Goal: Ask a question

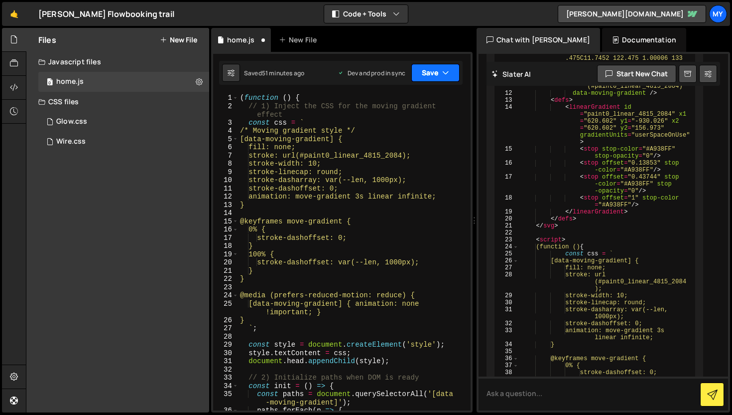
click at [451, 72] on button "Save" at bounding box center [436, 73] width 48 height 18
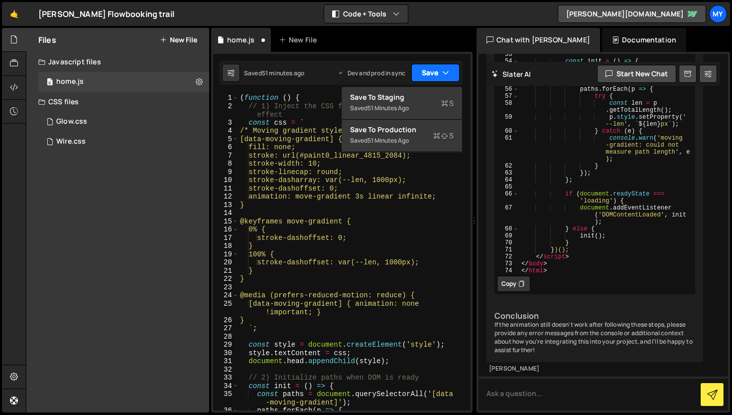
scroll to position [12349, 0]
click at [556, 400] on textarea at bounding box center [604, 393] width 250 height 34
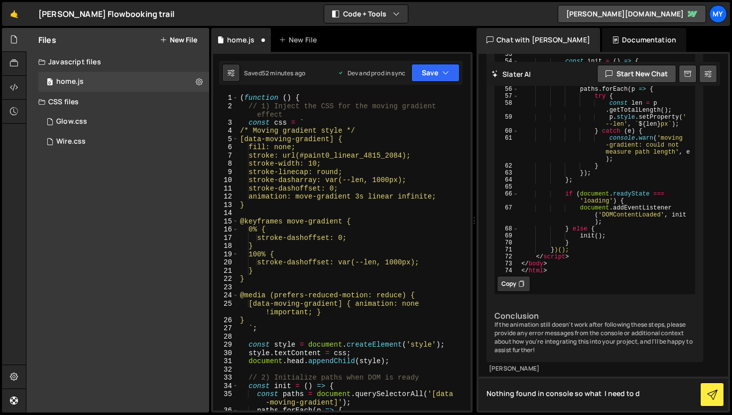
type textarea "Nothing found in console so what I need to do"
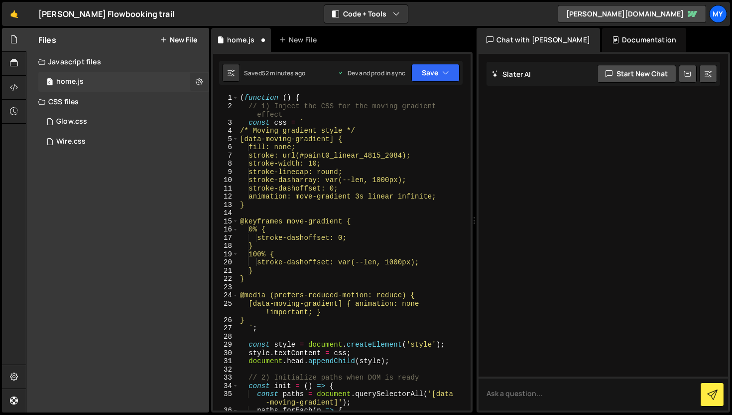
click at [201, 83] on icon at bounding box center [199, 81] width 7 height 9
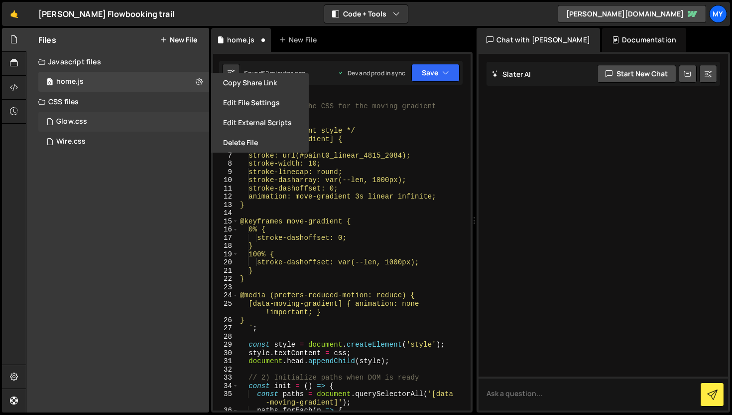
click at [156, 117] on div "Glow.css 0" at bounding box center [123, 122] width 171 height 20
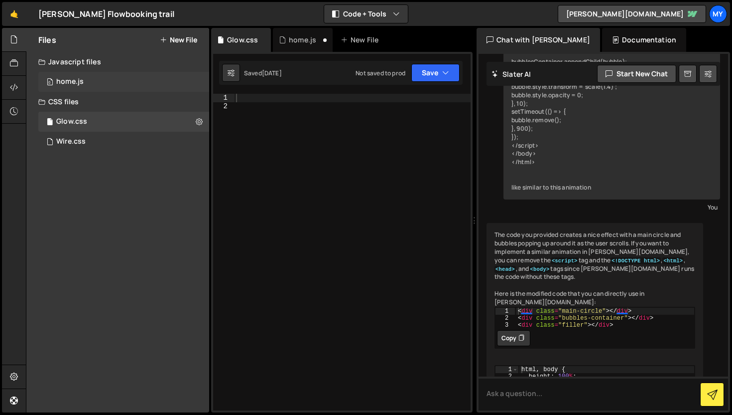
scroll to position [2521, 0]
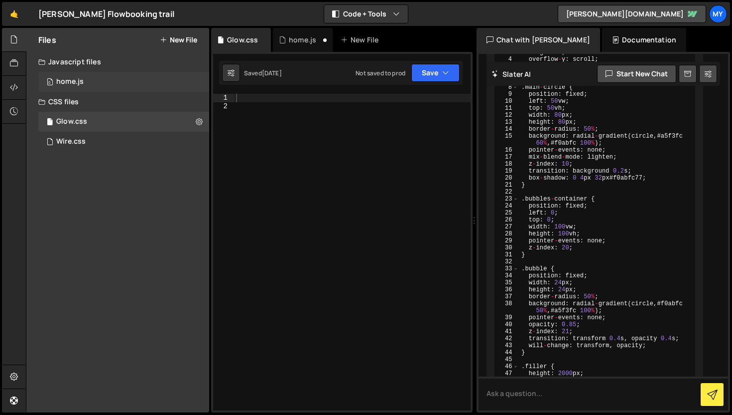
click at [100, 85] on div "0 home.js 0" at bounding box center [123, 82] width 171 height 20
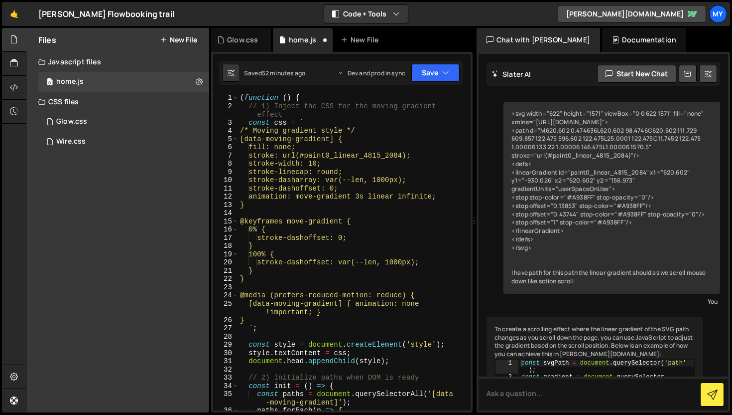
scroll to position [7452, 0]
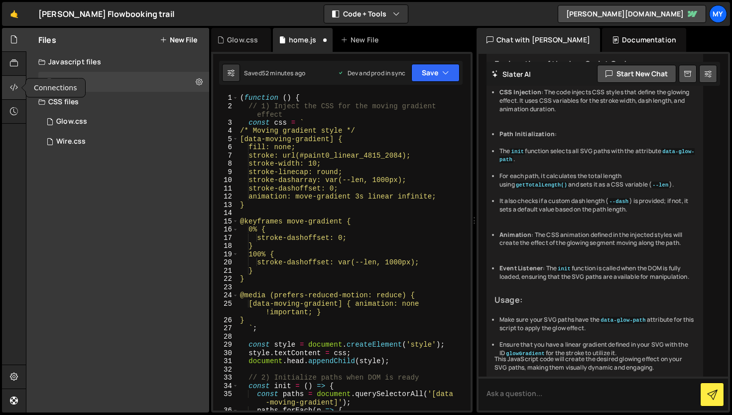
click at [16, 86] on icon at bounding box center [14, 87] width 8 height 11
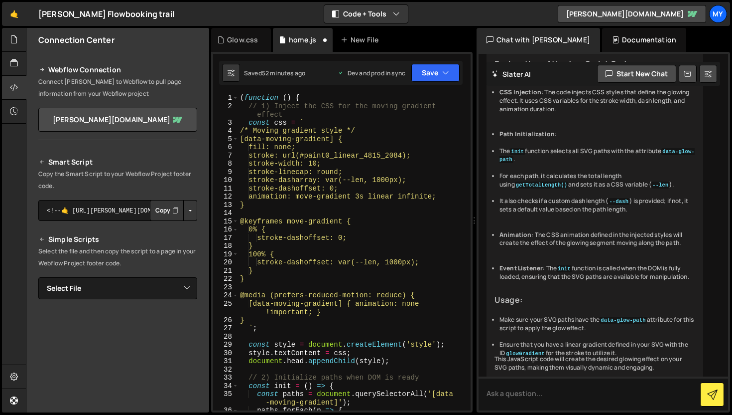
click at [164, 200] on button "Copy" at bounding box center [167, 210] width 34 height 21
click at [72, 277] on select "Select File home.js Glow.css Wire.css" at bounding box center [117, 288] width 159 height 22
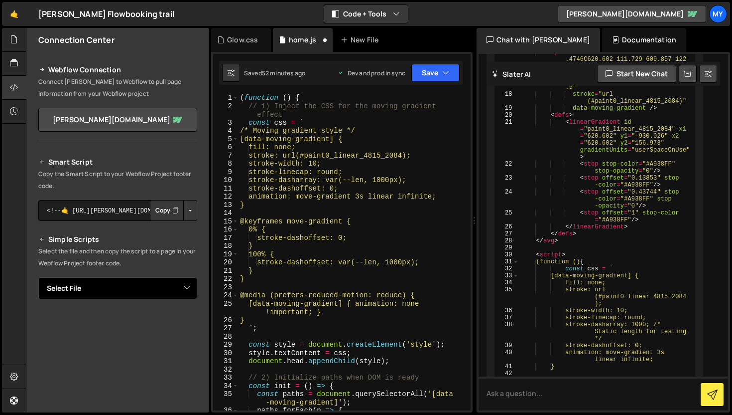
select select "45000"
click at [38, 277] on select "Select File home.js Glow.css Wire.css" at bounding box center [117, 288] width 159 height 22
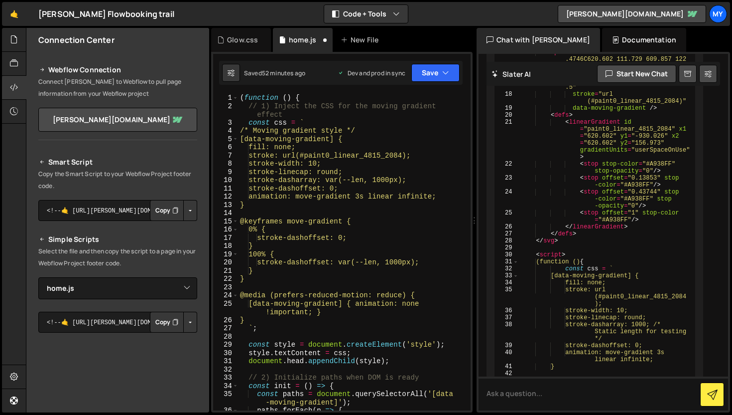
click at [156, 200] on button "Copy" at bounding box center [167, 210] width 34 height 21
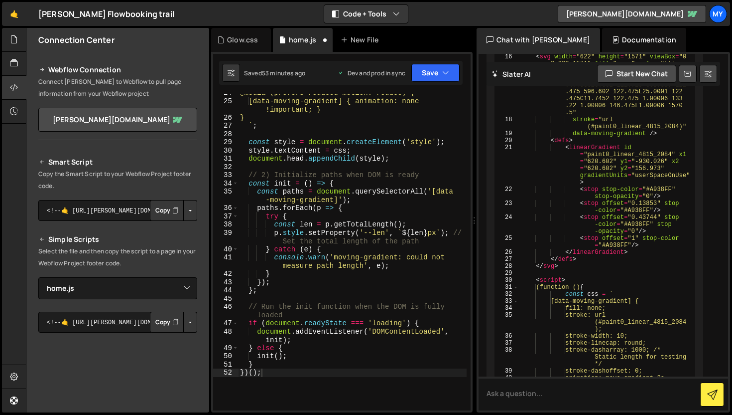
scroll to position [202, 0]
click at [539, 392] on textarea at bounding box center [604, 393] width 250 height 34
click at [500, 395] on textarea "one second data-moving" at bounding box center [604, 393] width 250 height 34
click at [561, 389] on textarea "second data-moving" at bounding box center [604, 393] width 250 height 34
click at [511, 395] on textarea "second data-moving" at bounding box center [604, 393] width 250 height 34
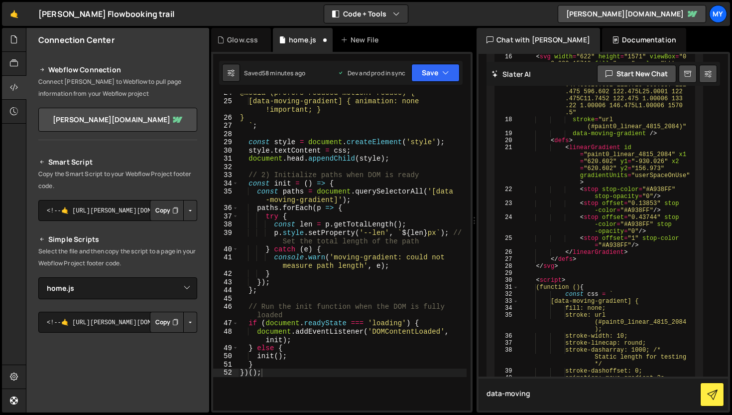
click at [532, 399] on textarea "data-moving" at bounding box center [604, 393] width 250 height 34
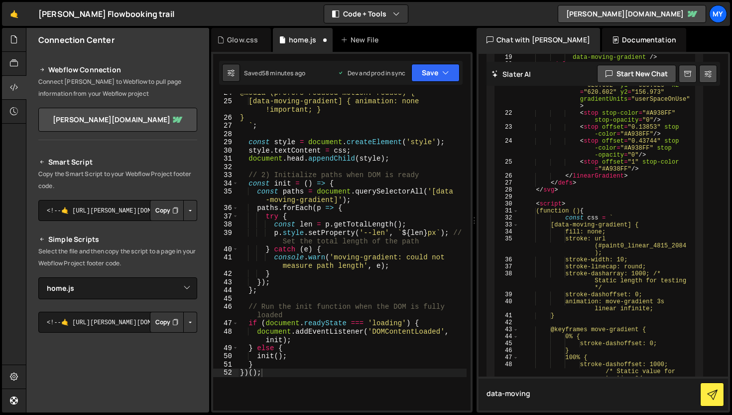
scroll to position [13303, 0]
type textarea "data-moving-gradient where I need to add"
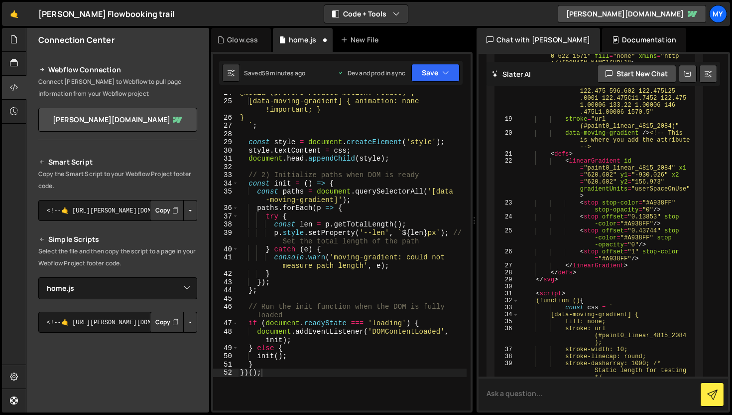
scroll to position [14390, 0]
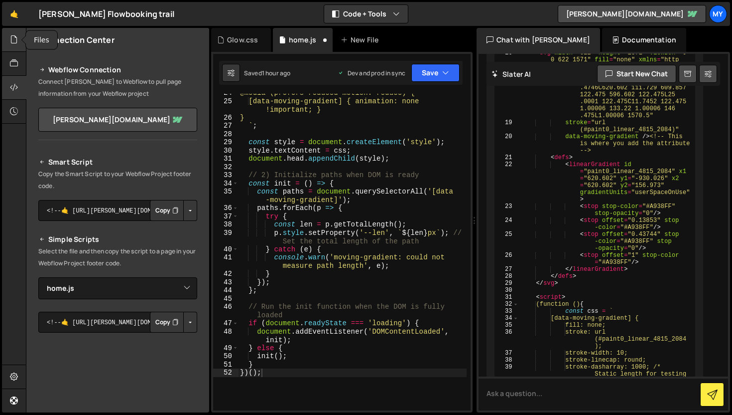
click at [13, 32] on div at bounding box center [14, 40] width 24 height 24
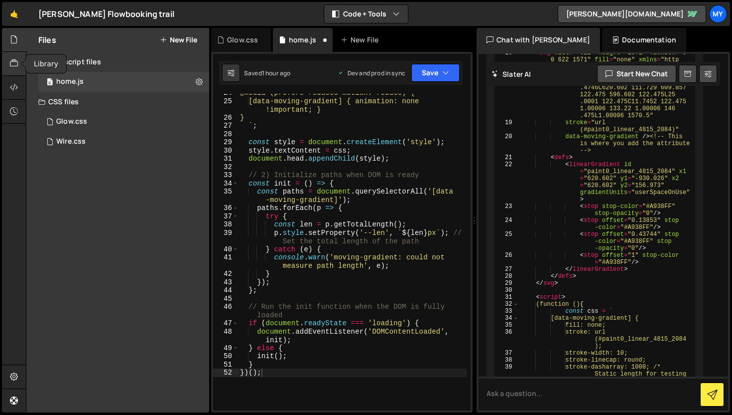
click at [7, 68] on div at bounding box center [14, 64] width 24 height 24
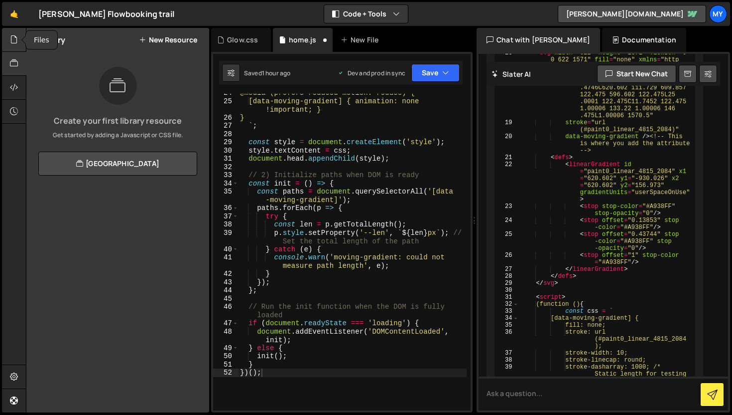
click at [18, 42] on div at bounding box center [14, 40] width 24 height 24
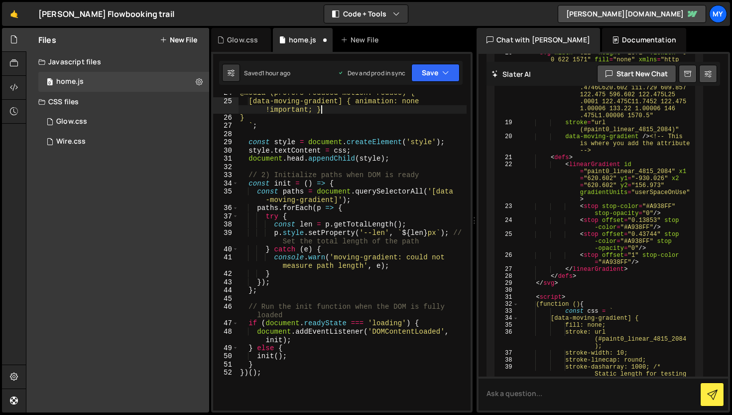
click at [379, 113] on div "@media (prefers-reduced-motion: reduce) { [data-moving-gradient] { animation: n…" at bounding box center [352, 255] width 229 height 333
click at [421, 79] on button "Save" at bounding box center [436, 73] width 48 height 18
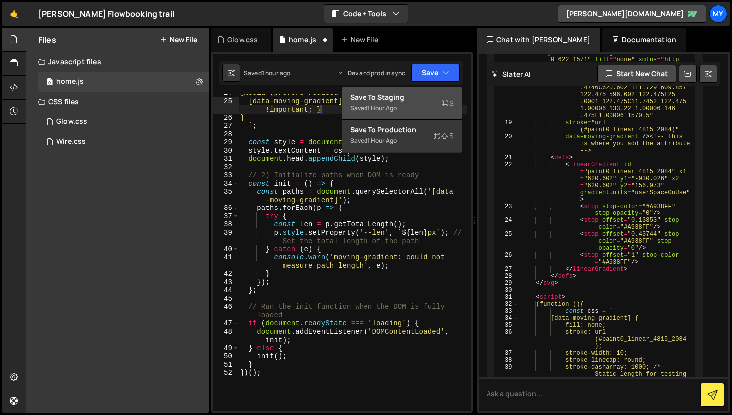
click at [410, 101] on div "Save to Staging S" at bounding box center [402, 97] width 104 height 10
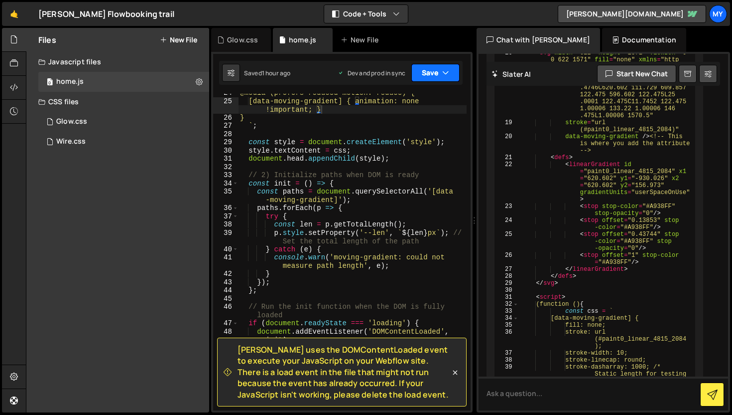
click at [445, 77] on icon "button" at bounding box center [445, 73] width 7 height 10
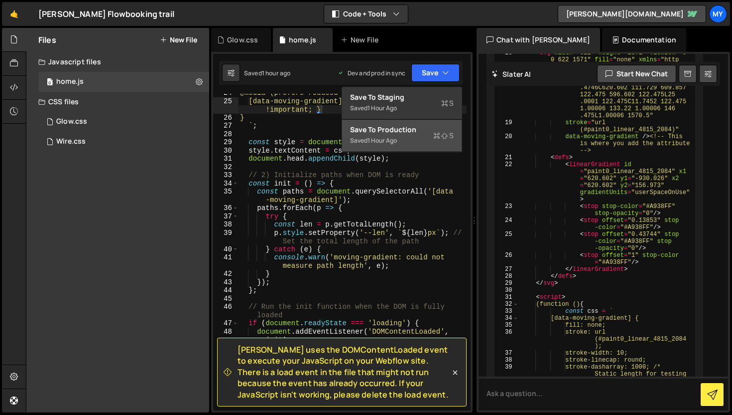
click at [413, 130] on div "Save to Production S" at bounding box center [402, 130] width 104 height 10
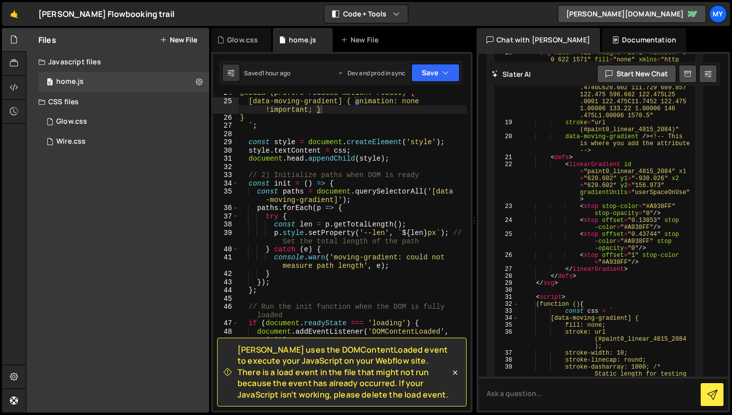
click at [355, 124] on div "@media (prefers-reduced-motion: reduce) { [data-moving-gradient] { animation: n…" at bounding box center [352, 255] width 229 height 333
click at [344, 110] on div "@media (prefers-reduced-motion: reduce) { [data-moving-gradient] { animation: n…" at bounding box center [352, 255] width 229 height 333
type textarea "[data-moving-gradient] { animation: none !important; }"
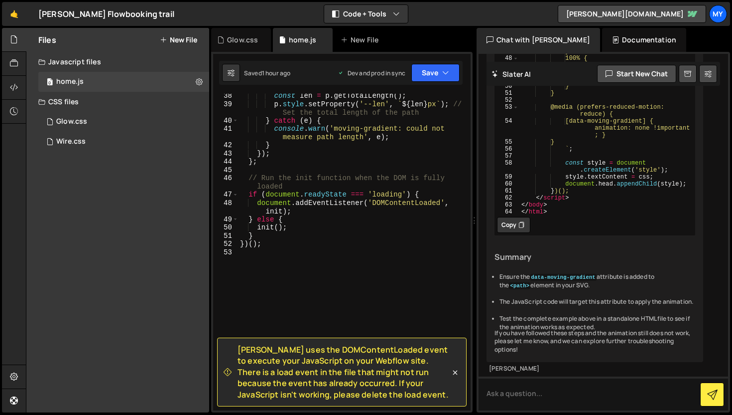
scroll to position [15398, 0]
click at [455, 372] on icon at bounding box center [455, 372] width 4 height 4
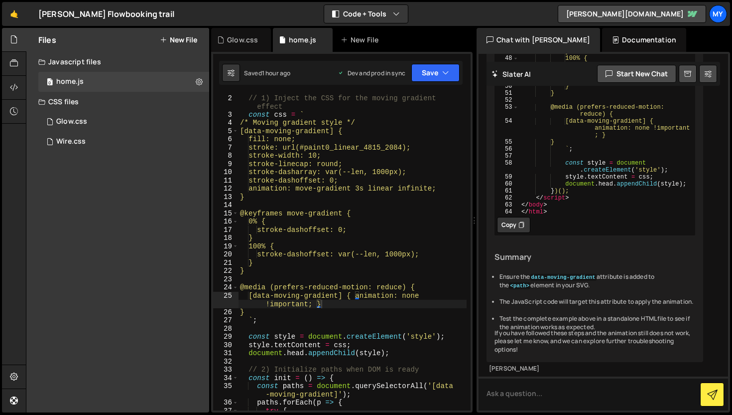
scroll to position [15321, 0]
click at [518, 393] on textarea at bounding box center [604, 393] width 250 height 34
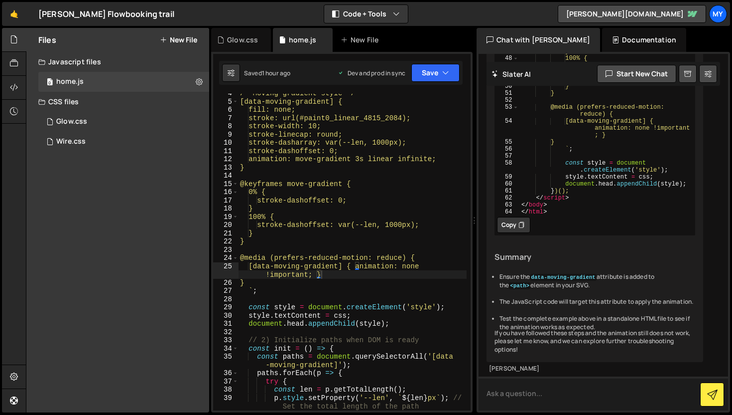
scroll to position [0, 0]
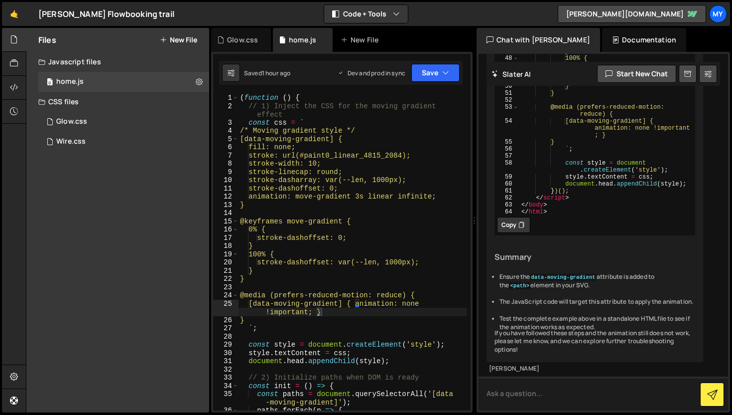
click at [533, 390] on textarea at bounding box center [604, 393] width 250 height 34
type textarea "can you tell me how to use slater and how it works for webflow"
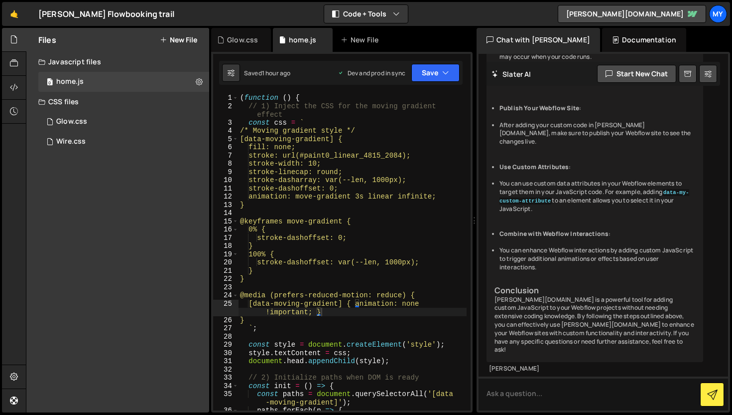
scroll to position [16722, 0]
click at [499, 395] on textarea at bounding box center [604, 393] width 250 height 34
click at [499, 395] on textarea "now I have" at bounding box center [604, 393] width 250 height 34
click at [530, 398] on textarea "now I have" at bounding box center [604, 393] width 250 height 34
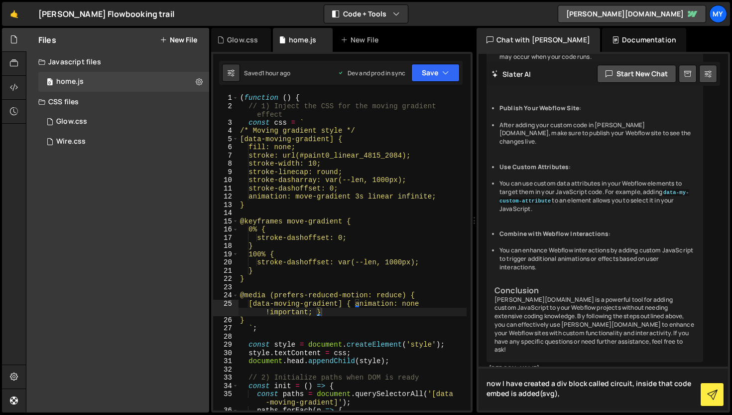
paste textarea "<svg width="622" height="1571" viewBox="0 0 622 1571" fill="none" xmlns="http:/…"
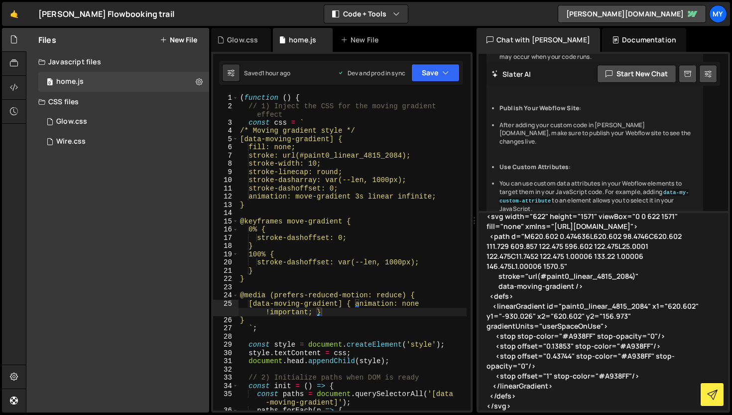
scroll to position [0, 0]
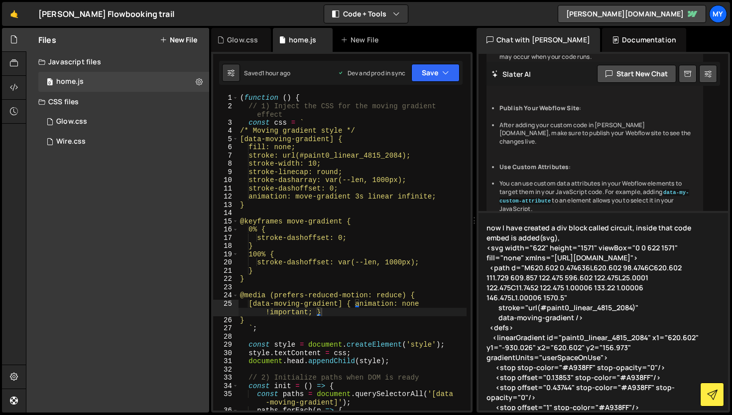
click at [612, 245] on textarea "now I have created a div block called circuit, inside that code embed is added(…" at bounding box center [604, 310] width 250 height 199
click at [612, 240] on textarea "now I have created a div block called circuit, inside that code embed is added(…" at bounding box center [604, 310] width 250 height 199
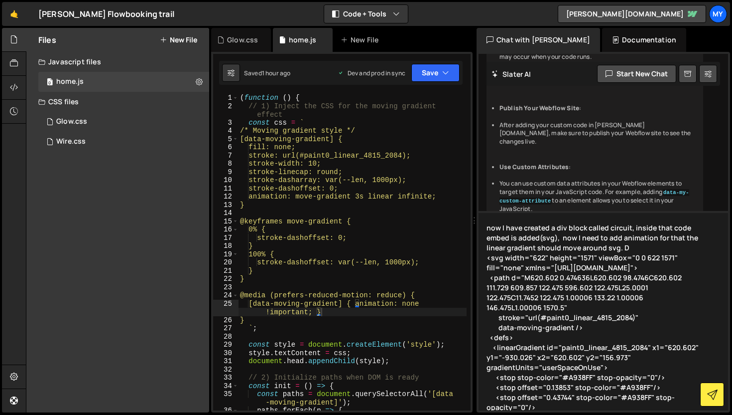
type textarea "now I have created a div block called circuit, inside that code embed is added(…"
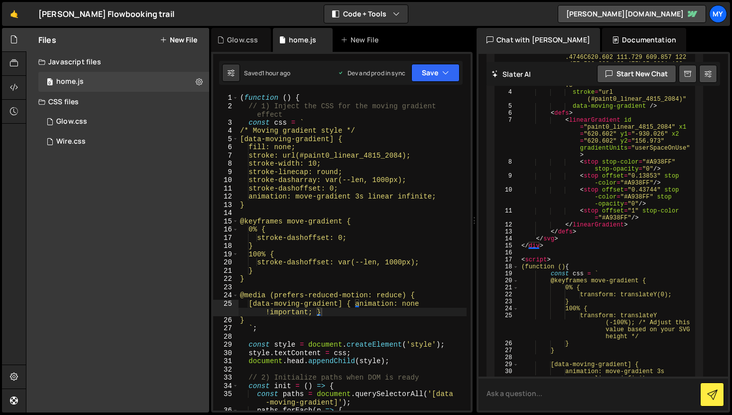
scroll to position [17274, 0]
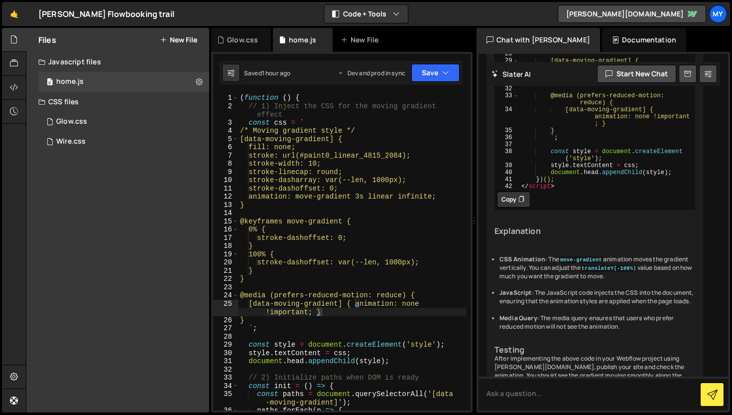
scroll to position [17594, 0]
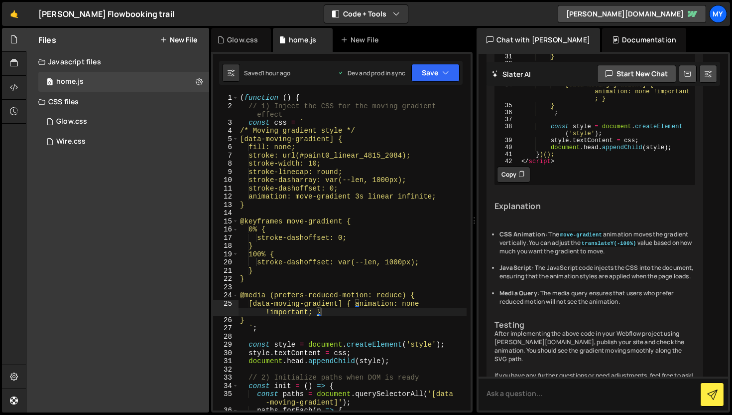
click at [393, 296] on div "( function ( ) { // 1) Inject the CSS for the moving gradient effect const css …" at bounding box center [352, 260] width 229 height 333
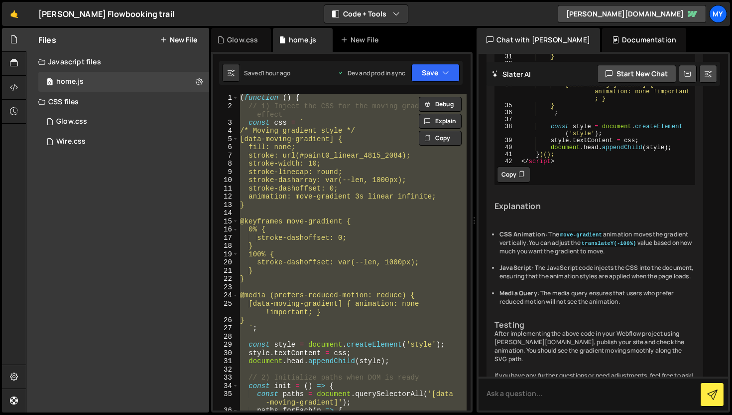
paste textarea
type textarea "})();"
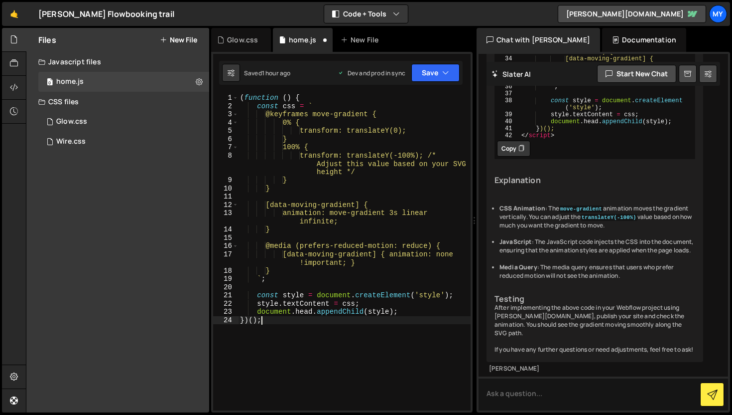
scroll to position [18074, 0]
click at [436, 76] on button "Save" at bounding box center [436, 73] width 48 height 18
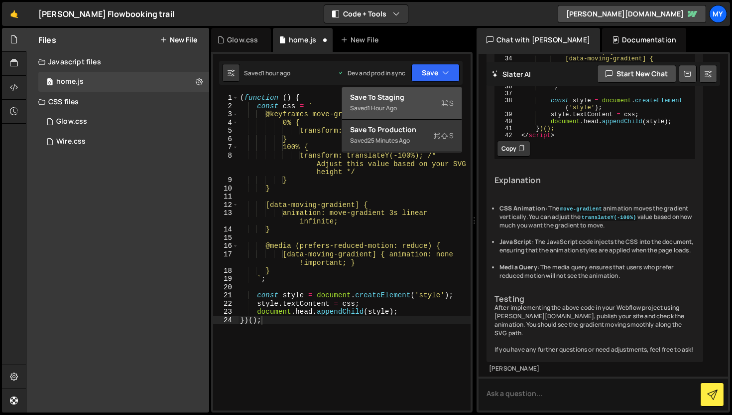
click at [421, 90] on button "Save to Staging S Saved 1 hour ago" at bounding box center [402, 103] width 120 height 32
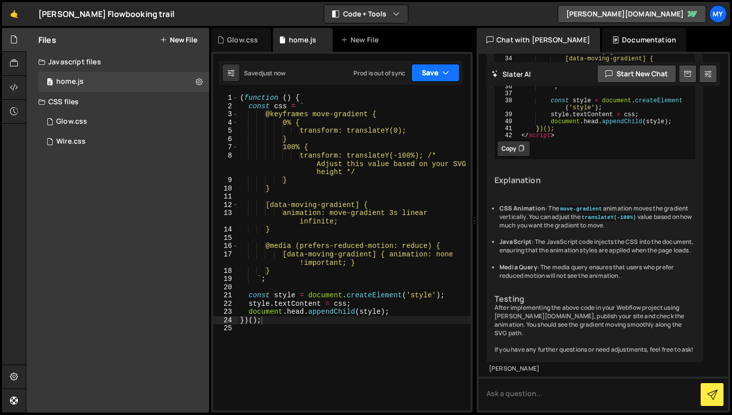
click at [422, 80] on button "Save" at bounding box center [436, 73] width 48 height 18
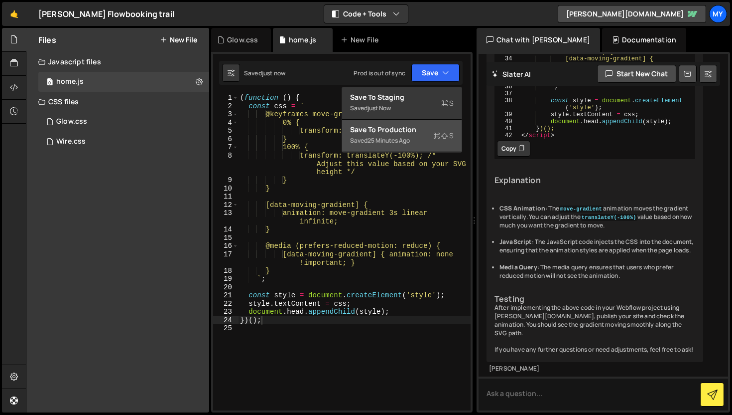
click at [407, 139] on div "25 minutes ago" at bounding box center [389, 140] width 42 height 8
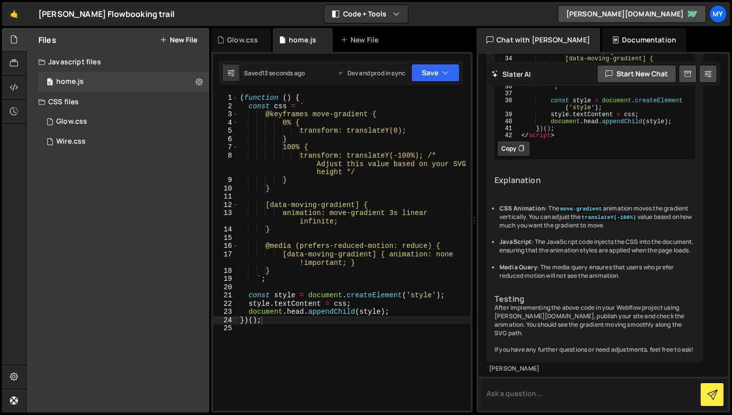
click at [522, 389] on textarea at bounding box center [604, 393] width 250 height 34
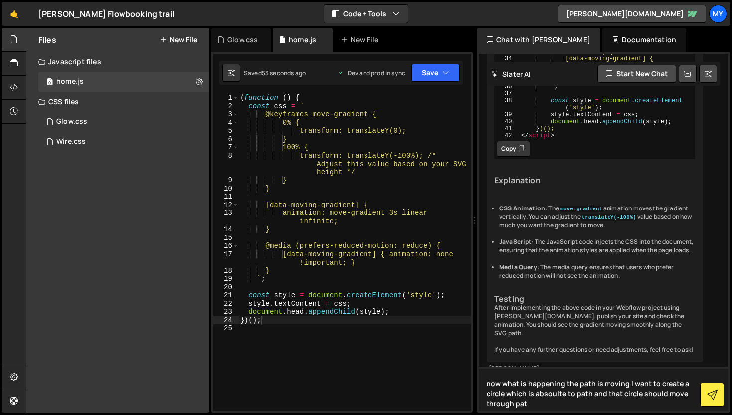
type textarea "now what is happening the path is moving I want to create a circle which is abs…"
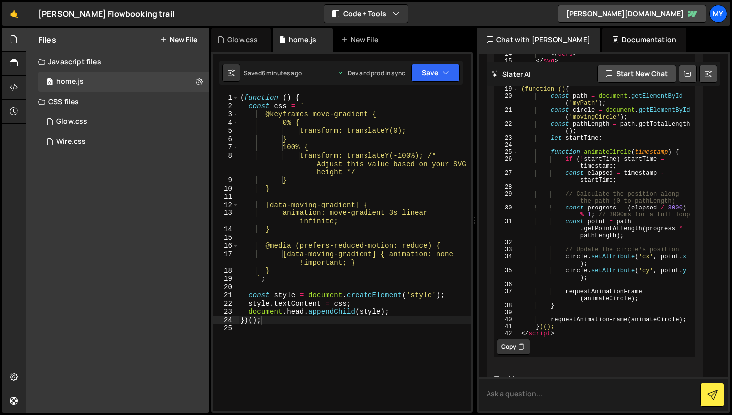
scroll to position [19070, 0]
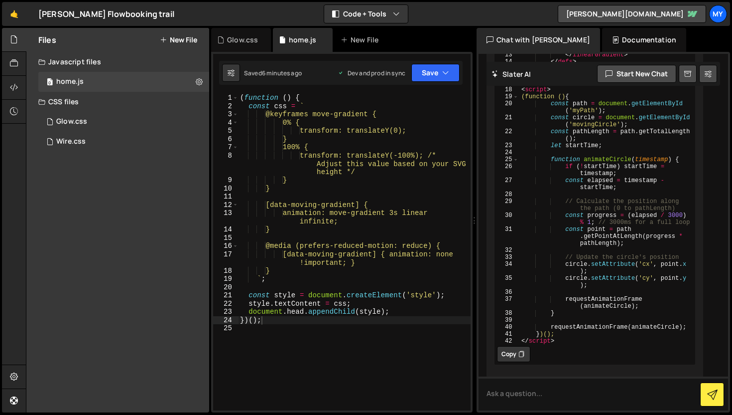
click at [384, 290] on div "( function ( ) { const css = ` @keyframes move-gradient { 0% { transform: trans…" at bounding box center [354, 260] width 233 height 333
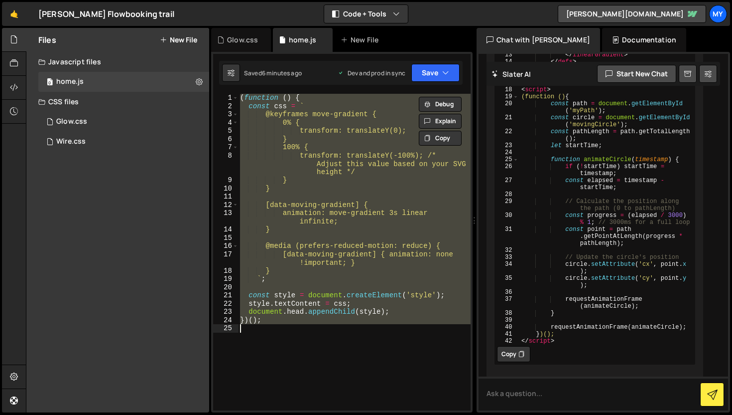
paste textarea
type textarea "})();"
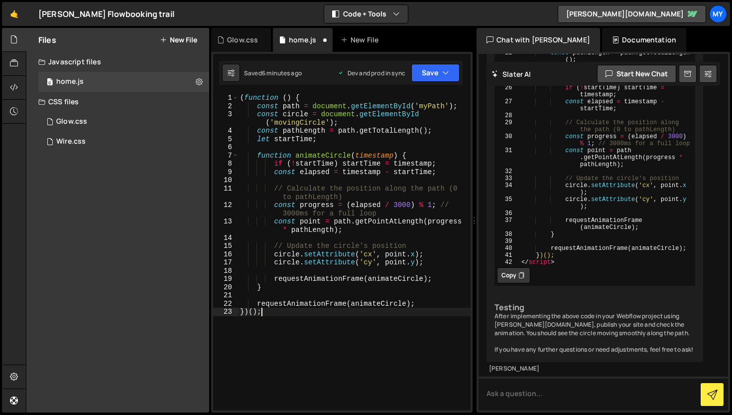
scroll to position [19632, 0]
drag, startPoint x: 639, startPoint y: 186, endPoint x: 595, endPoint y: 187, distance: 43.4
click at [595, 187] on div "< div class = "circuit" > < svg width = "622" height = "1571" viewBox = "0 0 62…" at bounding box center [607, 17] width 176 height 523
drag, startPoint x: 588, startPoint y: 126, endPoint x: 608, endPoint y: 125, distance: 20.0
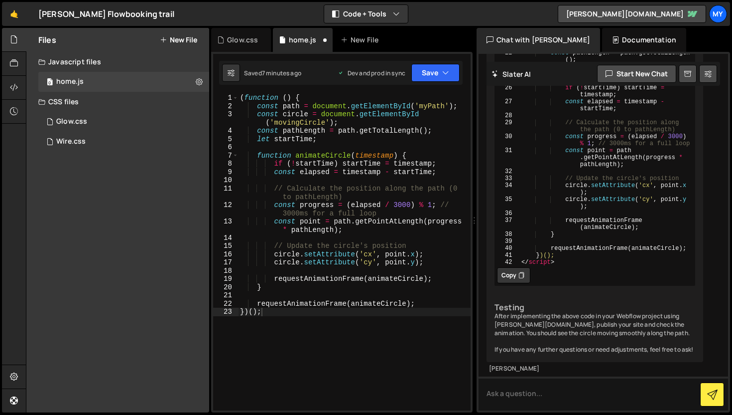
click at [608, 125] on div "< div class = "circuit" > < svg width = "622" height = "1571" viewBox = "0 0 62…" at bounding box center [607, 17] width 176 height 523
type textarea "<path id="myPath" d="M620.602 0.474636L620.602 98.4746C620.602 111.729 609.857 …"
click at [450, 77] on button "Save" at bounding box center [436, 73] width 48 height 18
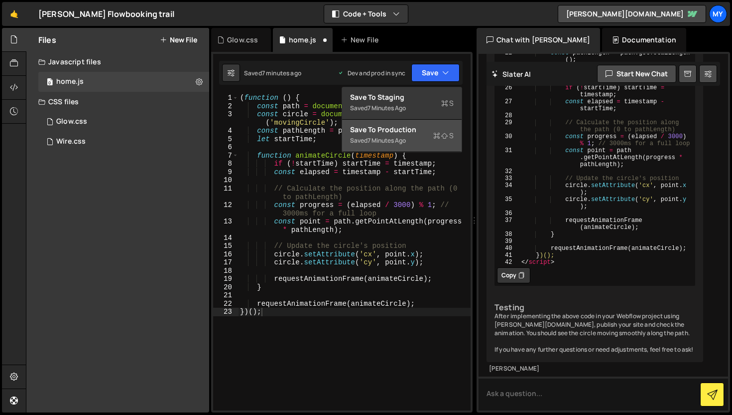
click at [426, 84] on div "Saved 7 minutes ago Dev and prod in sync Upgrade to Edit Save Save to Staging S…" at bounding box center [341, 73] width 244 height 24
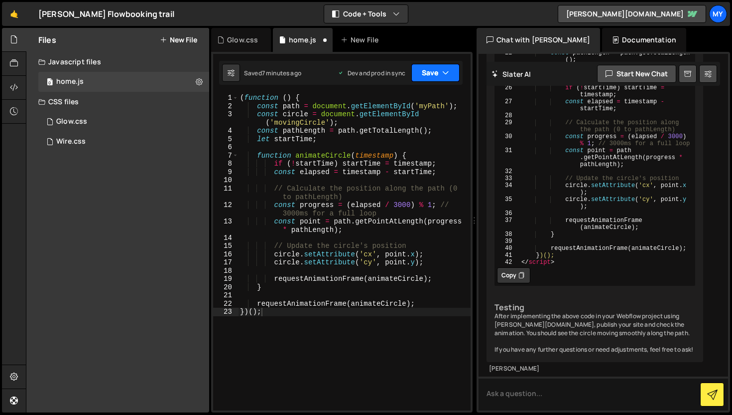
click at [434, 75] on button "Save" at bounding box center [436, 73] width 48 height 18
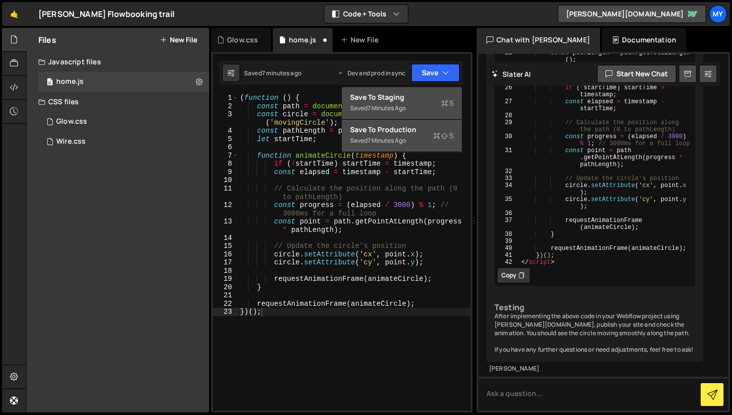
click at [422, 100] on div "Save to Staging S" at bounding box center [402, 97] width 104 height 10
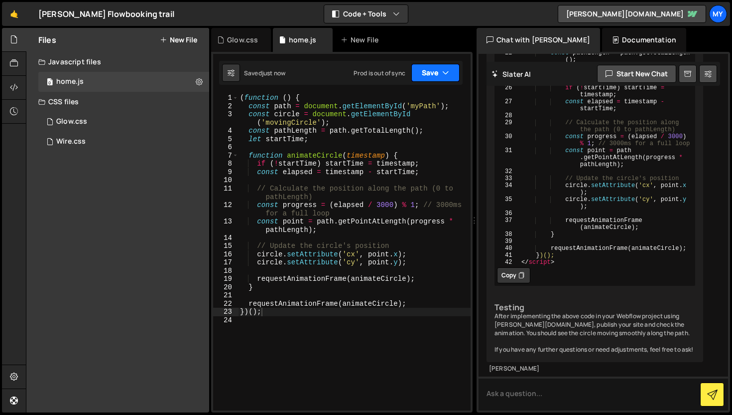
click at [439, 78] on button "Save" at bounding box center [436, 73] width 48 height 18
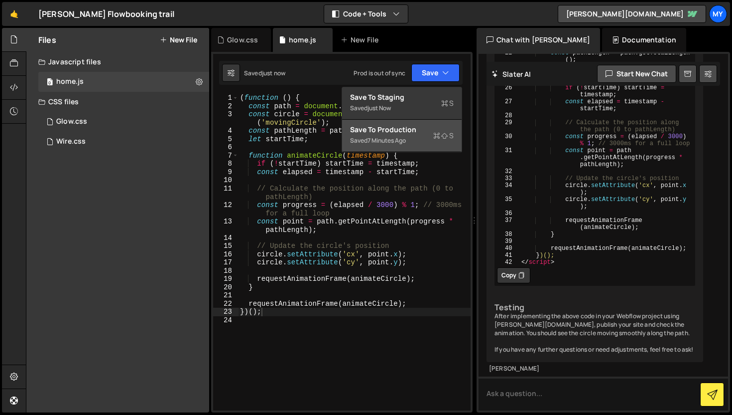
click at [414, 124] on button "Save to Production S Saved 7 minutes ago" at bounding box center [402, 136] width 120 height 32
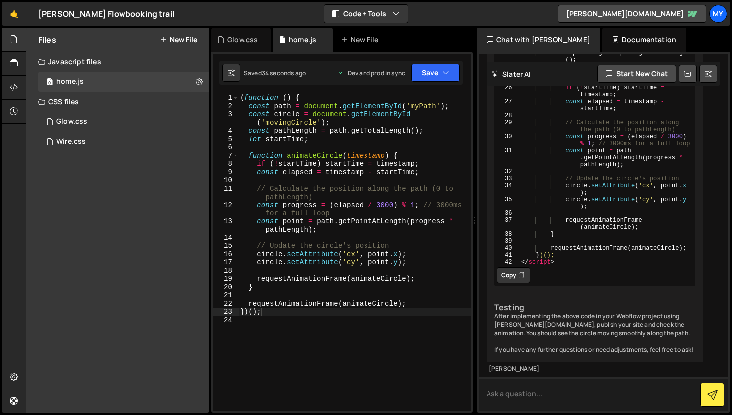
click at [571, 400] on textarea at bounding box center [604, 393] width 250 height 34
type textarea "instead of path circle needs to move"
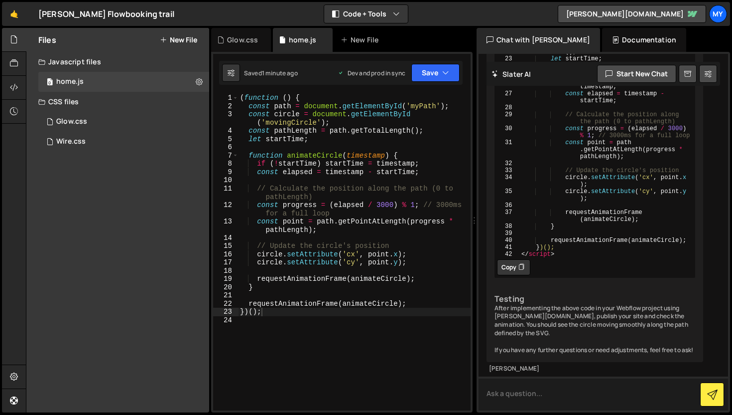
scroll to position [20716, 0]
click at [381, 316] on div "( function ( ) { const path = document . getElementById ( 'myPath' ) ; const ci…" at bounding box center [354, 260] width 233 height 333
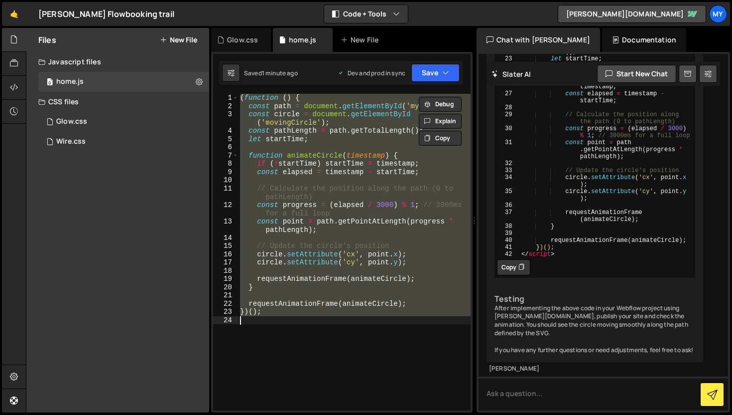
paste textarea
type textarea "})();"
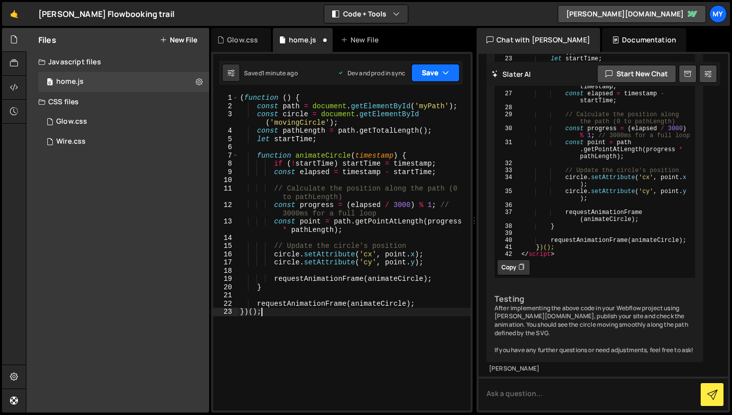
click at [427, 76] on button "Save" at bounding box center [436, 73] width 48 height 18
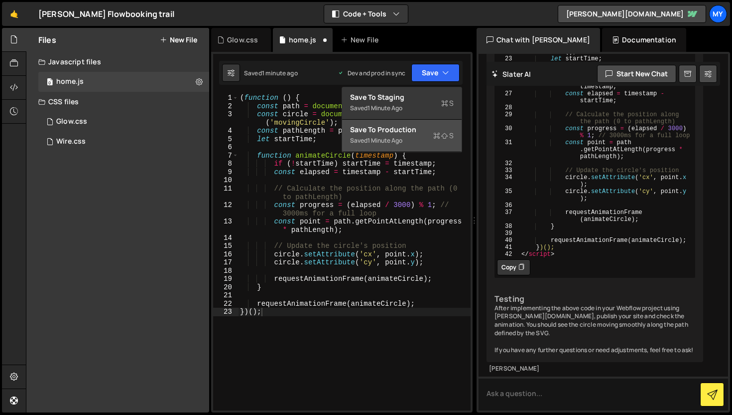
click at [416, 146] on button "Save to Production S Saved 1 minute ago" at bounding box center [402, 136] width 120 height 32
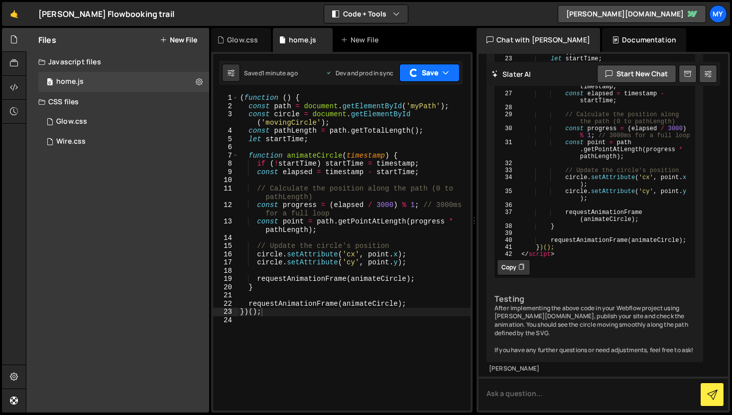
click at [443, 73] on icon "button" at bounding box center [445, 73] width 7 height 10
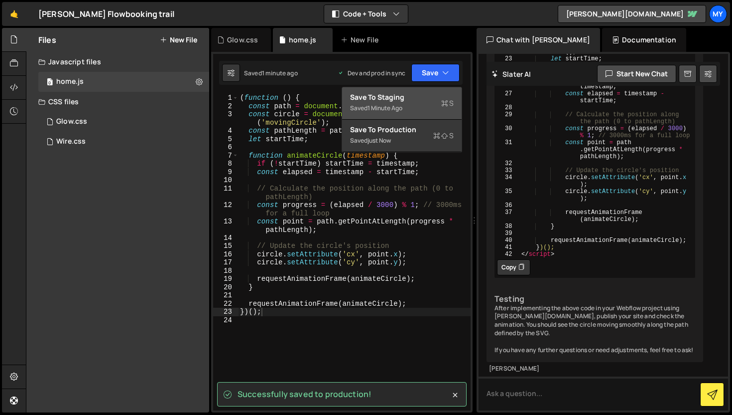
click at [430, 91] on button "Save to Staging S Saved 1 minute ago" at bounding box center [402, 103] width 120 height 32
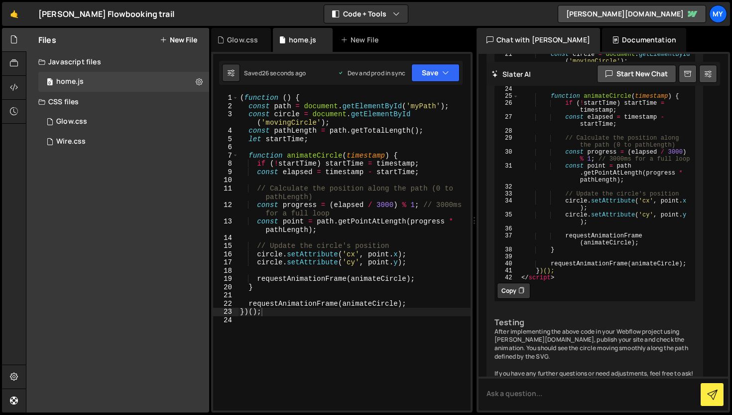
scroll to position [20651, 0]
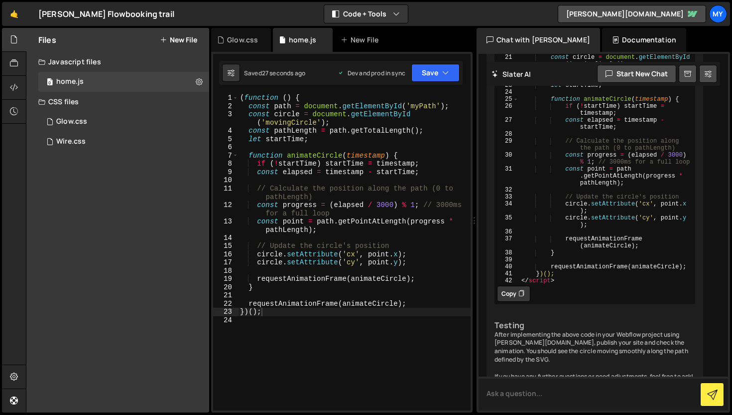
click at [538, 397] on textarea at bounding box center [604, 393] width 250 height 34
type textarea "still path is only moving"
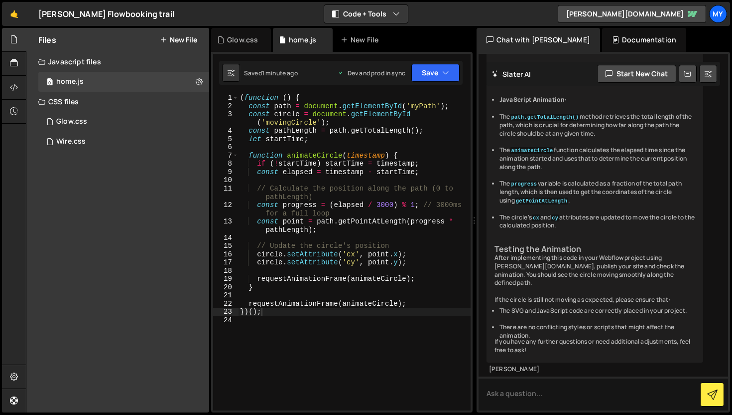
scroll to position [21987, 0]
drag, startPoint x: 522, startPoint y: 168, endPoint x: 550, endPoint y: 330, distance: 163.8
drag, startPoint x: 547, startPoint y: 309, endPoint x: 524, endPoint y: 74, distance: 236.3
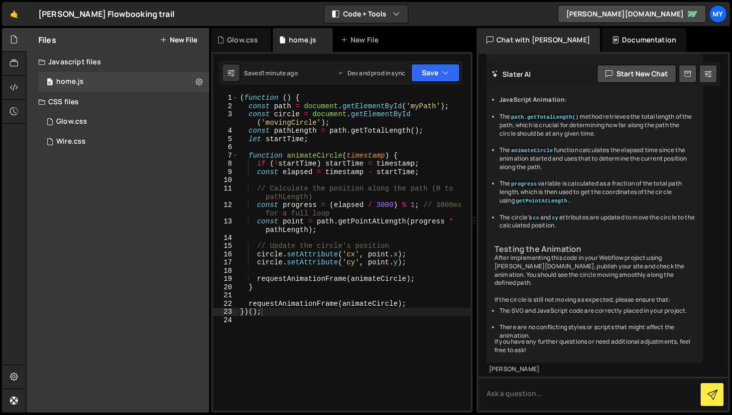
click at [524, 74] on div "Slater AI Start new chat <svg width="622" height="1571" viewBox="0 0 622 1571" …" at bounding box center [604, 232] width 250 height 356
drag, startPoint x: 522, startPoint y: 134, endPoint x: 644, endPoint y: 391, distance: 284.4
click at [644, 391] on div "Slater AI Start new chat <svg width="622" height="1571" viewBox="0 0 622 1571" …" at bounding box center [604, 232] width 250 height 356
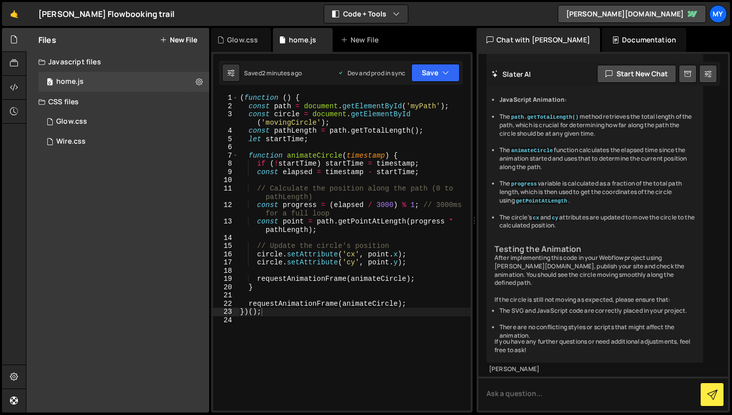
type textarea "})(); </script>"
click at [363, 229] on div "( function ( ) { const path = document . getElementById ( 'myPath' ) ; const ci…" at bounding box center [354, 260] width 233 height 333
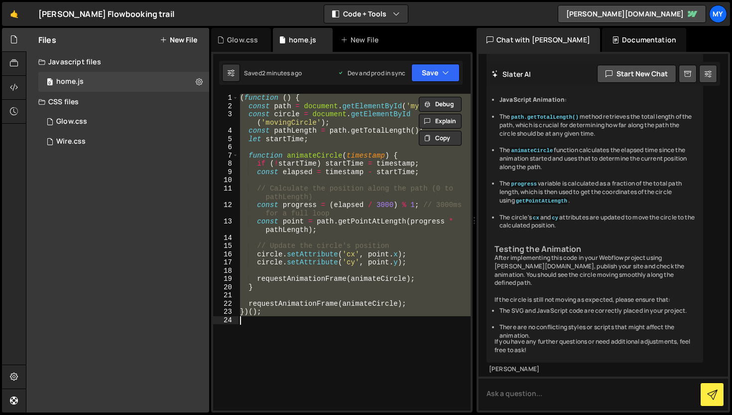
paste textarea "</script>"
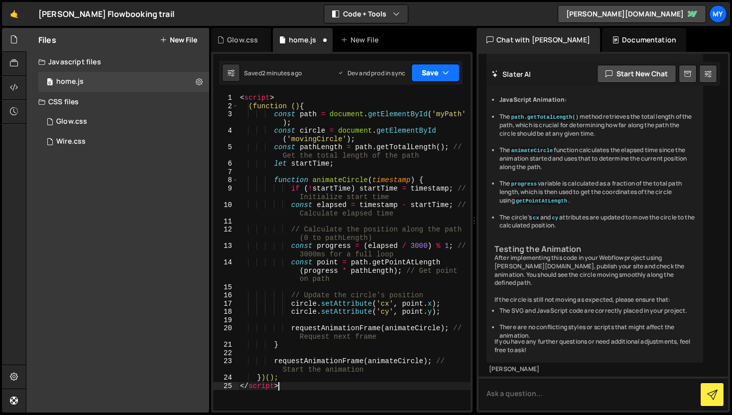
click at [430, 70] on button "Save" at bounding box center [436, 73] width 48 height 18
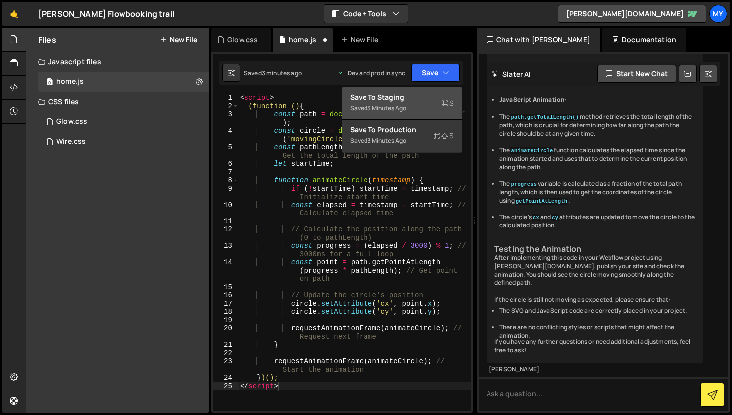
click at [420, 89] on button "Save to Staging S Saved 3 minutes ago" at bounding box center [402, 103] width 120 height 32
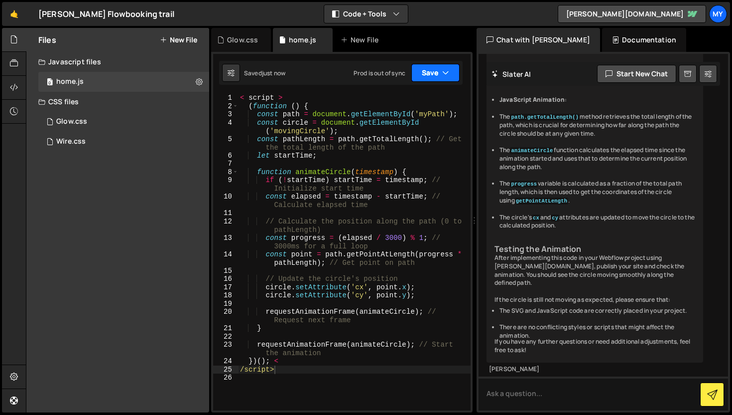
click at [434, 74] on button "Save" at bounding box center [436, 73] width 48 height 18
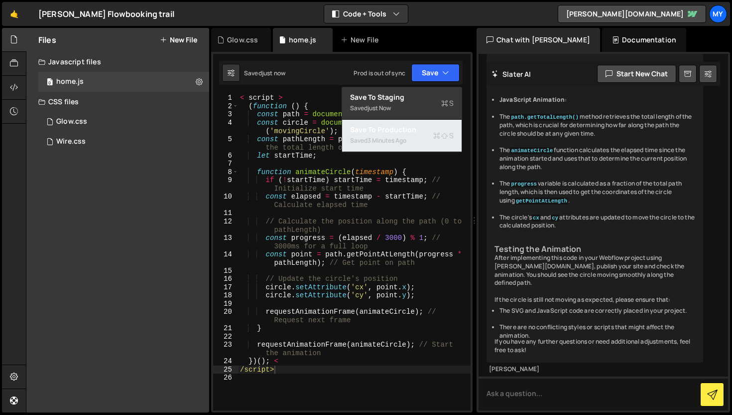
click at [390, 143] on div "3 minutes ago" at bounding box center [387, 140] width 39 height 8
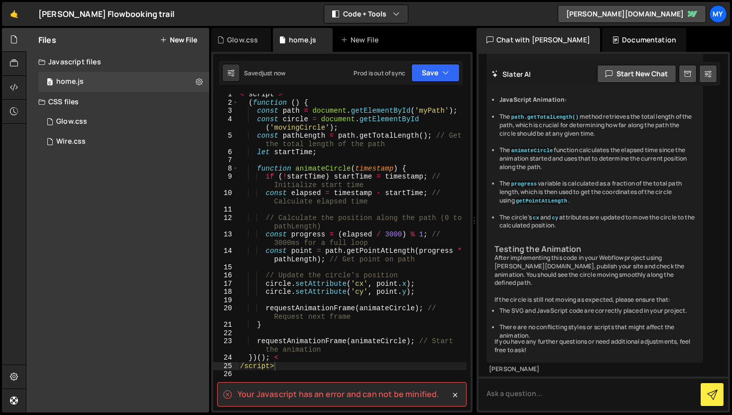
scroll to position [71, 0]
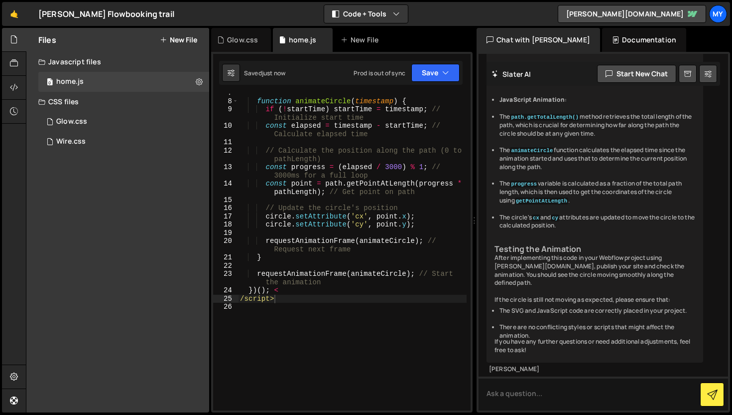
click at [272, 301] on div "function animateCircle ( timestamp ) { if ( ! startTime ) startTime = timestamp…" at bounding box center [352, 255] width 229 height 333
type textarea "/"
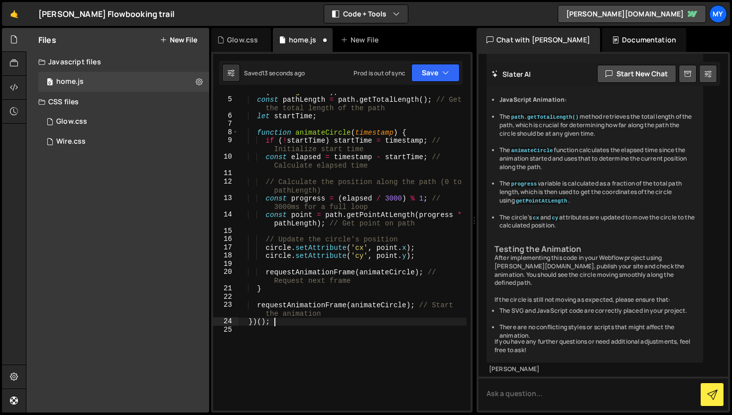
scroll to position [0, 0]
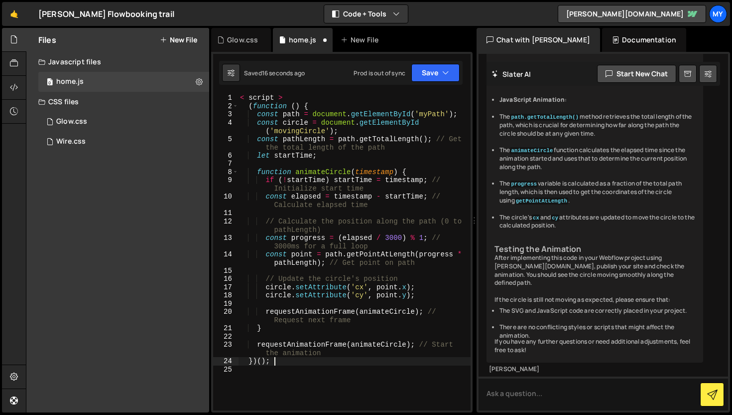
click at [286, 99] on div "< script > ( function ( ) { const path = document . getElementById ( 'myPath' )…" at bounding box center [354, 260] width 233 height 333
type textarea "<"
type textarea "(function () {"
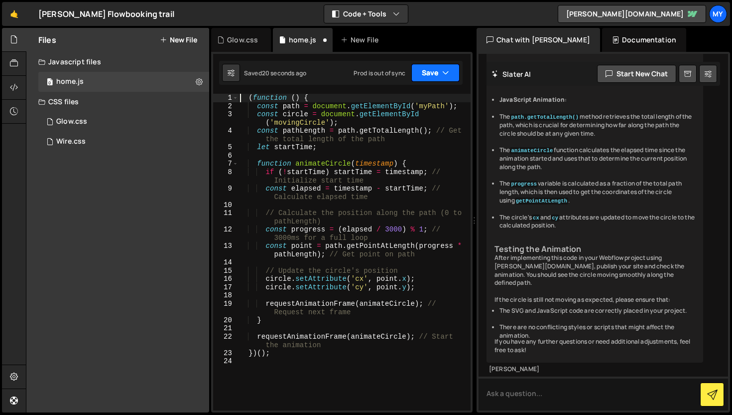
click at [436, 75] on button "Save" at bounding box center [436, 73] width 48 height 18
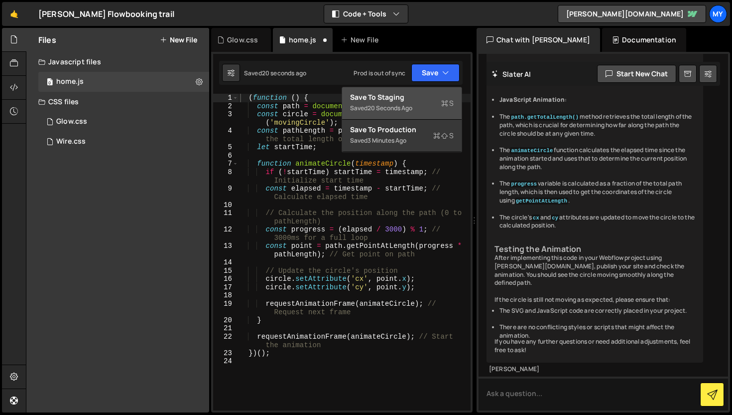
click at [427, 103] on div "Saved 20 seconds ago" at bounding box center [402, 108] width 104 height 12
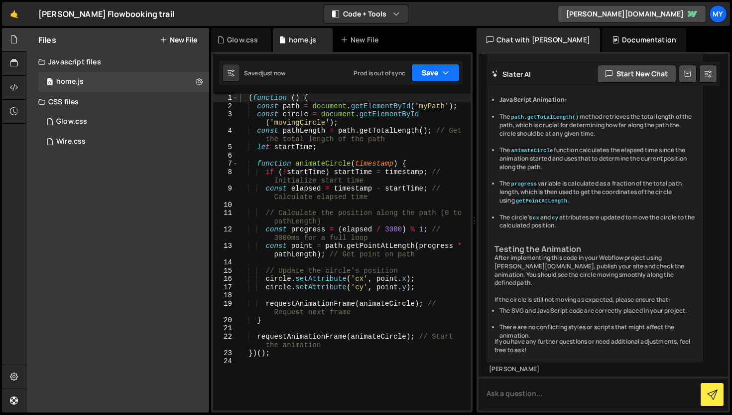
click at [438, 66] on button "Save" at bounding box center [436, 73] width 48 height 18
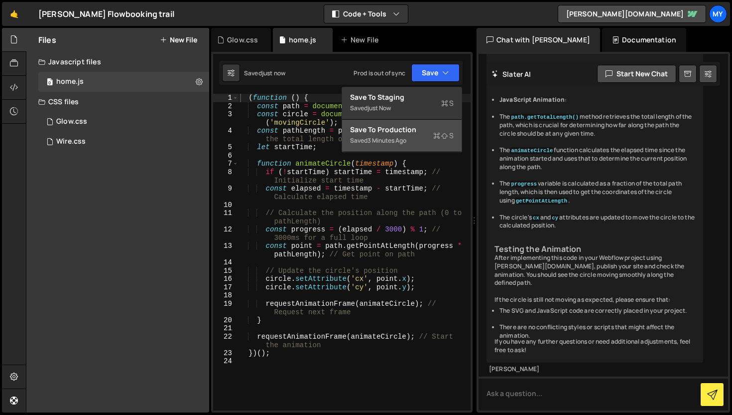
click at [409, 127] on div "Save to Production S" at bounding box center [402, 130] width 104 height 10
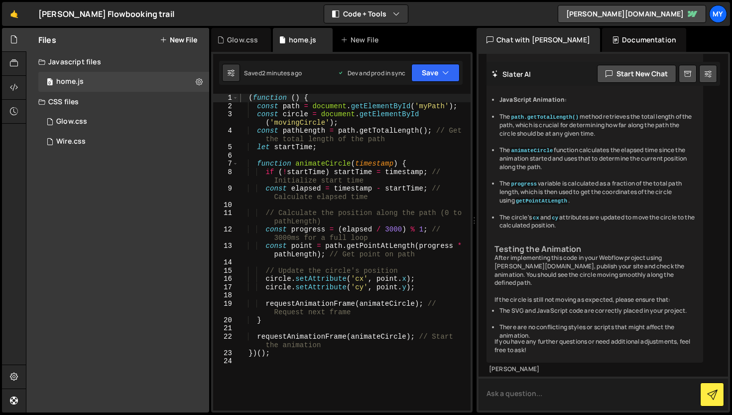
click at [513, 385] on textarea at bounding box center [604, 393] width 250 height 34
paste textarea "<svg width="622" height="1571" viewBox="0 0 622 1571" fill="none" xmlns="http:/…"
type textarea "I am not able to see my path <svg width="622" height="1571" viewBox="0 0 622 15…"
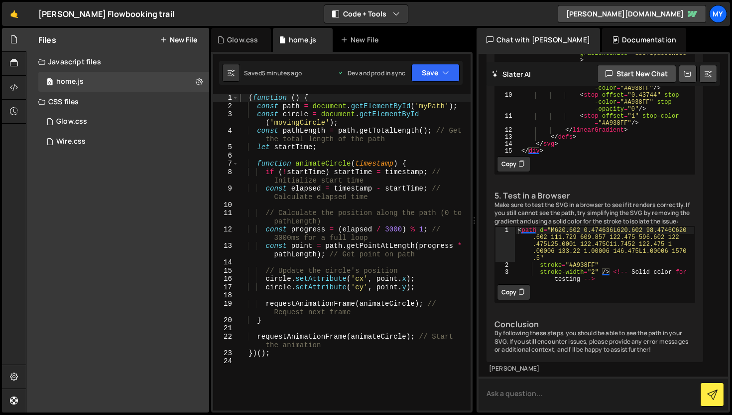
scroll to position [23772, 0]
click at [515, 172] on button "Copy" at bounding box center [513, 164] width 33 height 16
click at [275, 158] on div "( function ( ) { const path = document . getElementById ( 'myPath' ) ; const ci…" at bounding box center [354, 260] width 233 height 333
type textarea "})();"
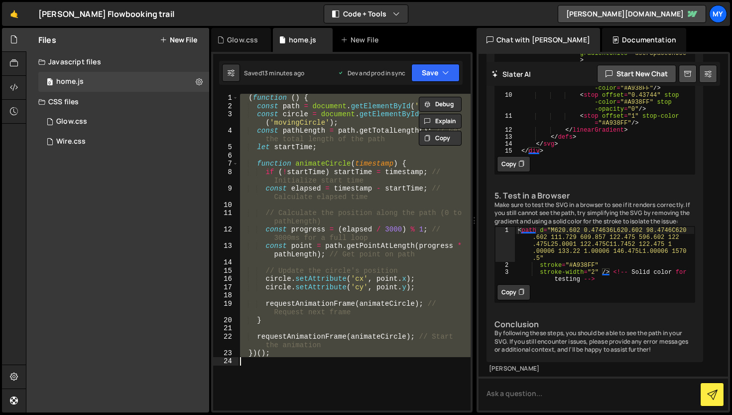
paste textarea
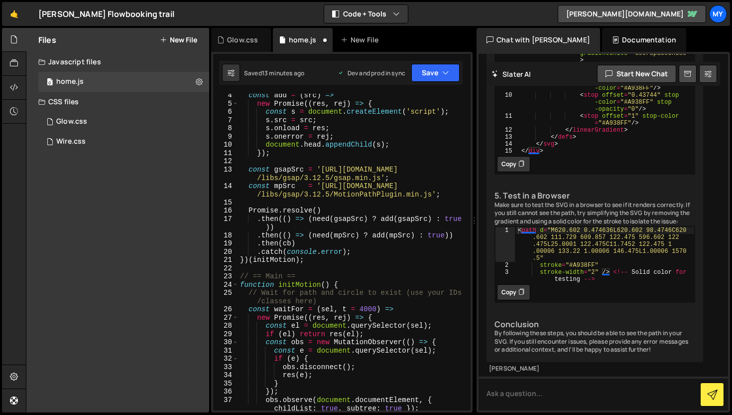
scroll to position [0, 0]
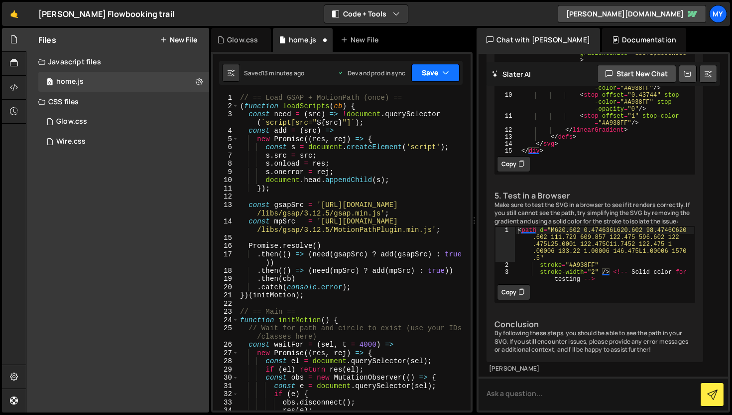
click at [427, 77] on button "Save" at bounding box center [436, 73] width 48 height 18
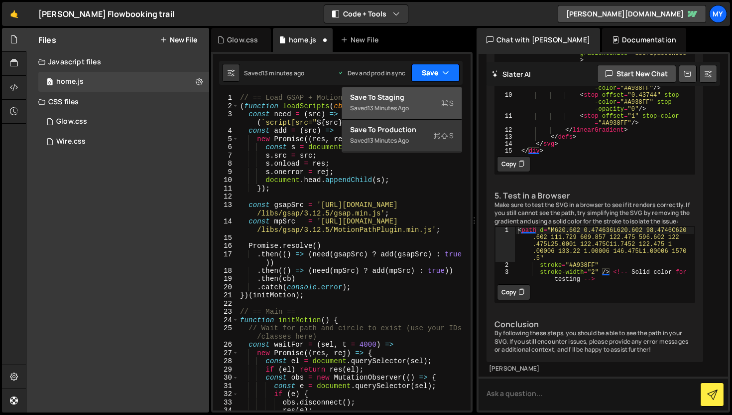
scroll to position [483, 0]
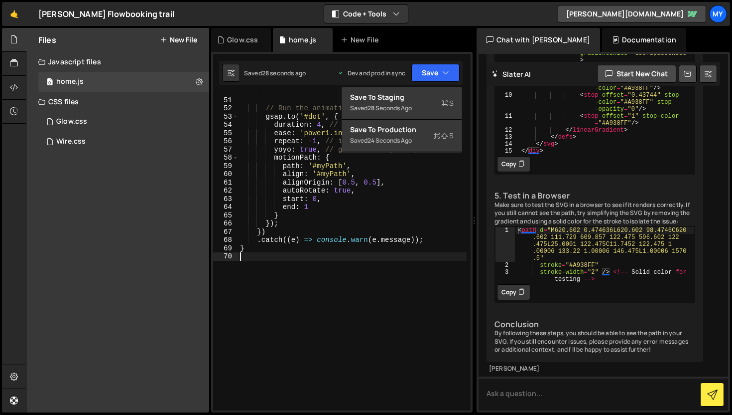
click at [330, 345] on div "dot . removeAttribute ( 'transform' ) ; // Run the animation gsap . to ( '#dot'…" at bounding box center [352, 254] width 229 height 333
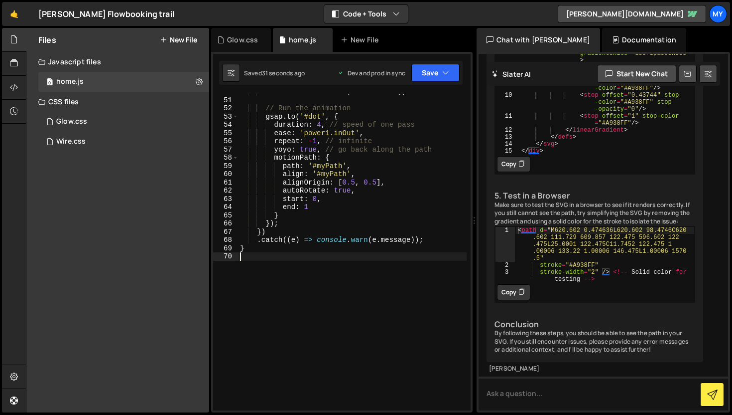
scroll to position [456, 0]
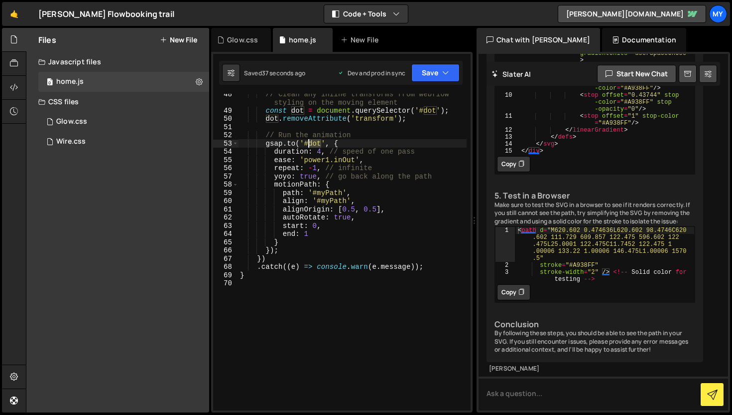
drag, startPoint x: 321, startPoint y: 145, endPoint x: 308, endPoint y: 144, distance: 13.0
click at [308, 144] on div "// Clean any inline transforms from Webflow styling on the moving element const…" at bounding box center [352, 260] width 229 height 341
type textarea "gsap.to('#dot', {"
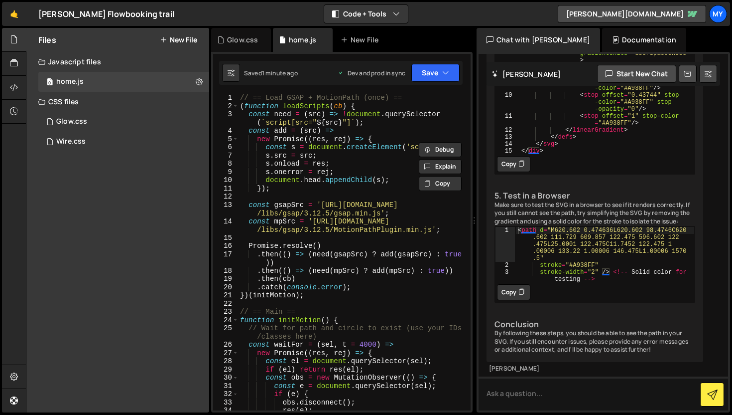
scroll to position [23988, 0]
click at [269, 183] on div "// == Load GSAP + MotionPath (once) == ( function loadScripts ( cb ) { const ne…" at bounding box center [352, 260] width 229 height 333
type textarea "}"
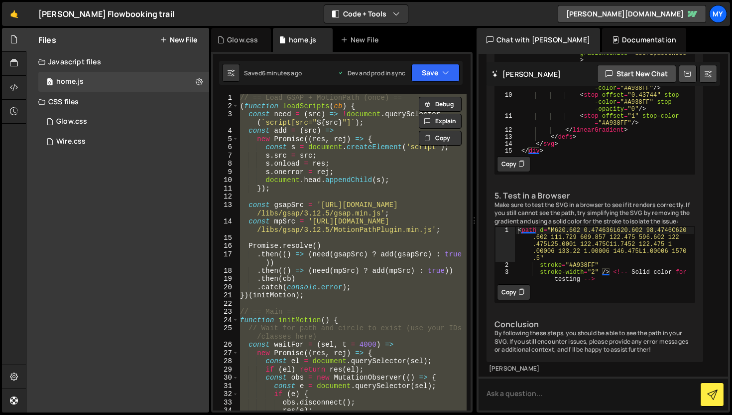
paste textarea
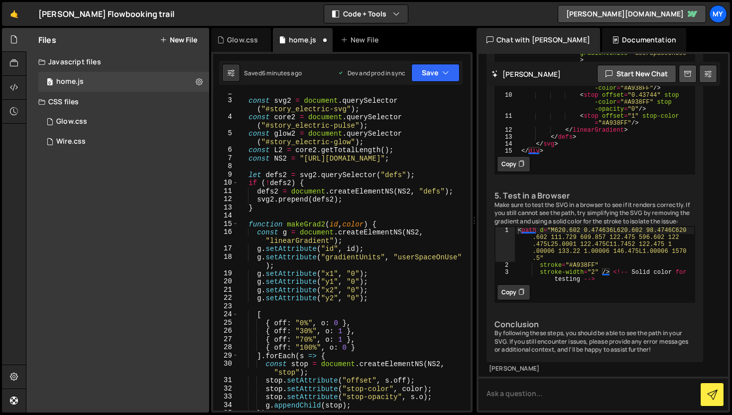
scroll to position [0, 0]
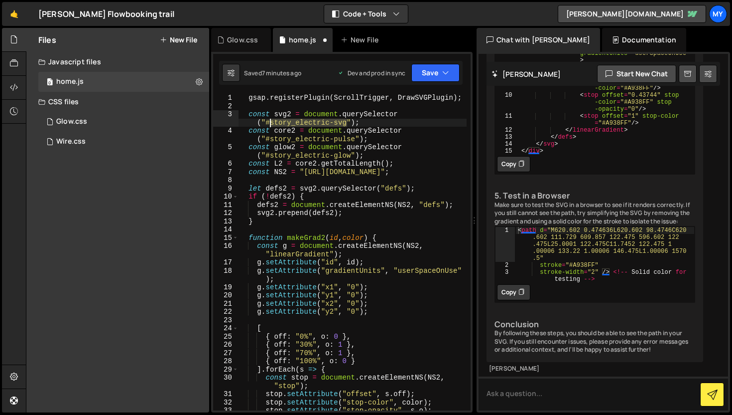
drag, startPoint x: 347, startPoint y: 124, endPoint x: 272, endPoint y: 121, distance: 75.3
click at [272, 121] on div "gsap . registerPlugin ( ScrollTrigger , DrawSVGPlugin ) ; const svg2 = document…" at bounding box center [352, 260] width 229 height 333
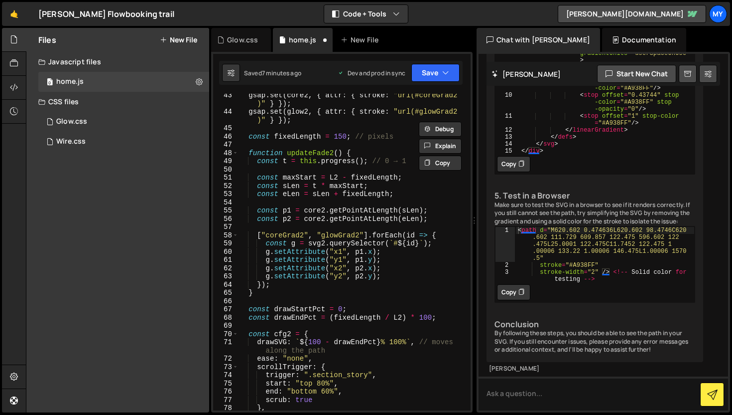
scroll to position [397, 0]
drag, startPoint x: 359, startPoint y: 236, endPoint x: 322, endPoint y: 236, distance: 37.4
click at [322, 236] on div "gsap . set ( core2 , { attr : { stroke : "url(#coreGrad2 )" } }) ; gsap . set (…" at bounding box center [352, 261] width 229 height 341
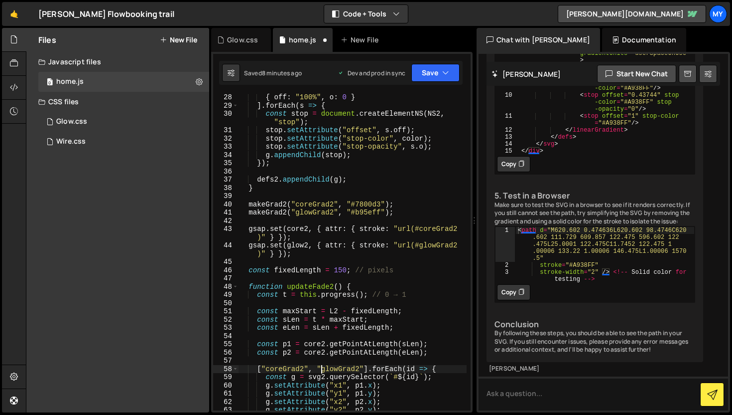
scroll to position [266, 0]
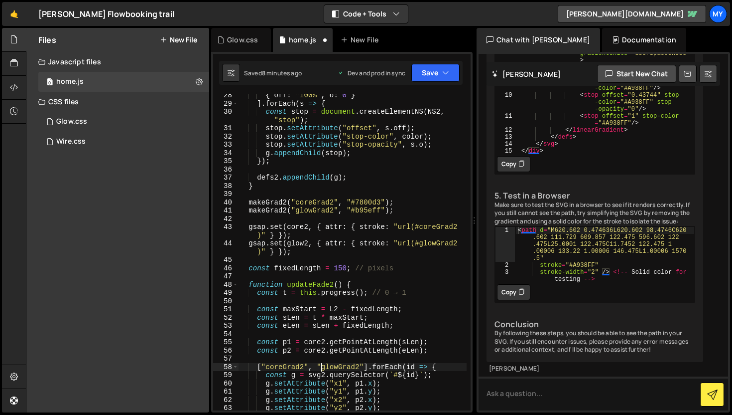
click at [454, 63] on div "Saved 8 minutes ago Dev and prod in sync Upgrade to Edit Save Save to Staging S…" at bounding box center [341, 73] width 244 height 24
click at [450, 75] on button "Save" at bounding box center [436, 73] width 48 height 18
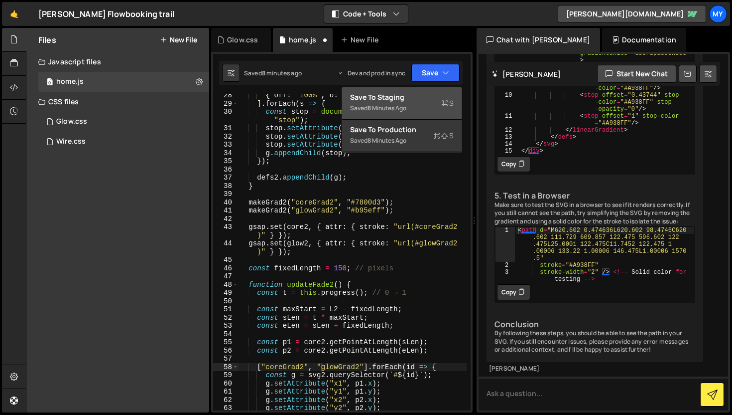
click at [442, 103] on icon at bounding box center [444, 103] width 7 height 10
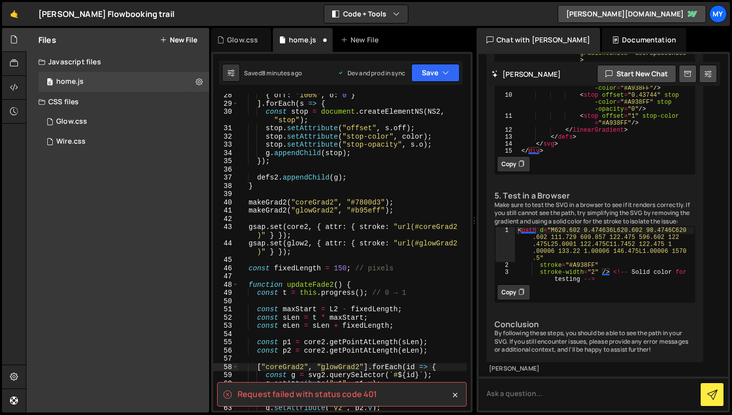
click at [441, 87] on div "Request failed with status code 401 ["coreGrad2", "glowGrad2"].forEach(id => { …" at bounding box center [342, 232] width 262 height 360
click at [441, 74] on button "Save" at bounding box center [436, 73] width 48 height 18
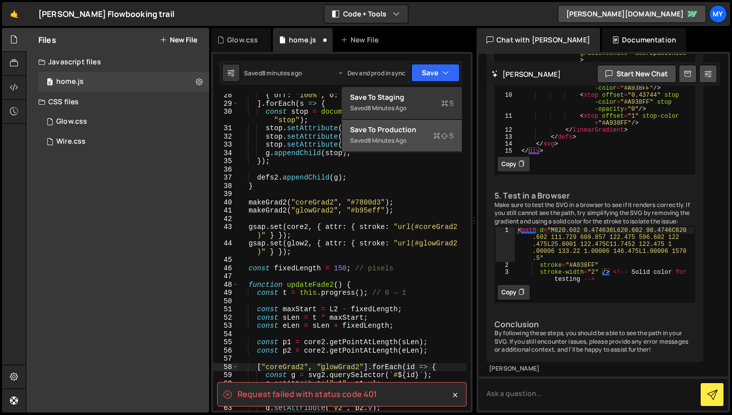
click at [428, 129] on div "Save to Production S" at bounding box center [402, 130] width 104 height 10
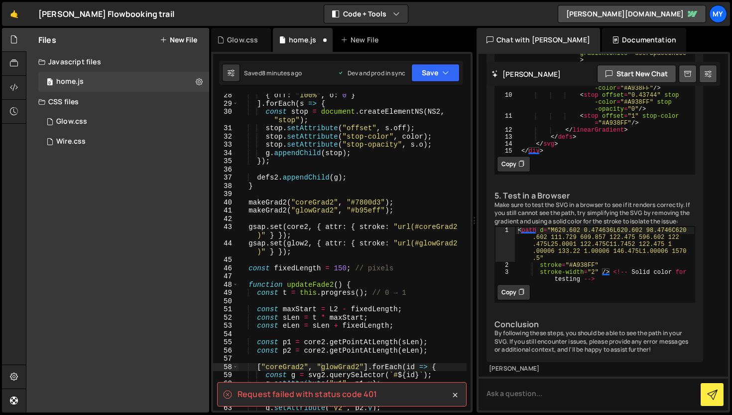
click at [387, 188] on div "{ off : "100%" , o : 0 } ] . forEach ( s => { const stop = document . createEle…" at bounding box center [352, 257] width 229 height 333
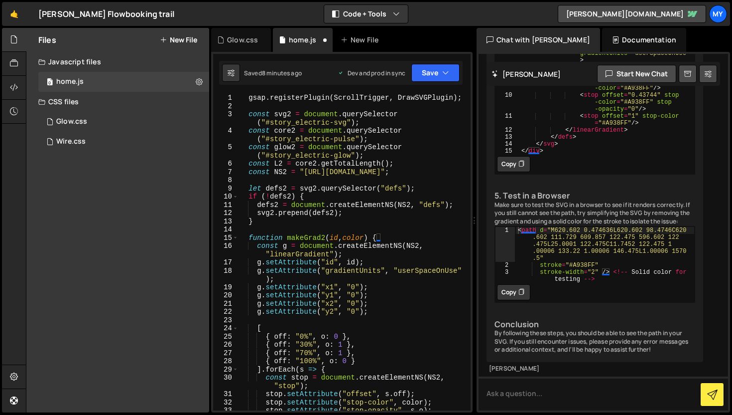
scroll to position [195, 0]
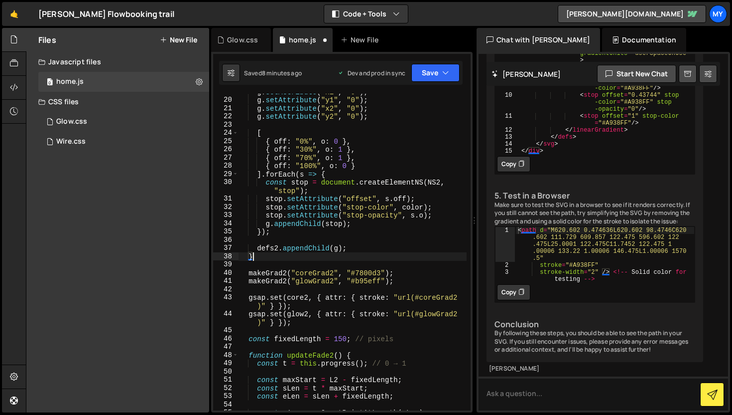
click at [431, 84] on div "Saved 8 minutes ago Dev and prod in sync Upgrade to Edit Save Save to Staging S…" at bounding box center [341, 73] width 244 height 24
click at [432, 82] on div "Saved 8 minutes ago Dev and prod in sync Upgrade to Edit Save Save to Staging S…" at bounding box center [341, 73] width 244 height 24
click at [439, 75] on button "Save" at bounding box center [436, 73] width 48 height 18
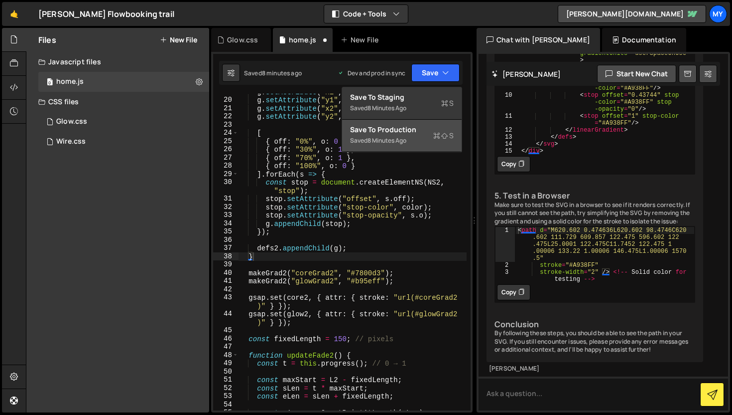
click at [433, 131] on div "Save to Production S" at bounding box center [402, 130] width 104 height 10
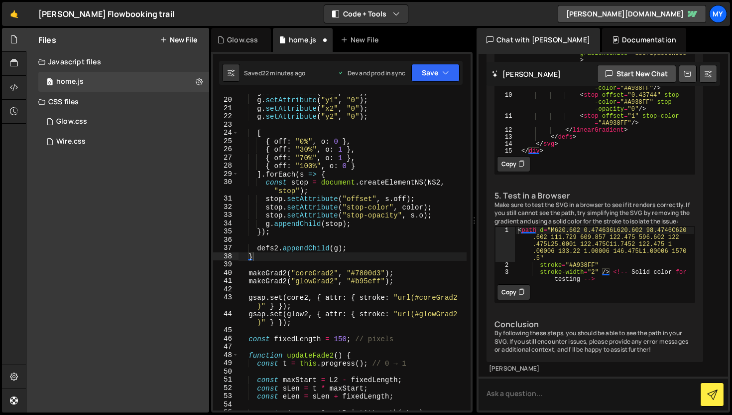
click at [443, 294] on div "g . setAttribute ( "x1" , "0" ) ; g . setAttribute ( "y1" , "0" ) ; g . setAttr…" at bounding box center [352, 254] width 229 height 333
click at [369, 269] on div "g . setAttribute ( "x1" , "0" ) ; g . setAttribute ( "y1" , "0" ) ; g . setAttr…" at bounding box center [352, 254] width 229 height 333
type textarea "gsap.fromTo(glow2, { drawSVG: `${drawStartPct}% ${drawEndPct}%` }, cfg2);"
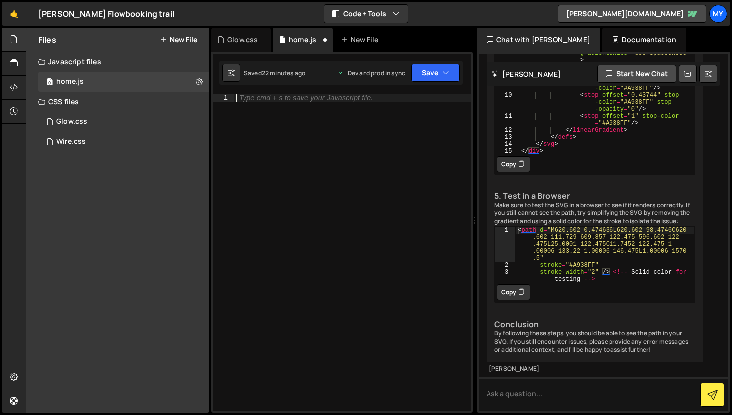
scroll to position [23507, 0]
click at [632, 35] on div "Documentation" at bounding box center [644, 40] width 84 height 24
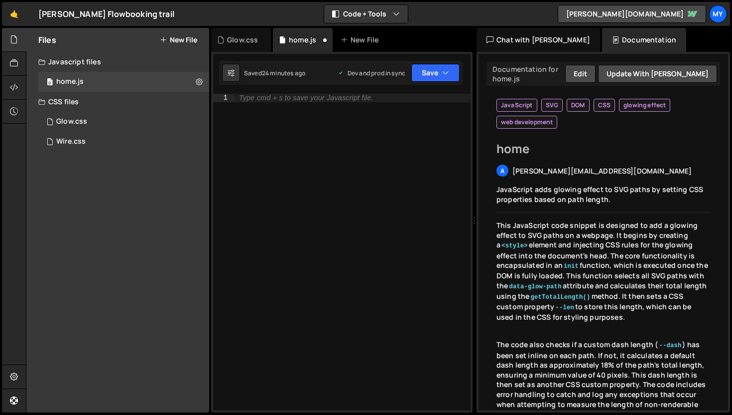
scroll to position [0, 0]
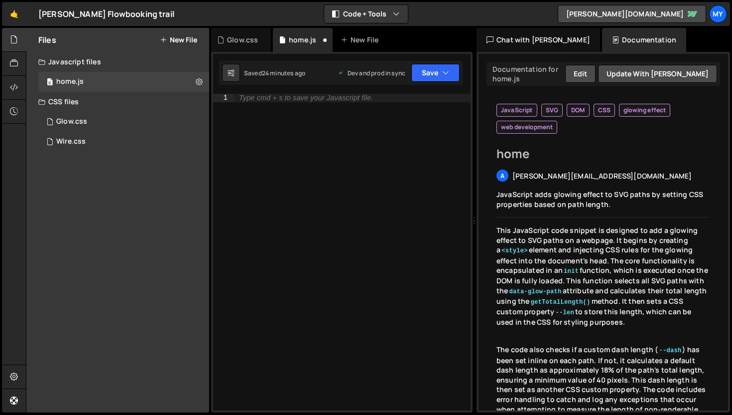
click at [637, 111] on span "glowing effect" at bounding box center [645, 110] width 42 height 8
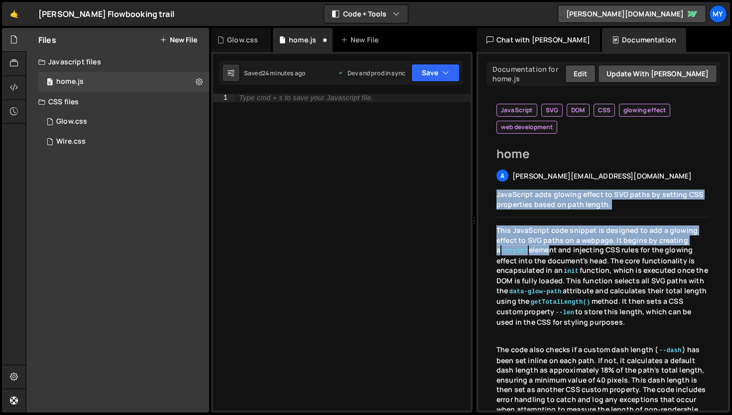
drag, startPoint x: 496, startPoint y: 192, endPoint x: 540, endPoint y: 251, distance: 73.6
click at [540, 251] on div "JavaScript SVG DOM CSS glowing effect web development home home a akshatha@vest…" at bounding box center [604, 301] width 234 height 414
click at [642, 206] on div "JavaScript adds glowing effect to SVG paths by setting CSS properties based on …" at bounding box center [604, 194] width 214 height 27
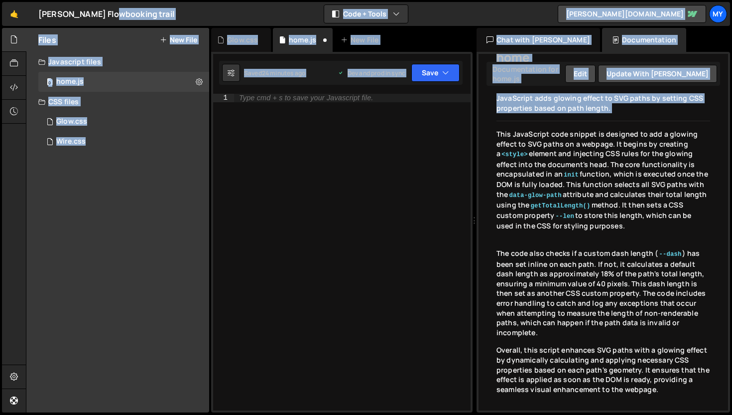
scroll to position [101, 0]
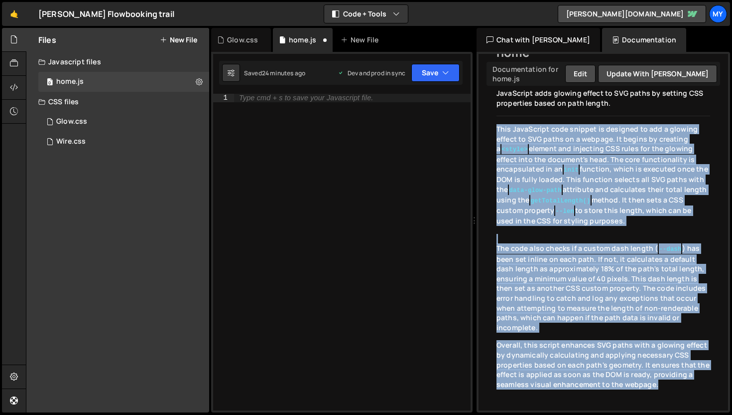
drag, startPoint x: 497, startPoint y: 133, endPoint x: 671, endPoint y: 383, distance: 304.6
click at [671, 383] on div "This JavaScript code snippet is designed to add a glowing effect to SVG paths o…" at bounding box center [604, 260] width 214 height 273
copy div "This JavaScript code snippet is designed to add a glowing effect to SVG paths o…"
click at [596, 76] on button "Edit" at bounding box center [581, 74] width 30 height 18
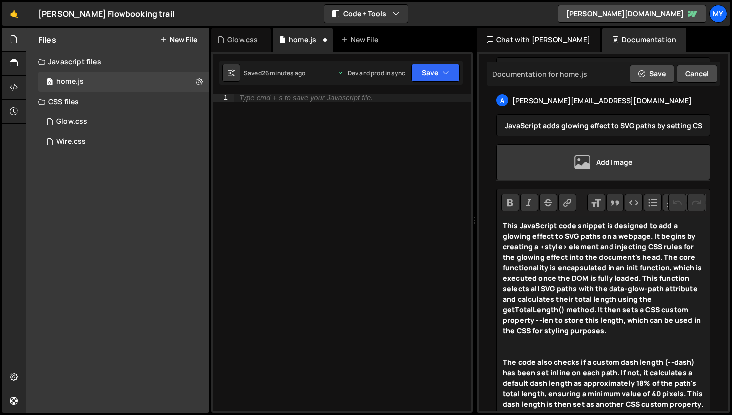
scroll to position [114, 0]
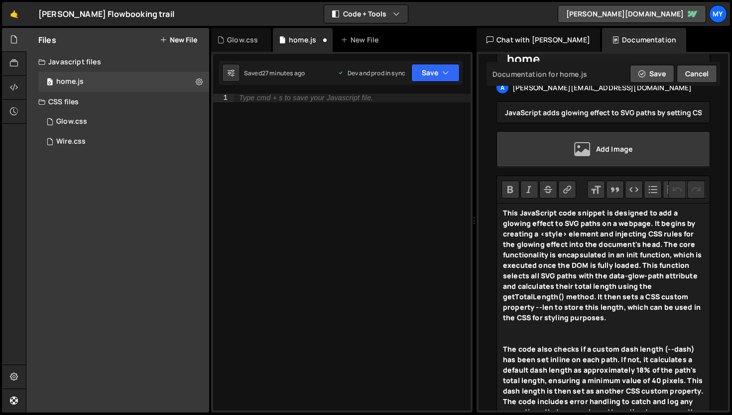
click at [584, 159] on div "Add Image" at bounding box center [604, 149] width 214 height 36
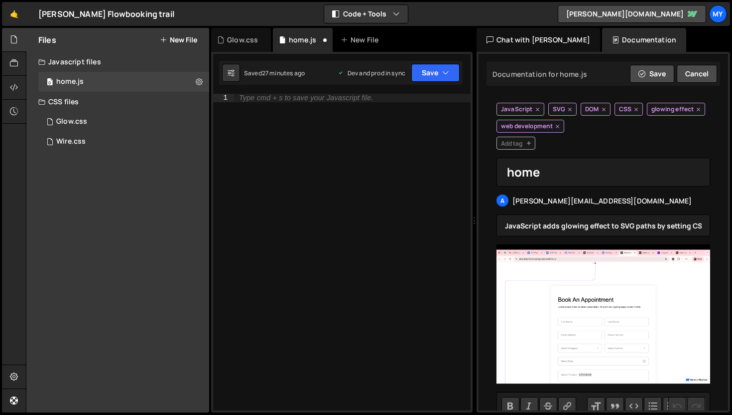
scroll to position [0, 0]
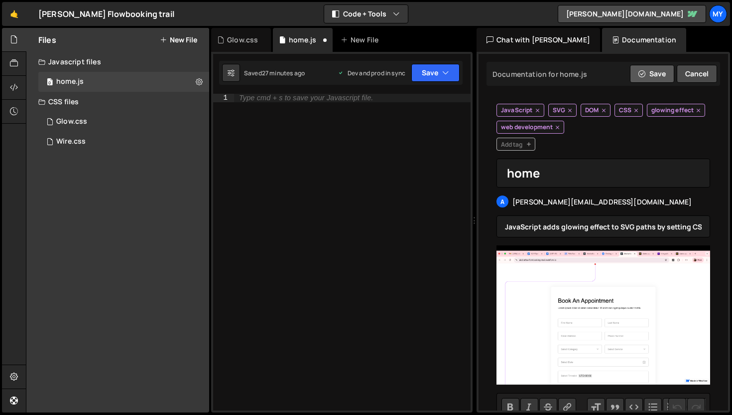
click at [650, 69] on button "Save" at bounding box center [652, 74] width 44 height 18
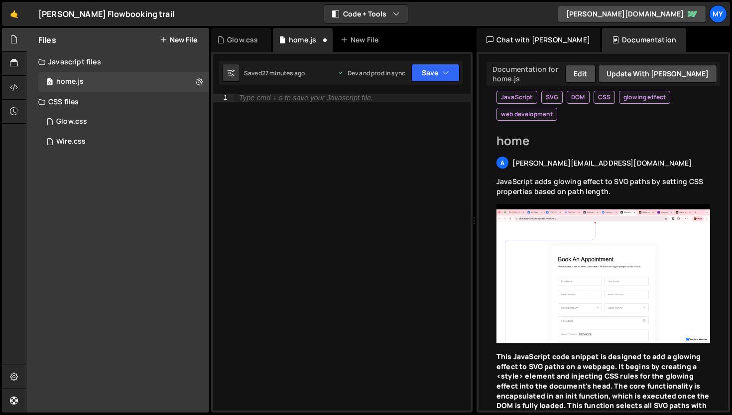
scroll to position [4, 0]
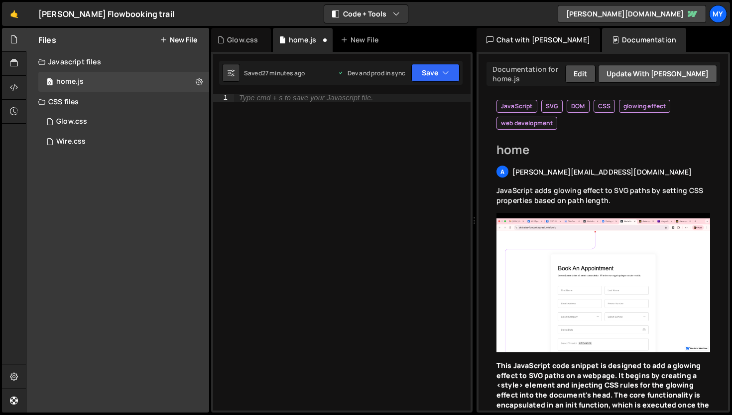
click at [640, 72] on button "Update with [PERSON_NAME]" at bounding box center [657, 74] width 119 height 18
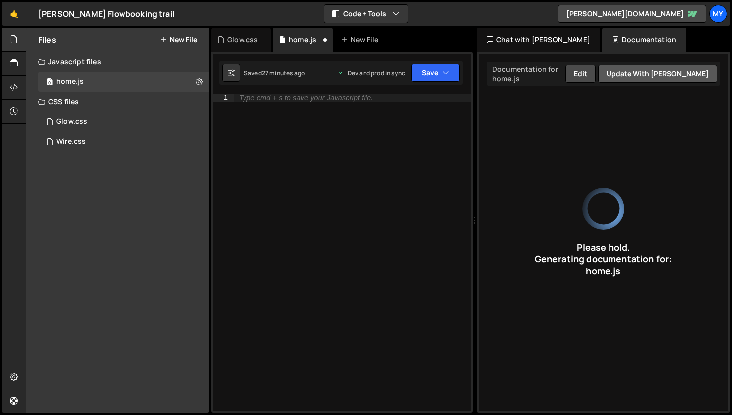
scroll to position [0, 0]
click at [596, 72] on button "Edit" at bounding box center [581, 74] width 30 height 18
click at [656, 75] on button "Save" at bounding box center [652, 74] width 44 height 18
click at [528, 39] on div "Chat with [PERSON_NAME]" at bounding box center [539, 40] width 124 height 24
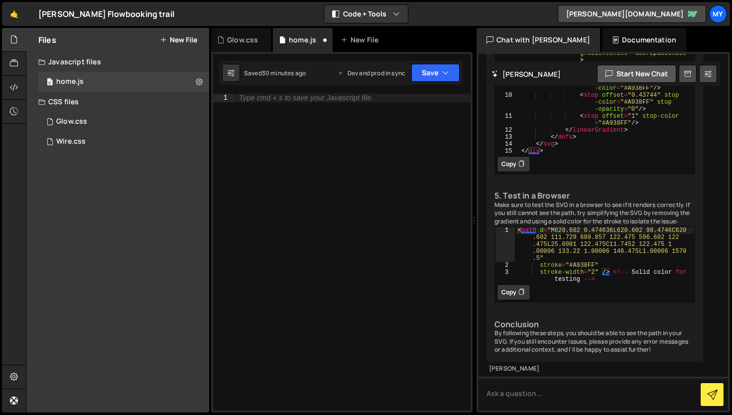
click at [623, 74] on button "Start new chat" at bounding box center [636, 74] width 79 height 18
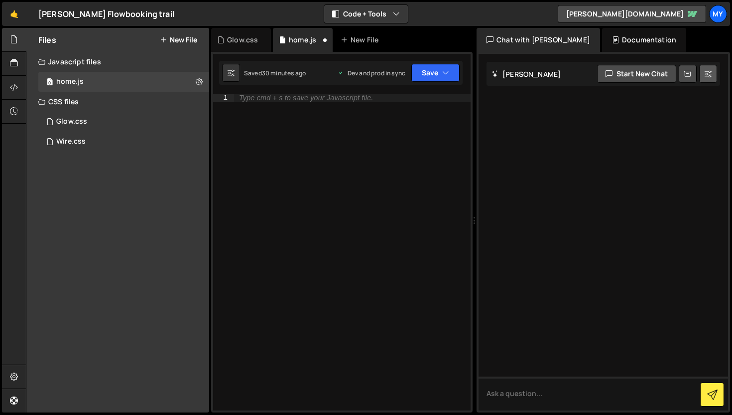
click at [712, 77] on icon at bounding box center [708, 74] width 7 height 10
select select "chat"
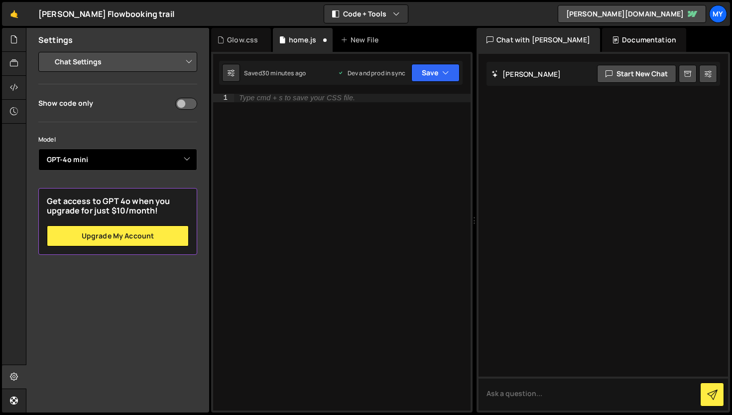
click at [165, 159] on select "Select Model GPT-3.5 GPT-4o mini GPT-4o (Pro) GPT-4.1 (Pro)" at bounding box center [117, 159] width 159 height 22
click at [38, 148] on select "Select Model GPT-3.5 GPT-4o mini GPT-4o (Pro) GPT-4.1 (Pro)" at bounding box center [117, 159] width 159 height 22
click at [521, 380] on textarea at bounding box center [604, 393] width 250 height 34
click at [18, 38] on div at bounding box center [14, 40] width 24 height 24
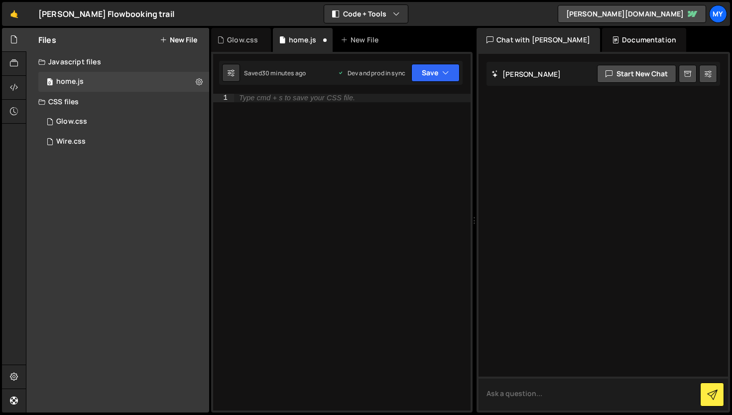
click at [553, 393] on textarea at bounding box center [604, 393] width 250 height 34
click at [564, 380] on textarea at bounding box center [604, 393] width 250 height 34
paste textarea "<svg width="622" height="1571" viewBox="0 0 622 1571" fill="none" xmlns="http:/…"
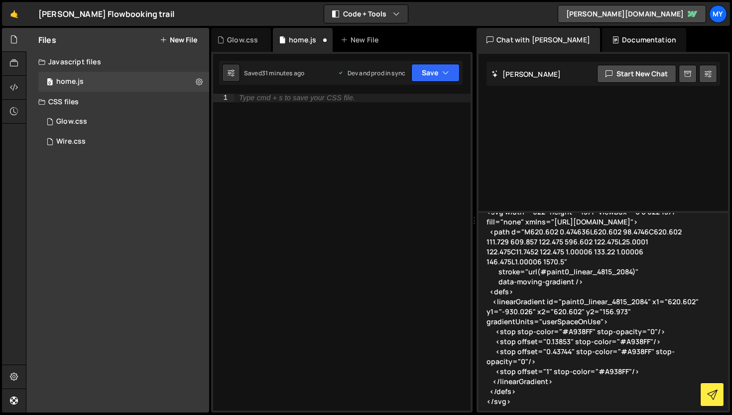
scroll to position [41, 0]
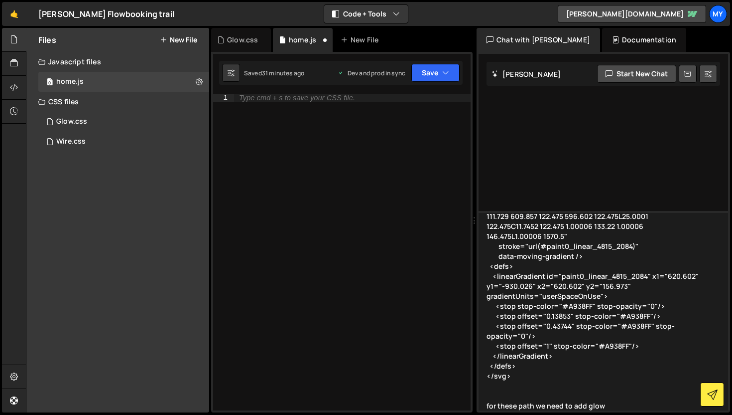
type textarea "<svg width="622" height="1571" viewBox="0 0 622 1571" fill="none" xmlns="http:/…"
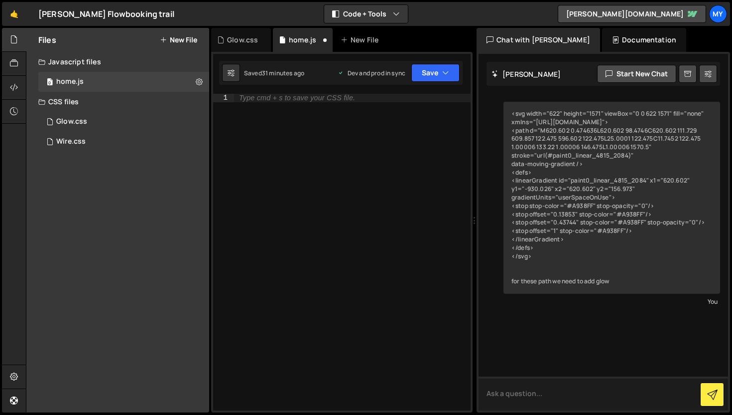
scroll to position [0, 0]
click at [564, 380] on textarea at bounding box center [604, 393] width 250 height 34
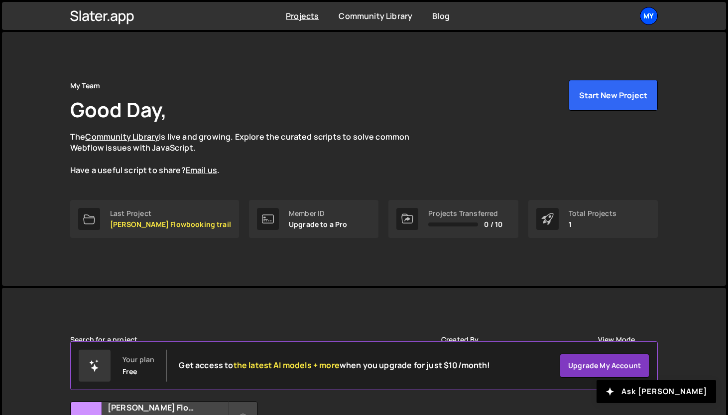
click at [650, 13] on div "My" at bounding box center [649, 16] width 18 height 18
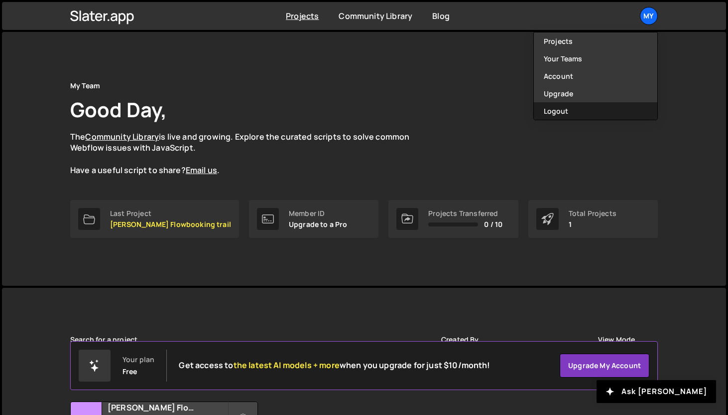
click at [579, 117] on button "Logout" at bounding box center [596, 110] width 124 height 17
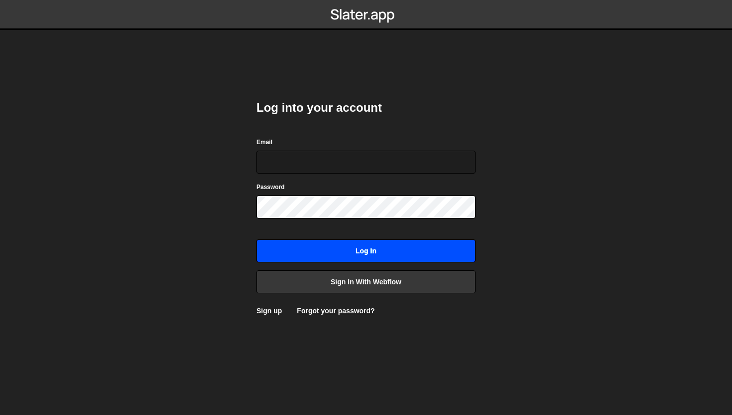
type input "[EMAIL_ADDRESS][DOMAIN_NAME]"
click at [378, 247] on input "Log in" at bounding box center [366, 250] width 219 height 23
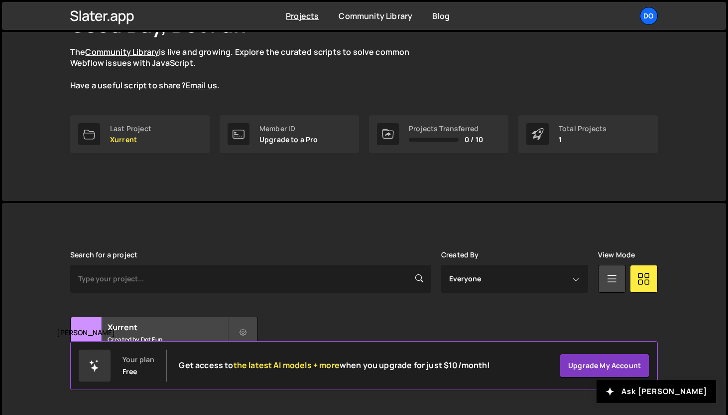
scroll to position [98, 0]
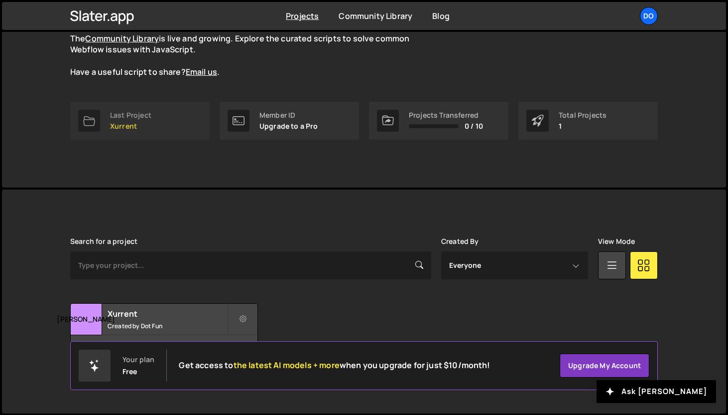
click at [123, 125] on p "Xurrent" at bounding box center [130, 126] width 41 height 8
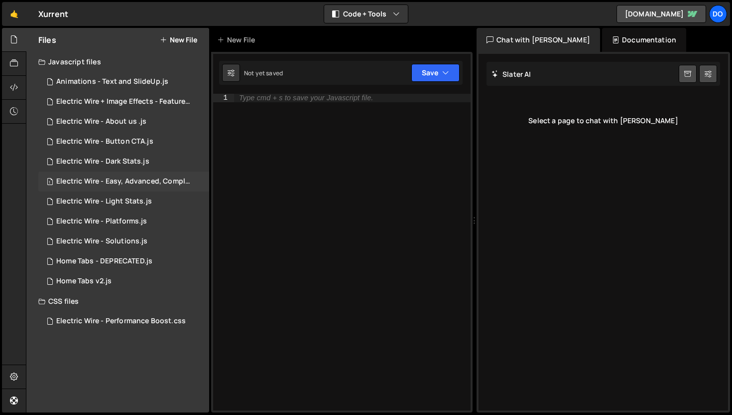
click at [118, 184] on div "Electric Wire - Easy, Advanced, Complete.js" at bounding box center [125, 181] width 138 height 9
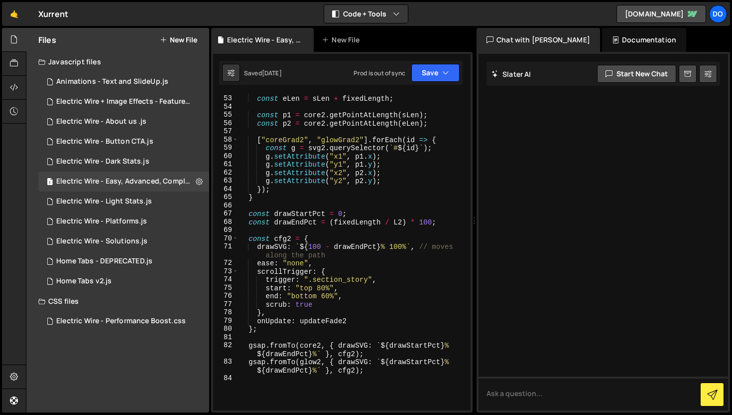
scroll to position [499, 0]
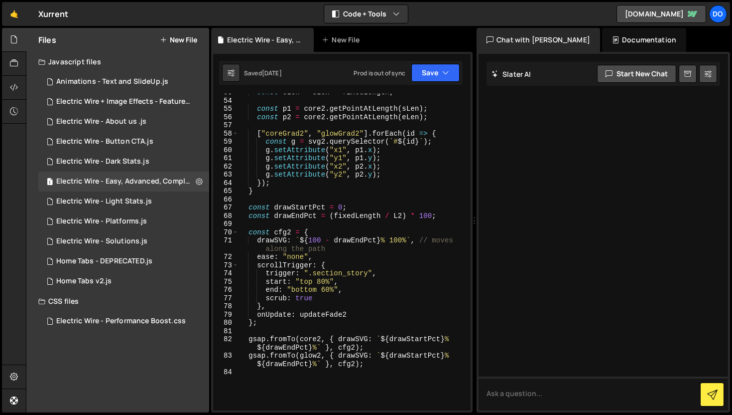
click at [403, 178] on div "const eLen = sLen + fixedLength ; const p1 = core2 . getPointAtLength ( sLen ) …" at bounding box center [352, 254] width 229 height 333
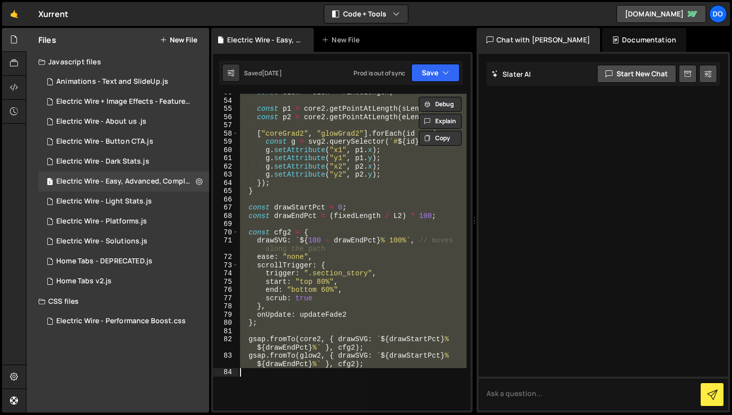
click at [452, 188] on div "const eLen = sLen + fixedLength ; const p1 = core2 . getPointAtLength ( sLen ) …" at bounding box center [352, 252] width 229 height 316
type textarea "}"
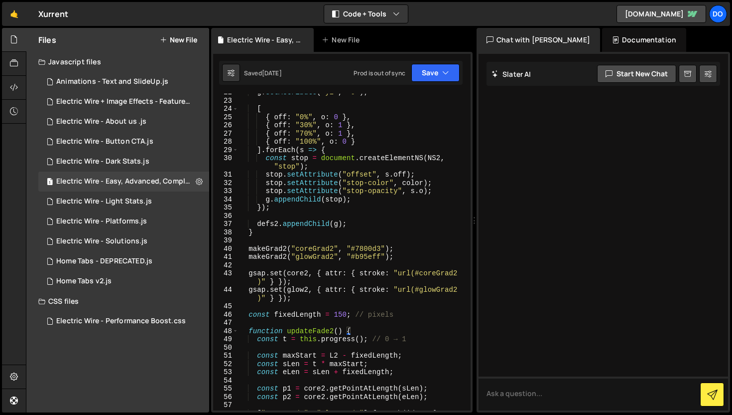
scroll to position [219, 0]
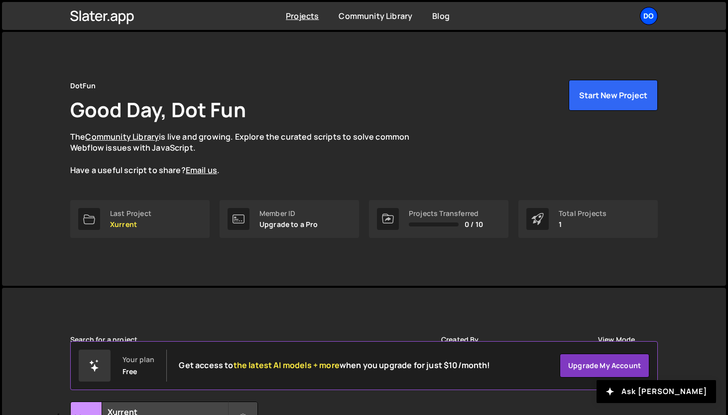
click at [646, 21] on div "Do" at bounding box center [649, 16] width 18 height 18
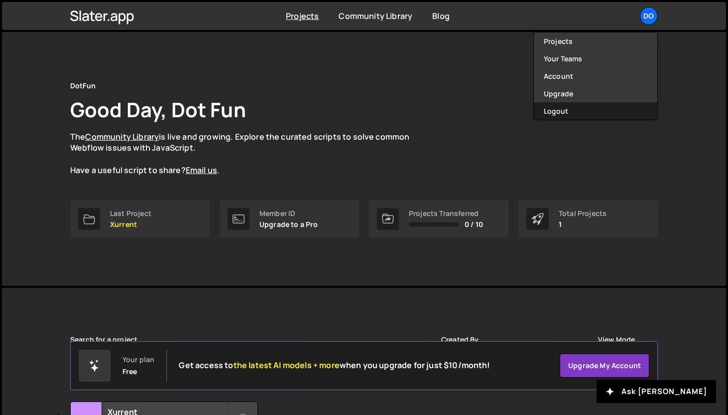
click at [606, 113] on button "Logout" at bounding box center [596, 110] width 124 height 17
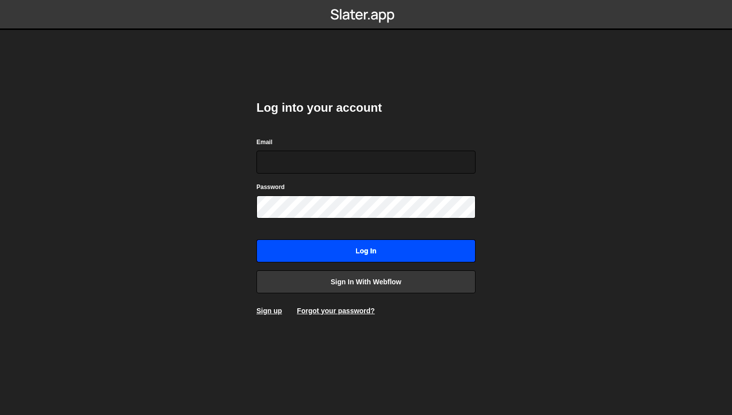
type input "[EMAIL_ADDRESS][DOMAIN_NAME]"
click at [370, 249] on input "Log in" at bounding box center [366, 250] width 219 height 23
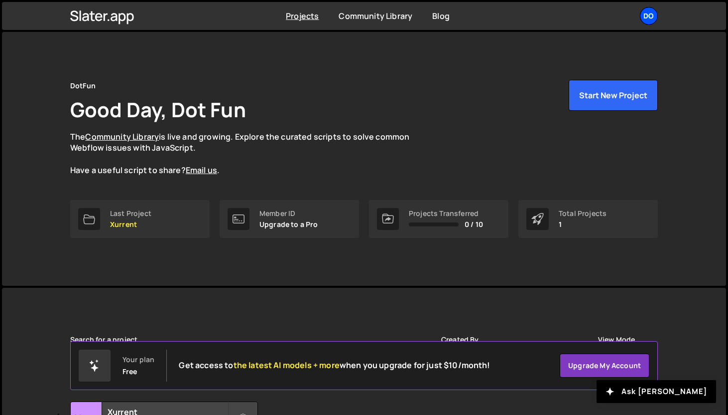
click at [645, 18] on div "Do" at bounding box center [649, 16] width 18 height 18
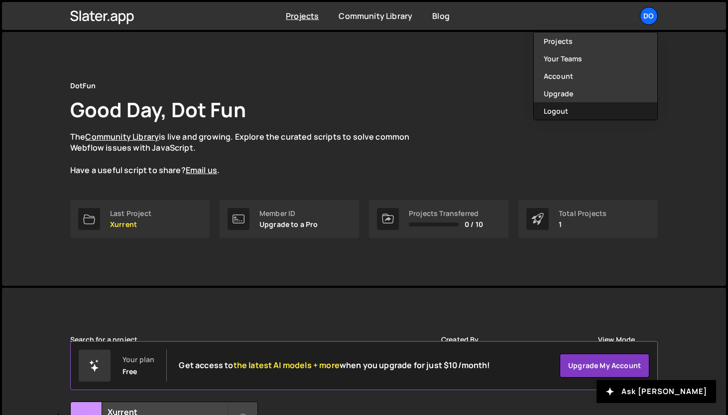
click at [644, 113] on button "Logout" at bounding box center [596, 110] width 124 height 17
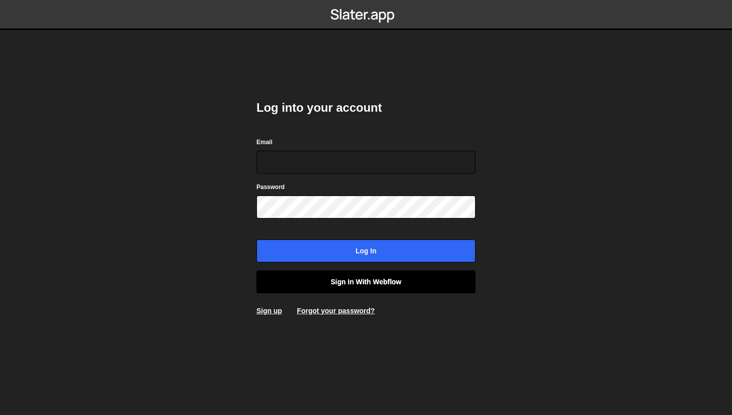
type input "[EMAIL_ADDRESS][DOMAIN_NAME]"
click at [393, 278] on link "Sign in with Webflow" at bounding box center [366, 281] width 219 height 23
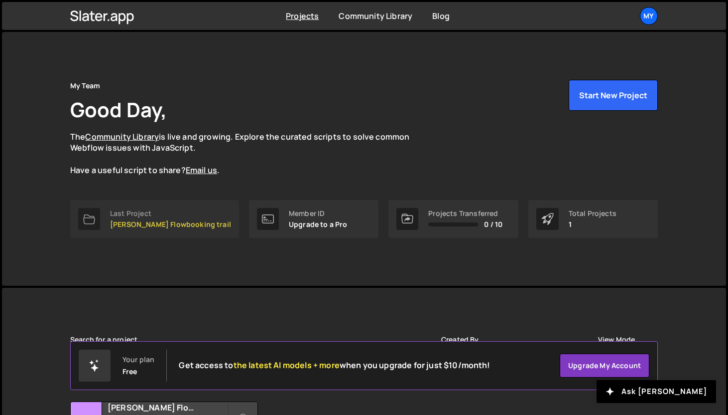
click at [129, 221] on p "[PERSON_NAME] Flowbooking trail" at bounding box center [170, 224] width 121 height 8
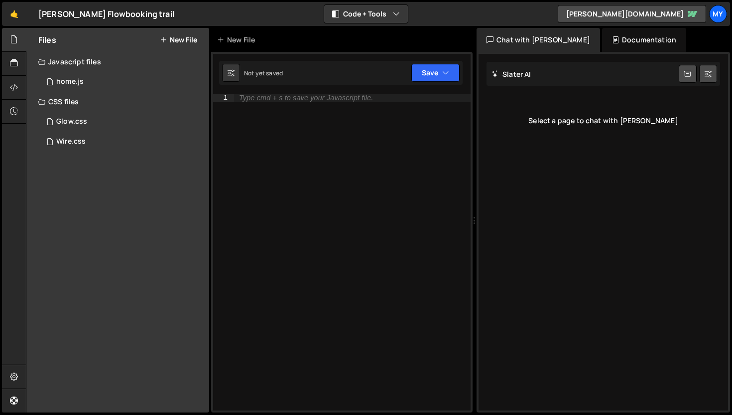
click at [605, 70] on div "[PERSON_NAME] Start new chat" at bounding box center [604, 74] width 234 height 24
click at [593, 72] on div "[PERSON_NAME] Start new chat" at bounding box center [604, 74] width 234 height 24
click at [543, 75] on div "Slater AI Start new chat" at bounding box center [604, 74] width 234 height 24
click at [64, 82] on div "home.js" at bounding box center [69, 81] width 27 height 9
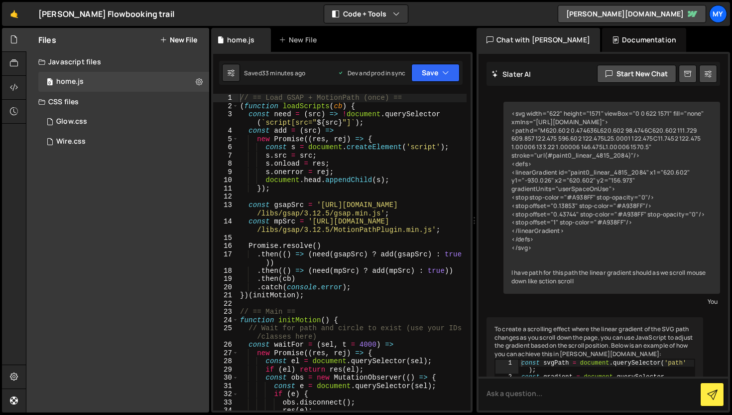
scroll to position [13756, 0]
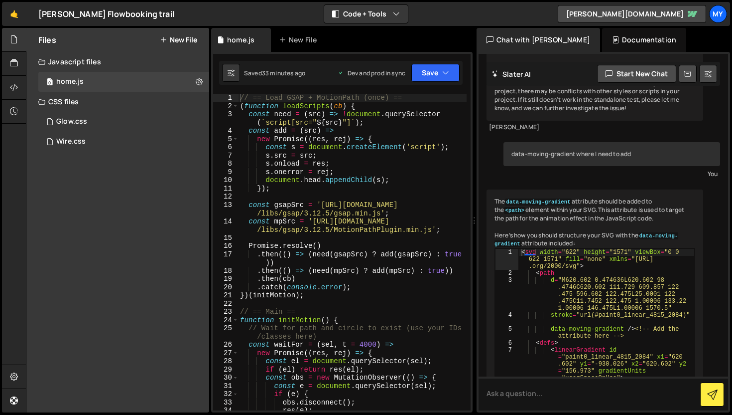
type textarea ".catch(console.error);"
click at [350, 285] on div "// == Load GSAP + MotionPath (once) == ( function loadScripts ( cb ) { const ne…" at bounding box center [352, 260] width 229 height 333
click at [652, 80] on button "Start new chat" at bounding box center [636, 74] width 79 height 18
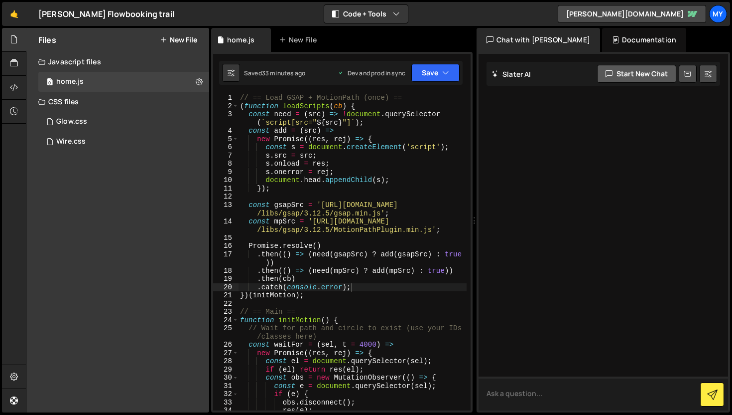
scroll to position [0, 0]
click at [533, 332] on div at bounding box center [604, 232] width 250 height 356
click at [519, 388] on textarea at bounding box center [604, 393] width 250 height 34
paste textarea "<svg width="622" height="1571" viewBox="0 0 622 1571" fill="none" xmlns="http:/…"
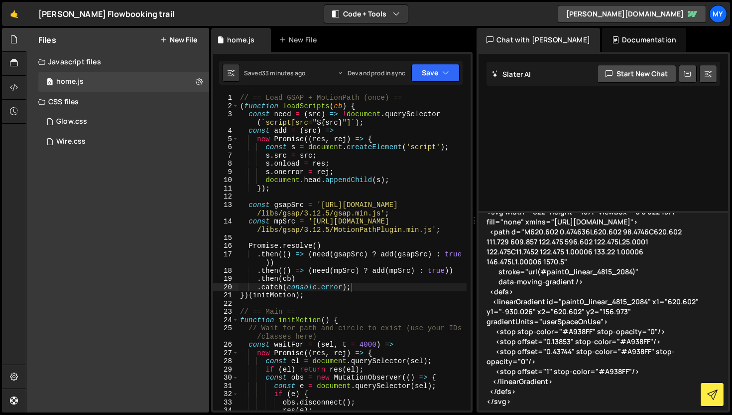
scroll to position [41, 0]
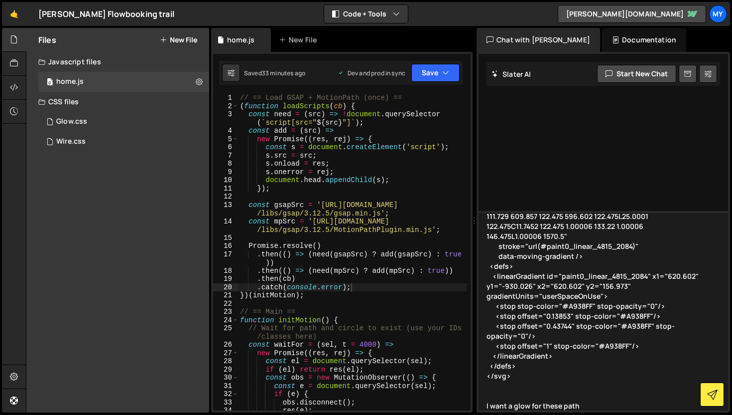
type textarea "<svg width="622" height="1571" viewBox="0 0 622 1571" fill="none" xmlns="http:/…"
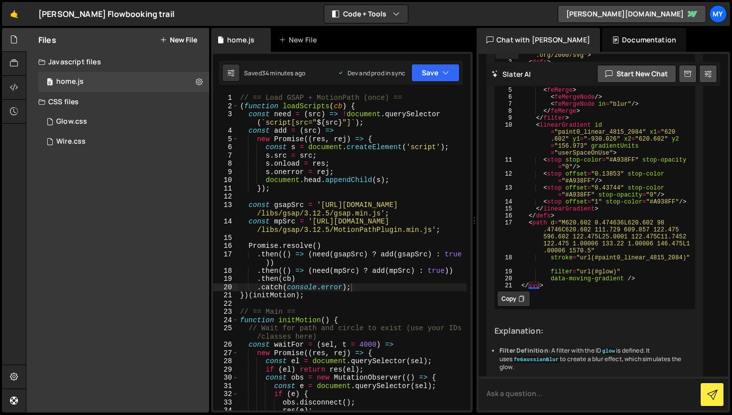
scroll to position [390, 0]
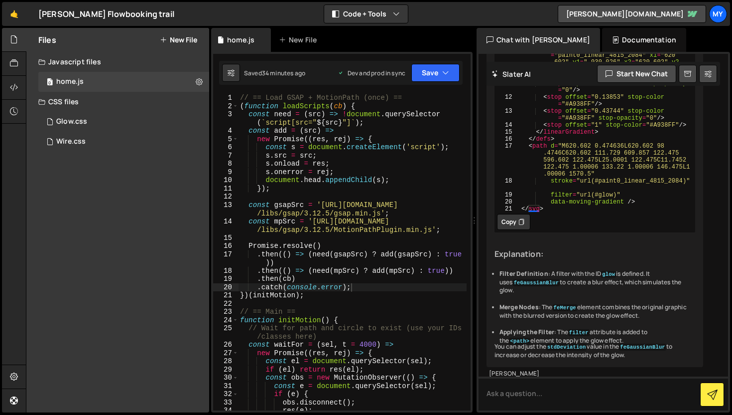
click at [519, 227] on icon at bounding box center [522, 222] width 6 height 10
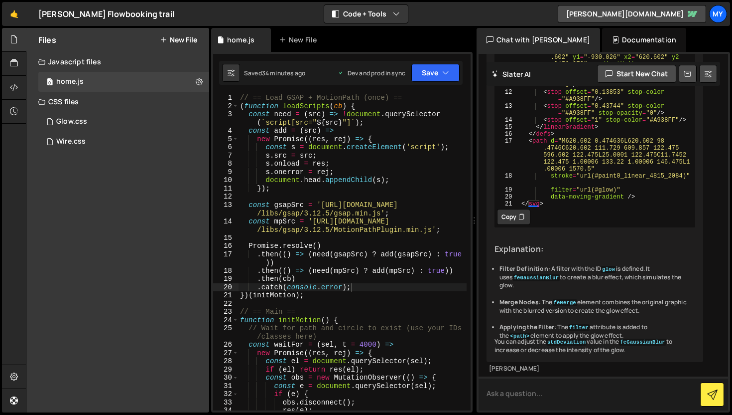
click at [526, 397] on textarea at bounding box center [604, 393] width 250 height 34
type textarea "now what do keep the path plain and that glow shouldmove the path"
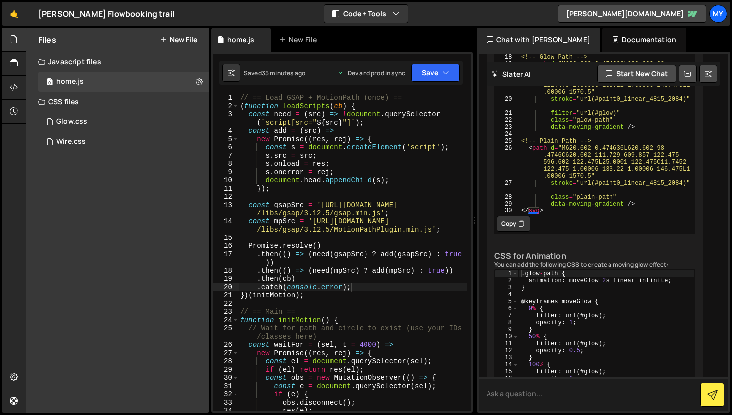
scroll to position [1006, 0]
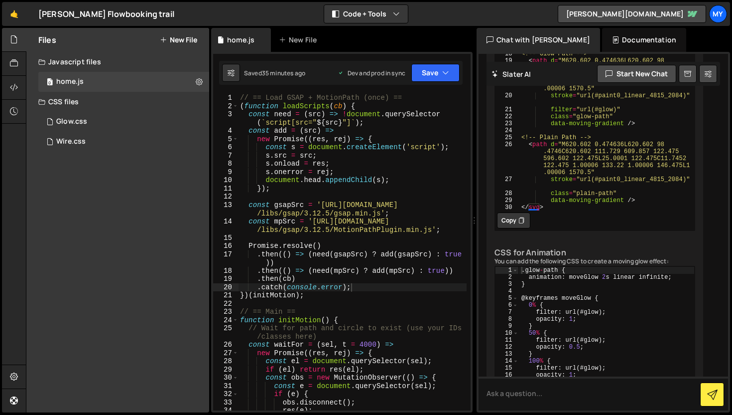
click at [520, 225] on icon at bounding box center [522, 220] width 6 height 10
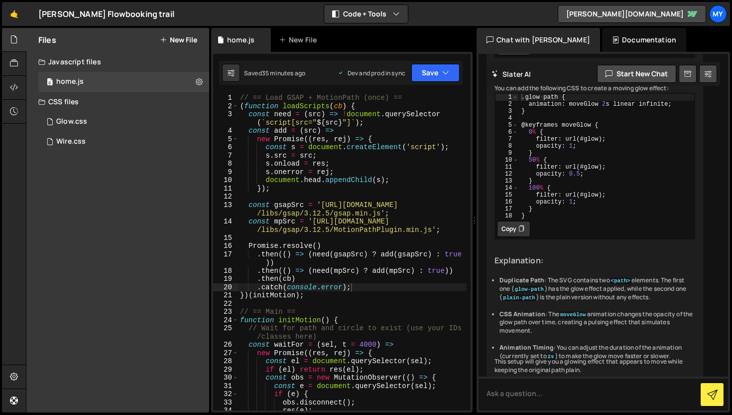
scroll to position [1174, 0]
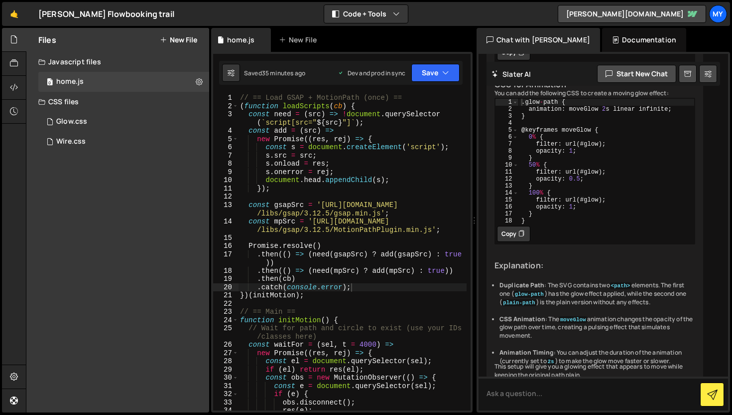
click at [522, 239] on icon at bounding box center [522, 234] width 6 height 10
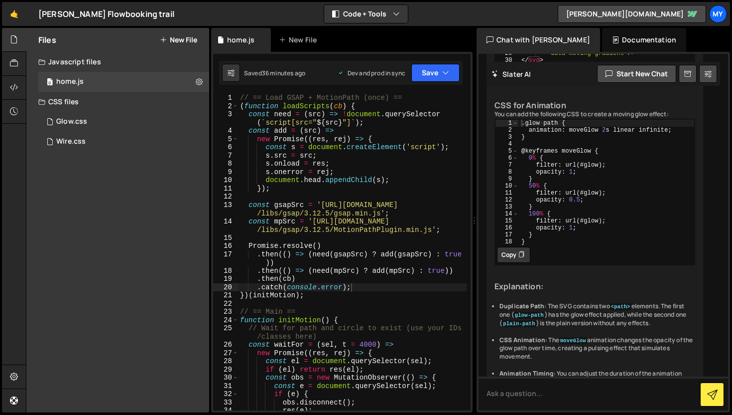
scroll to position [1260, 0]
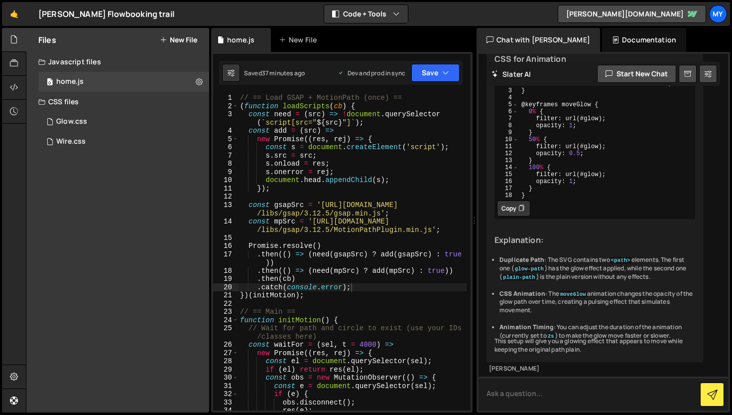
click at [516, 401] on textarea at bounding box center [604, 393] width 250 height 34
type textarea "now that glow you make as circle like 5px width 5px height then it should draw …"
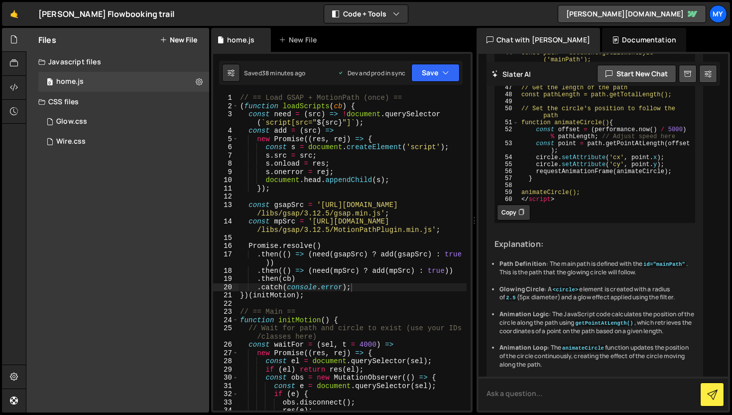
scroll to position [2041, 0]
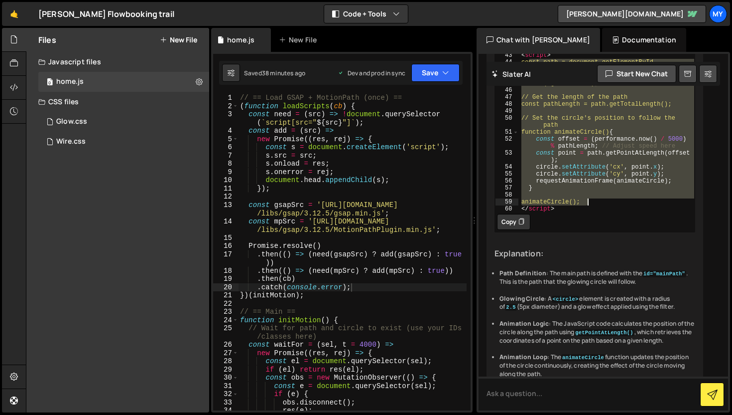
drag, startPoint x: 528, startPoint y: 134, endPoint x: 618, endPoint y: 272, distance: 164.6
type textarea "animateCircle();"
click at [285, 218] on div "// == Load GSAP + MotionPath (once) == ( function loadScripts ( cb ) { const ne…" at bounding box center [352, 260] width 229 height 333
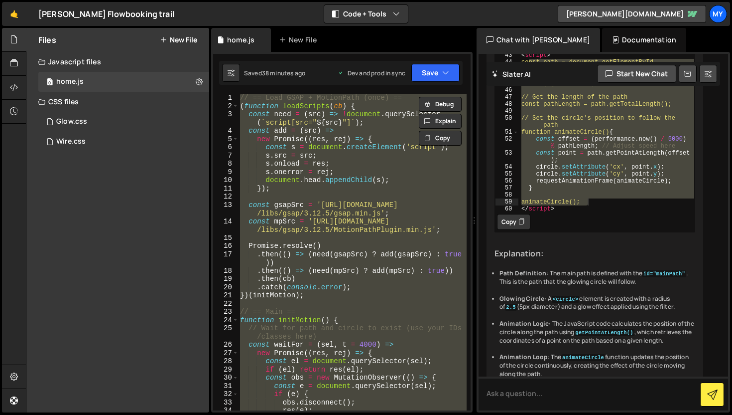
paste textarea "animateCircle();"
type textarea "animateCircle();"
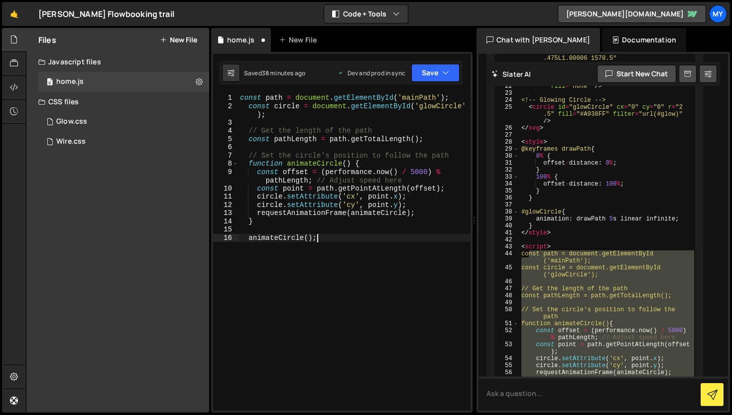
scroll to position [1846, 0]
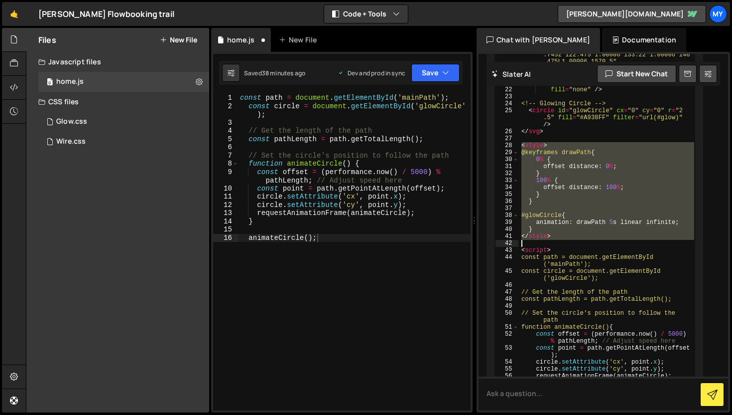
drag, startPoint x: 521, startPoint y: 215, endPoint x: 568, endPoint y: 312, distance: 107.9
click at [568, 312] on div "< svg width = "622" height = "1571" viewBox = "0 0 622 1571" fill = "none" xmln…" at bounding box center [607, 135] width 176 height 600
type textarea "</style>"
click at [568, 312] on div "< svg width = "622" height = "1571" viewBox = "0 0 622 1571" fill = "none" xmln…" at bounding box center [607, 121] width 176 height 572
drag, startPoint x: 556, startPoint y: 306, endPoint x: 520, endPoint y: 214, distance: 99.2
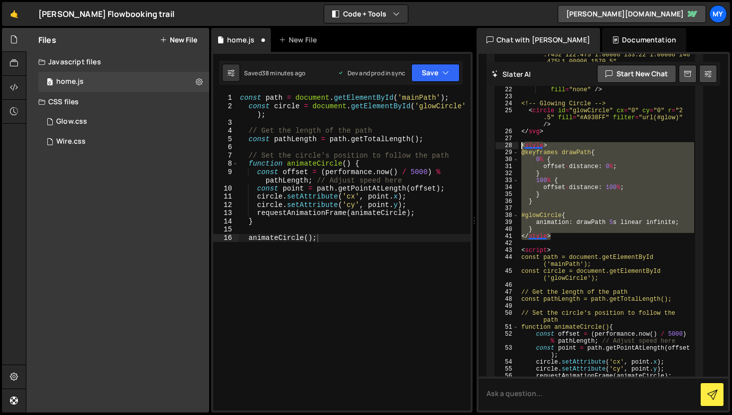
click at [520, 214] on div "< svg width = "622" height = "1571" viewBox = "0 0 622 1571" fill = "none" xmln…" at bounding box center [607, 135] width 176 height 600
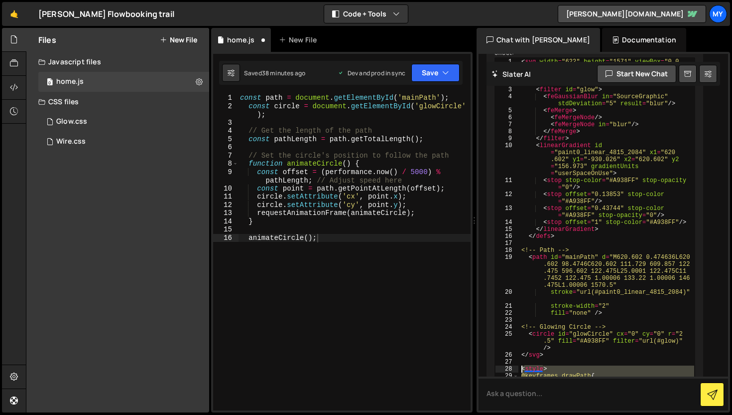
scroll to position [1622, 0]
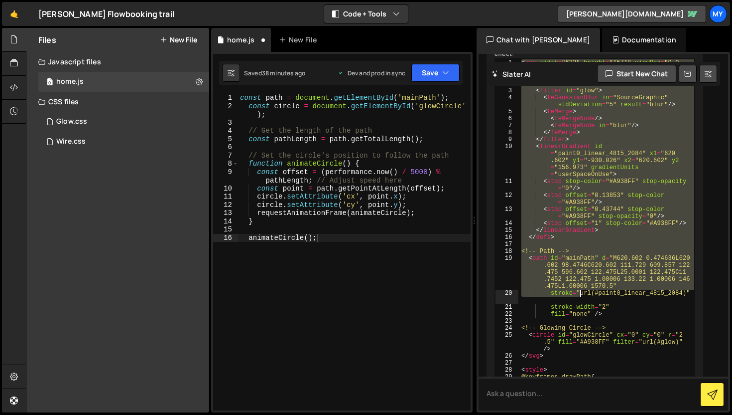
drag, startPoint x: 521, startPoint y: 134, endPoint x: 579, endPoint y: 347, distance: 221.6
click at [579, 347] on div "< svg width = "622" height = "1571" viewBox = "0 0 622 1571" fill = "none" xmln…" at bounding box center [607, 359] width 176 height 600
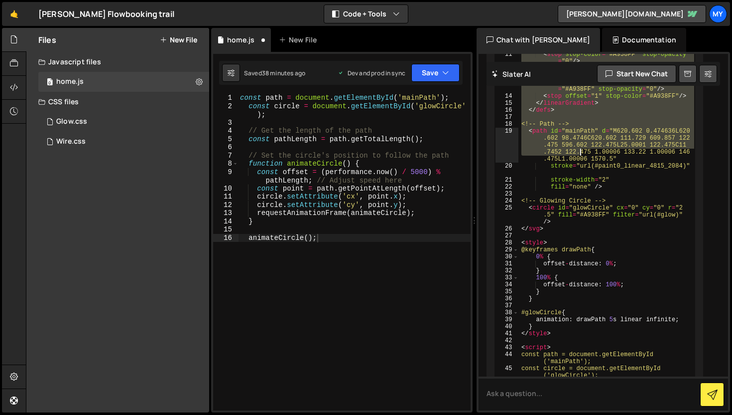
scroll to position [1750, 0]
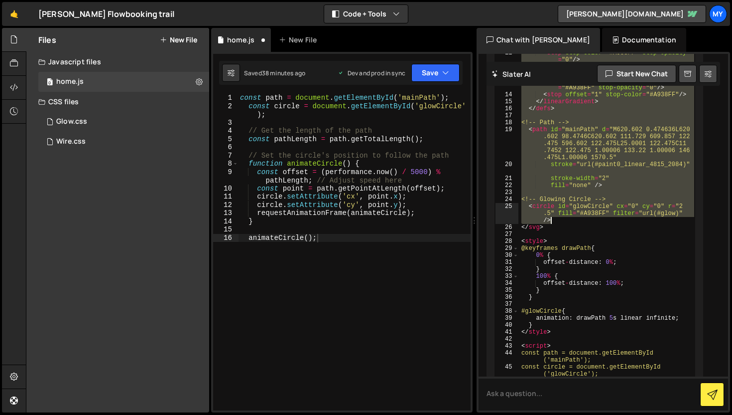
type textarea "<circle id="glowCircle" cx="0" cy="0" r="2.5" fill="#A938FF" filter="url(#glow)…"
click at [430, 77] on button "Save" at bounding box center [436, 73] width 48 height 18
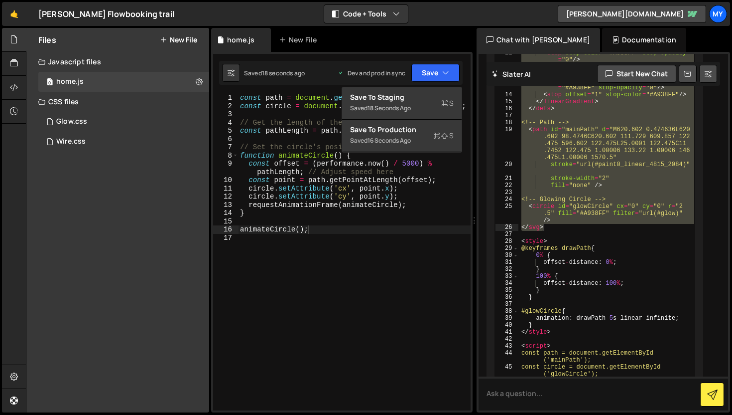
click at [571, 213] on div "< svg width = "622" height = "1571" viewBox = "0 0 622 1571" fill = "none" xmln…" at bounding box center [607, 230] width 176 height 600
type textarea "<path id="mainPath" d="M620.602 0.474636L620.602 98.4746C620.602 111.729 609.85…"
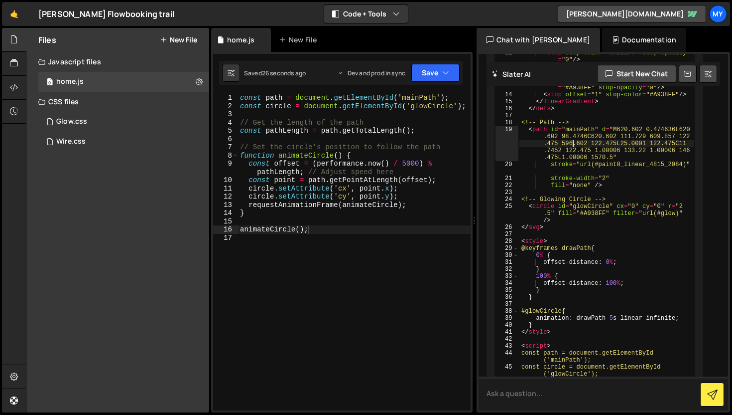
click at [590, 392] on textarea at bounding box center [604, 393] width 250 height 34
type textarea "but their is no movement of circle"
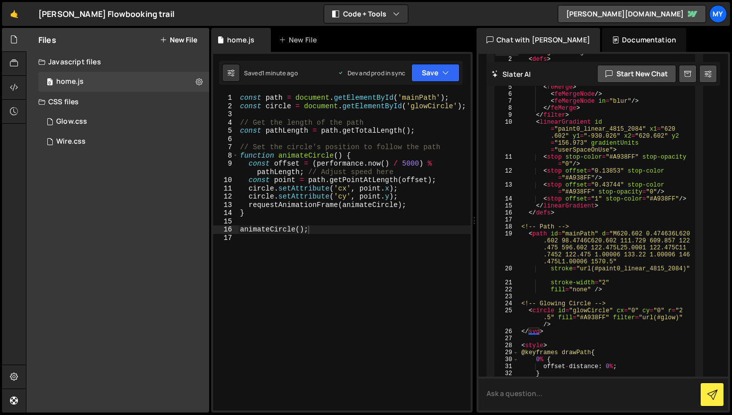
scroll to position [2588, 0]
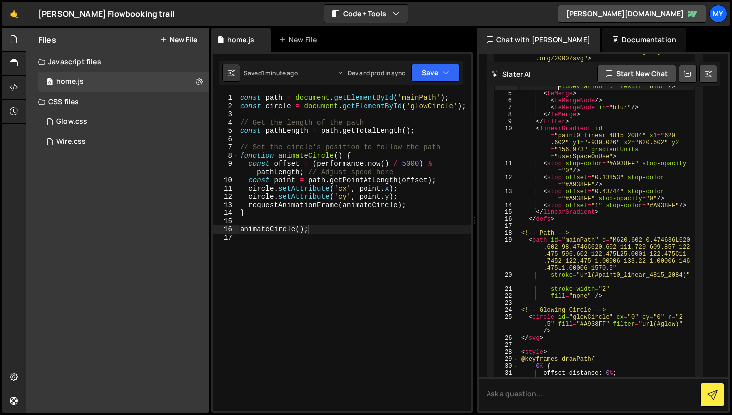
click at [521, 190] on div "< svg width = "622" height = "1571" viewBox = "0 0 622 1571" fill = "none" xmln…" at bounding box center [607, 376] width 176 height 670
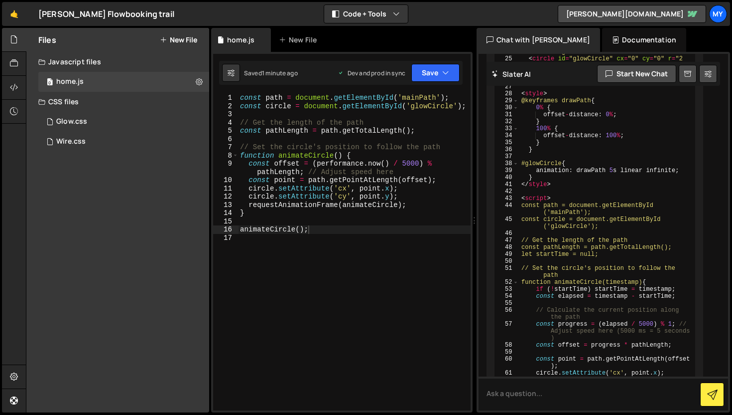
scroll to position [2849, 0]
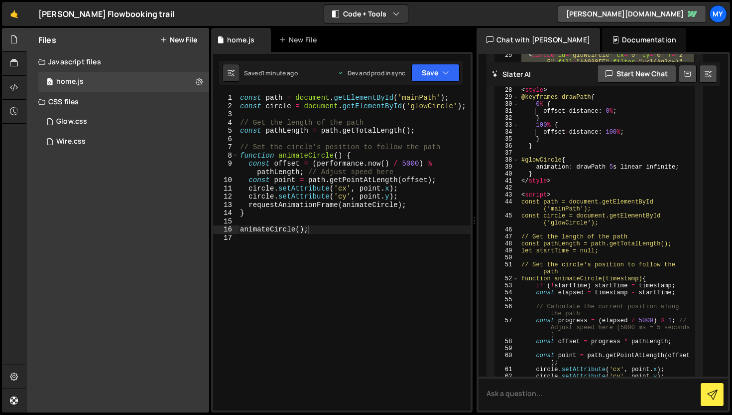
drag, startPoint x: 548, startPoint y: 182, endPoint x: 522, endPoint y: 128, distance: 60.4
click at [522, 128] on div "< svg width = "622" height = "1571" viewBox = "0 0 622 1571" fill = "none" xmln…" at bounding box center [607, 114] width 176 height 670
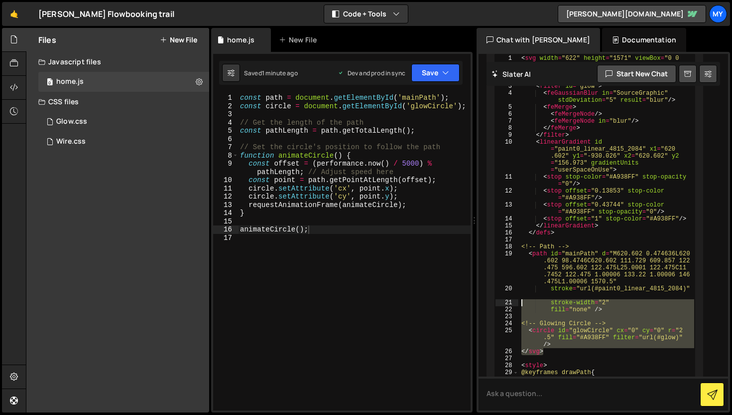
scroll to position [2572, 0]
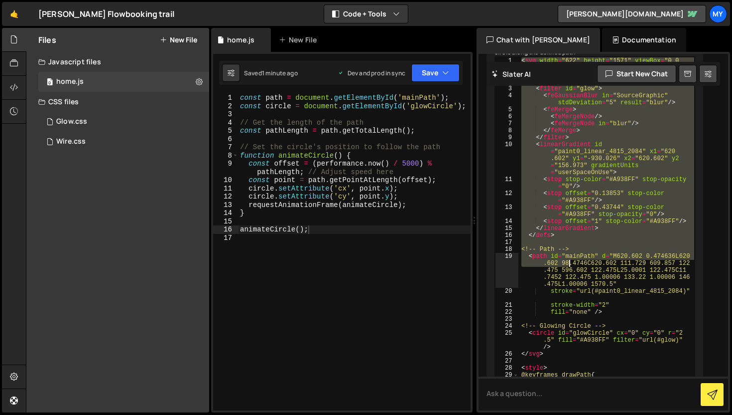
drag, startPoint x: 521, startPoint y: 163, endPoint x: 568, endPoint y: 365, distance: 206.6
click at [568, 365] on div "< svg width = "622" height = "1571" viewBox = "0 0 622 1571" fill = "none" xmln…" at bounding box center [607, 392] width 176 height 670
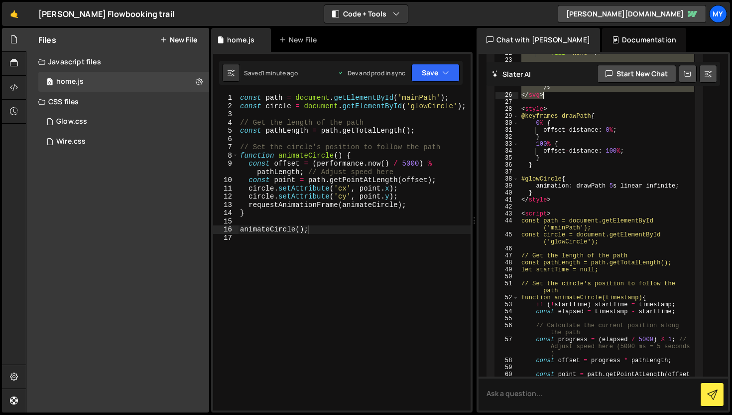
scroll to position [2841, 0]
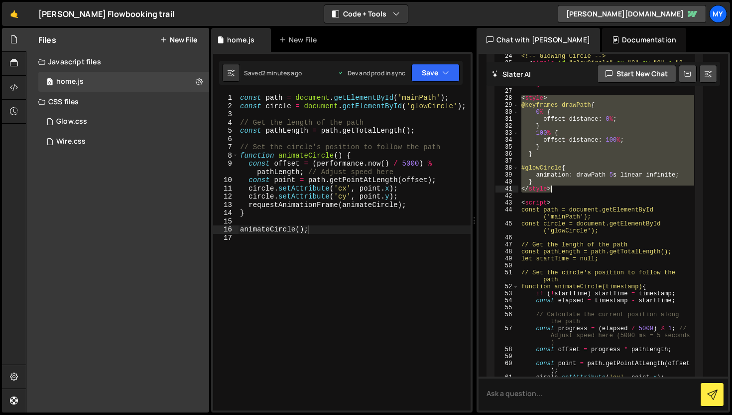
drag, startPoint x: 521, startPoint y: 202, endPoint x: 573, endPoint y: 291, distance: 103.2
click at [573, 291] on div "< svg width = "622" height = "1571" viewBox = "0 0 622 1571" fill = "none" xmln…" at bounding box center [607, 122] width 176 height 670
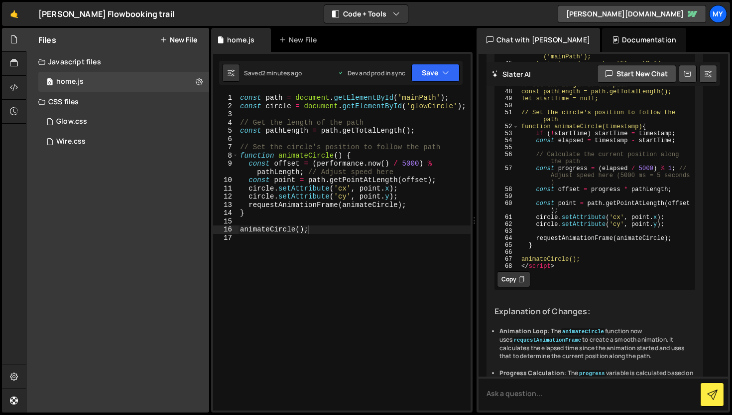
scroll to position [3022, 0]
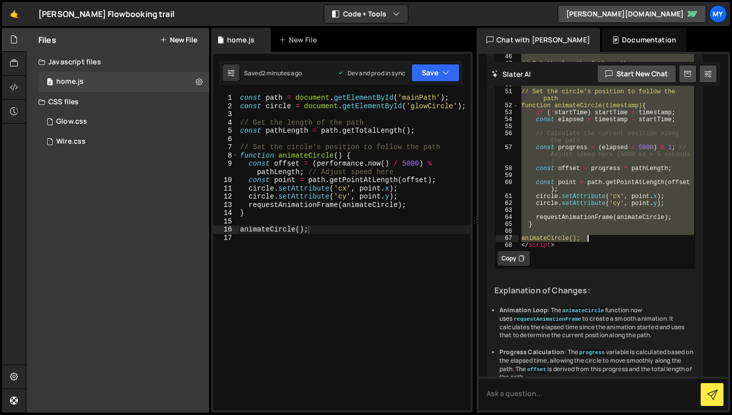
drag, startPoint x: 530, startPoint y: 135, endPoint x: 607, endPoint y: 345, distance: 224.0
type textarea "animateCircle();"
click at [282, 253] on div "const path = document . getElementById ( 'mainPath' ) ; const circle = document…" at bounding box center [354, 260] width 233 height 333
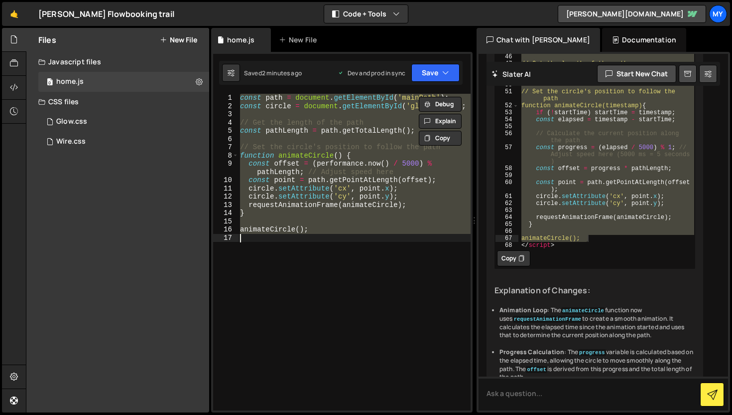
paste textarea "animateCircle();"
type textarea "animateCircle();"
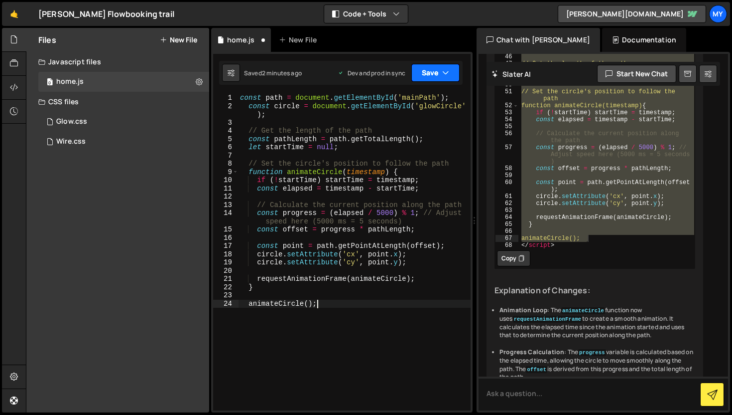
click at [428, 71] on button "Save" at bounding box center [436, 73] width 48 height 18
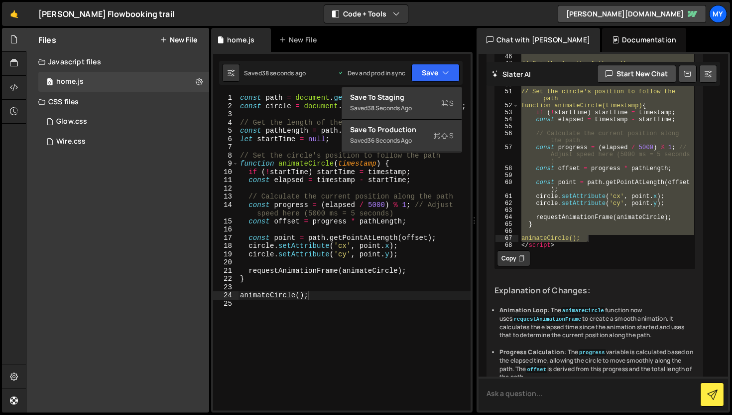
click at [564, 387] on textarea at bounding box center [604, 393] width 250 height 34
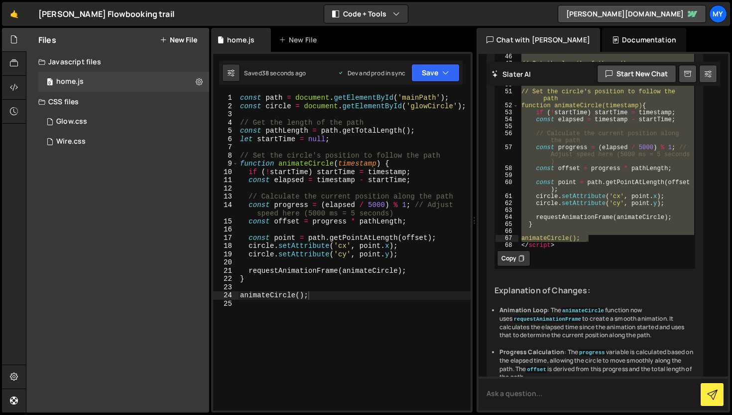
click at [564, 387] on textarea at bounding box center [604, 393] width 250 height 34
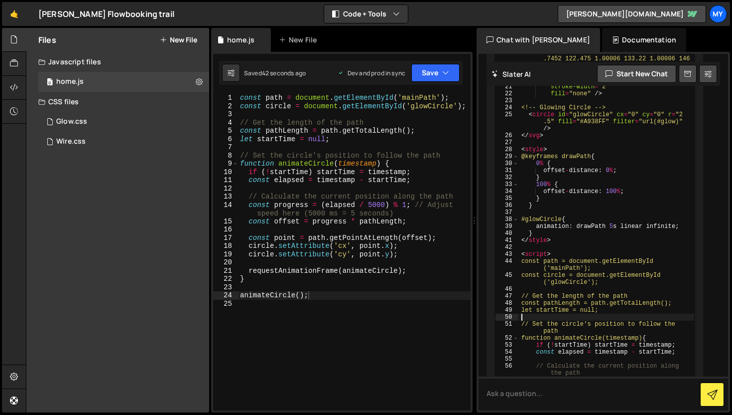
scroll to position [2773, 0]
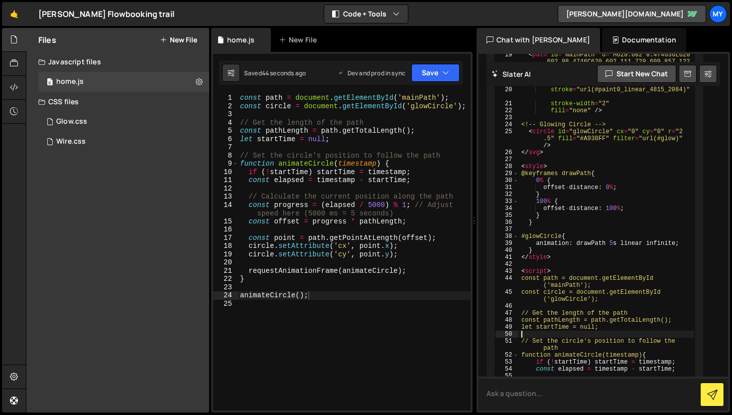
click at [517, 394] on textarea at bounding box center [604, 393] width 250 height 34
type textarea "in your code the glow circle should be top of the path like absolute to path ri…"
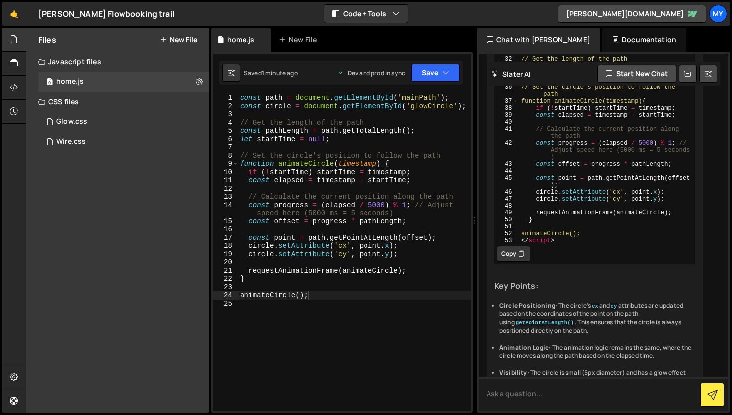
scroll to position [3954, 0]
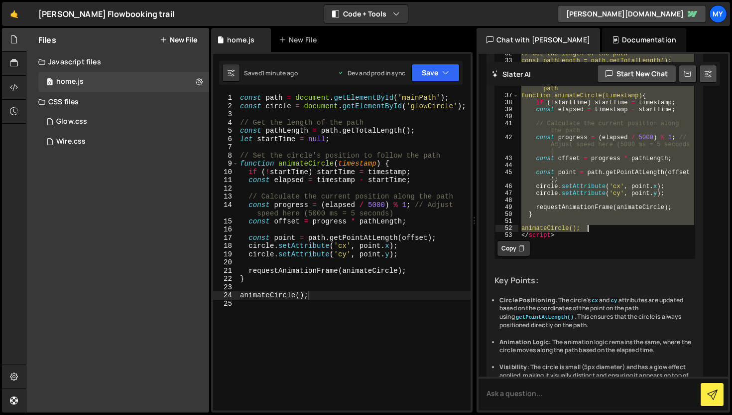
drag, startPoint x: 529, startPoint y: 149, endPoint x: 622, endPoint y: 356, distance: 226.6
type textarea "animateCircle();"
click at [318, 275] on div "const path = document . getElementById ( 'mainPath' ) ; const circle = document…" at bounding box center [354, 260] width 233 height 333
type textarea "animateCircle();"
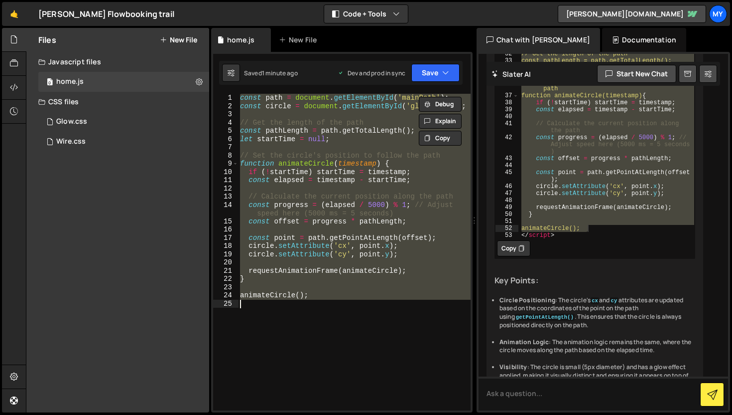
drag, startPoint x: 528, startPoint y: 151, endPoint x: 642, endPoint y: 359, distance: 237.0
type textarea "animateCircle();"
click at [343, 336] on div "const path = document . getElementById ( 'mainPath' ) ; const circle = document…" at bounding box center [354, 260] width 233 height 333
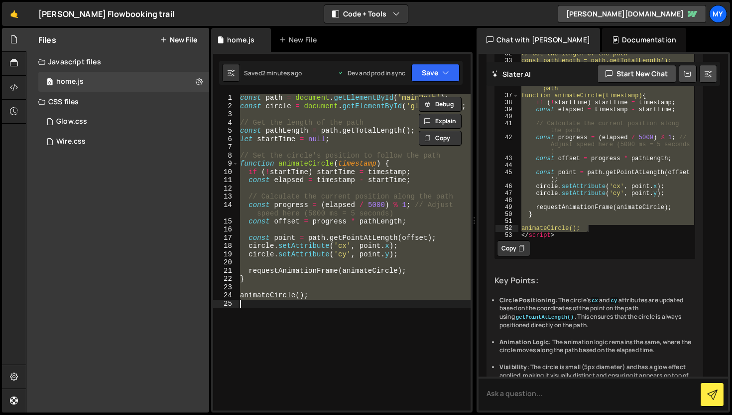
paste textarea "animateCircle();"
type textarea "animateCircle();"
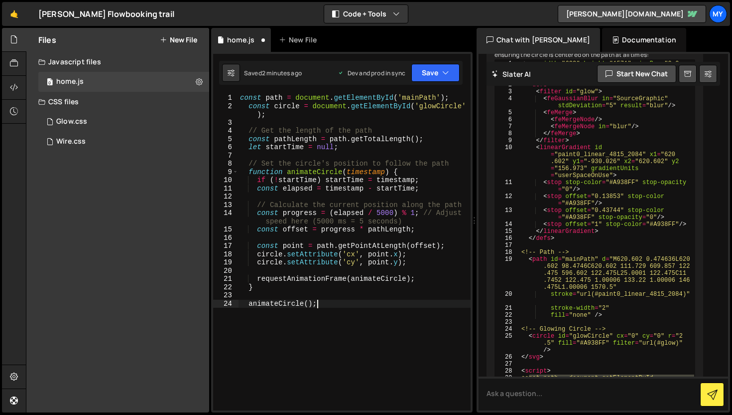
scroll to position [3581, 0]
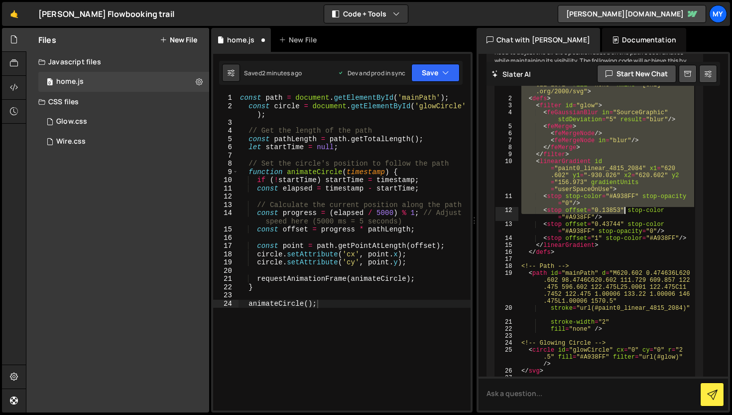
drag, startPoint x: 521, startPoint y: 208, endPoint x: 625, endPoint y: 340, distance: 168.2
click at [625, 340] on div "< svg width = "622" height = "1571" viewBox = "0 0 622 1571" fill = "none" xmln…" at bounding box center [607, 356] width 176 height 565
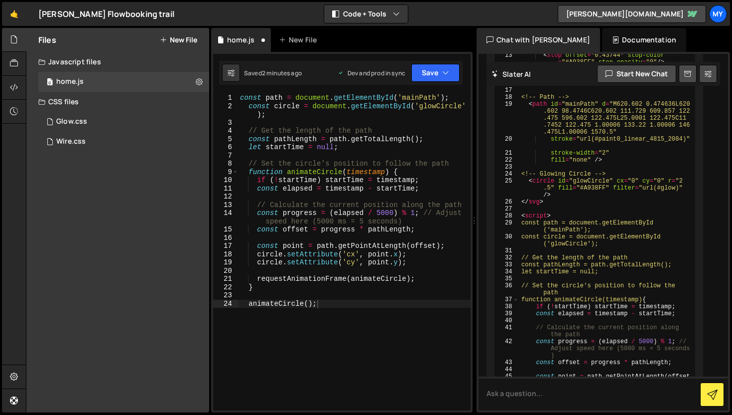
scroll to position [3751, 0]
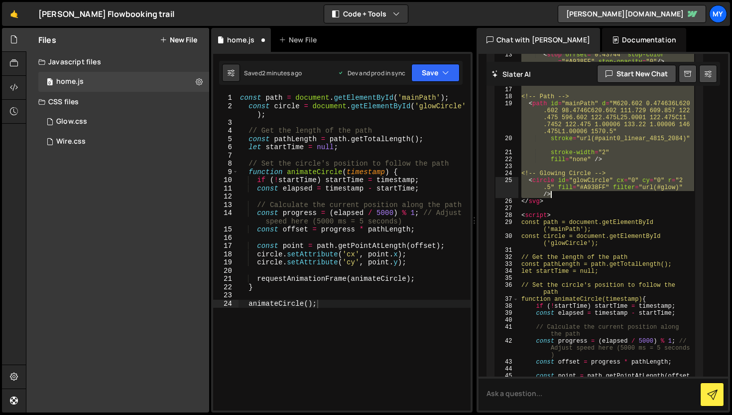
type textarea "<circle id="glowCircle" cx="0" cy="0" r="2.5" fill="#A938FF" filter="url(#glow)…"
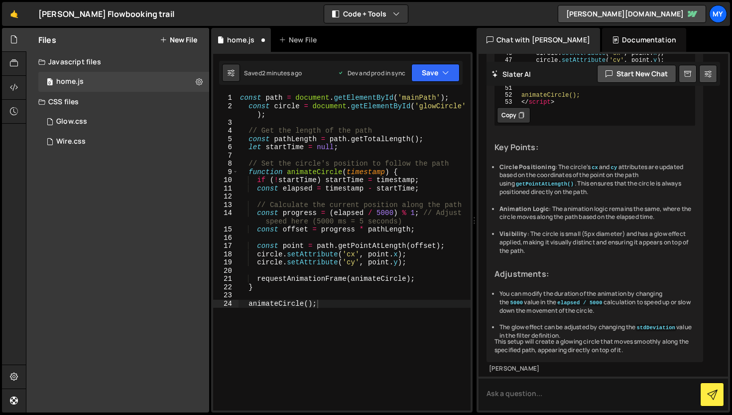
scroll to position [4235, 0]
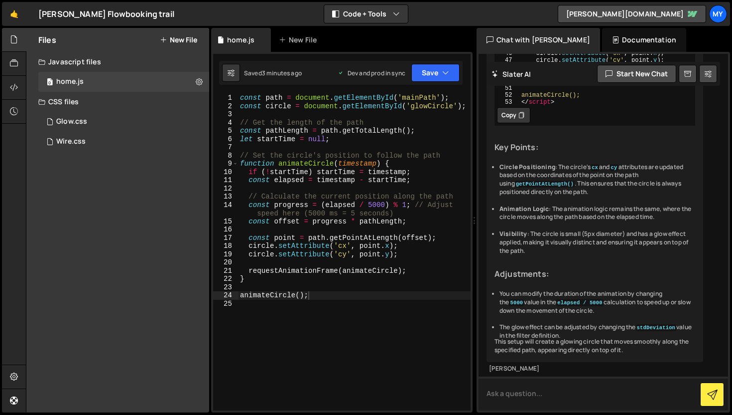
click at [542, 393] on textarea at bounding box center [604, 393] width 250 height 34
type textarea "o"
type textarea "it is not animating"
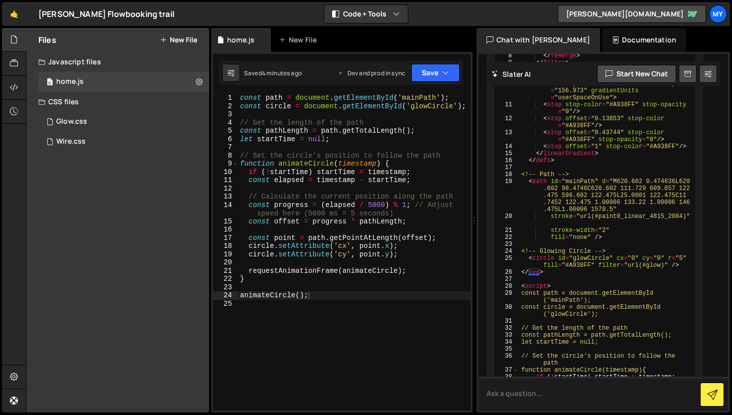
scroll to position [4583, 0]
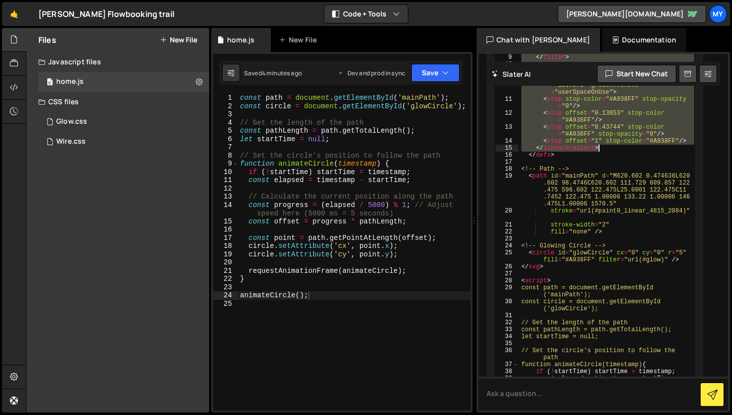
drag, startPoint x: 521, startPoint y: 140, endPoint x: 615, endPoint y: 303, distance: 189.1
click at [615, 303] on div "< svg width = "622" height = "1571" viewBox = "0 0 622 1571" fill = "none" xmln…" at bounding box center [607, 256] width 176 height 558
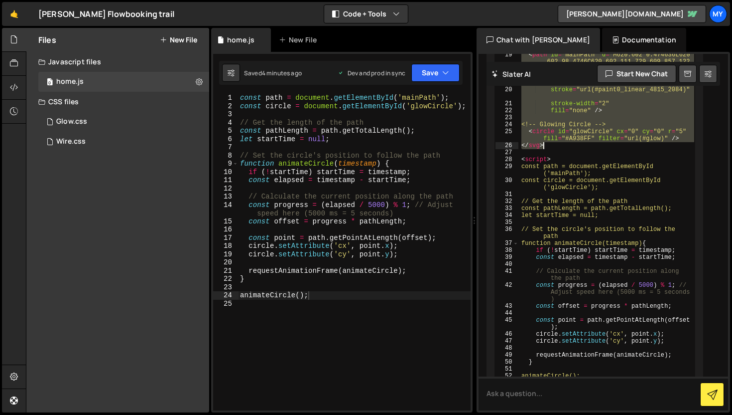
scroll to position [4906, 0]
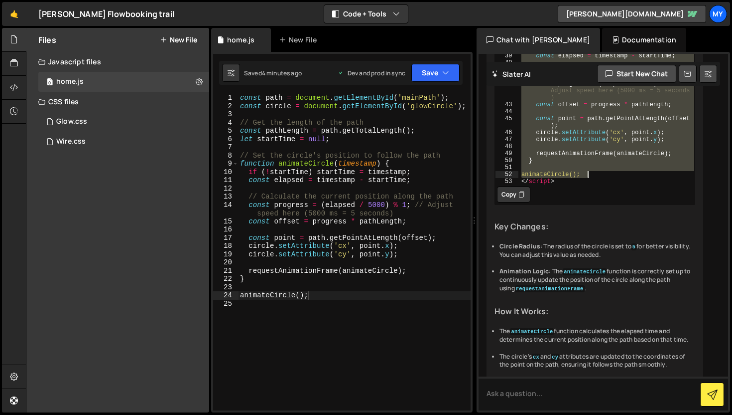
drag, startPoint x: 529, startPoint y: 120, endPoint x: 610, endPoint y: 333, distance: 227.9
type textarea "animateCircle();"
click at [292, 303] on div "const path = document . getElementById ( 'mainPath' ) ; const circle = document…" at bounding box center [354, 260] width 233 height 333
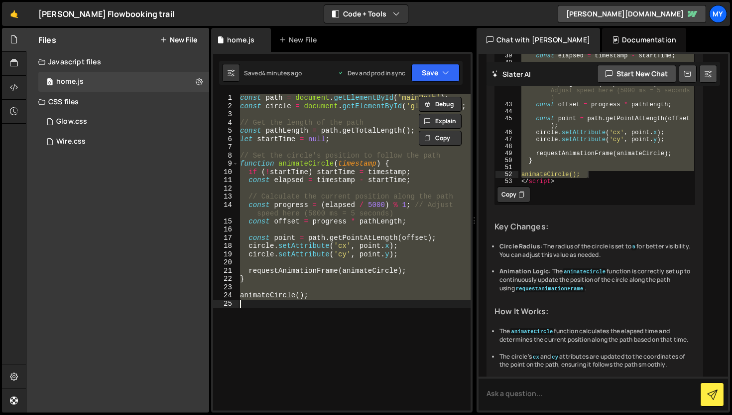
paste textarea "animateCircle();"
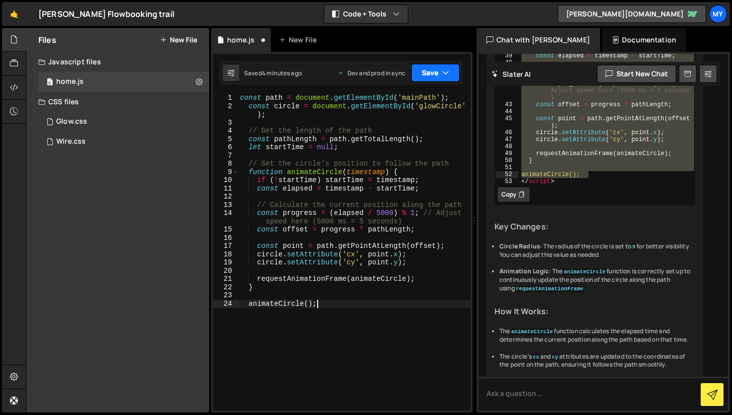
type textarea "animateCircle();"
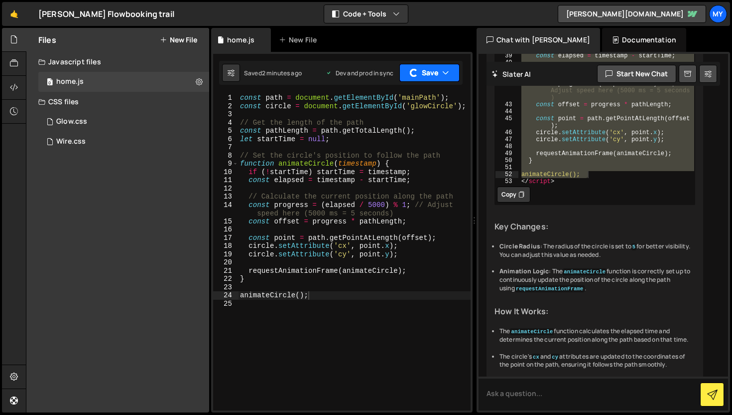
click at [433, 70] on button "Save" at bounding box center [430, 73] width 60 height 18
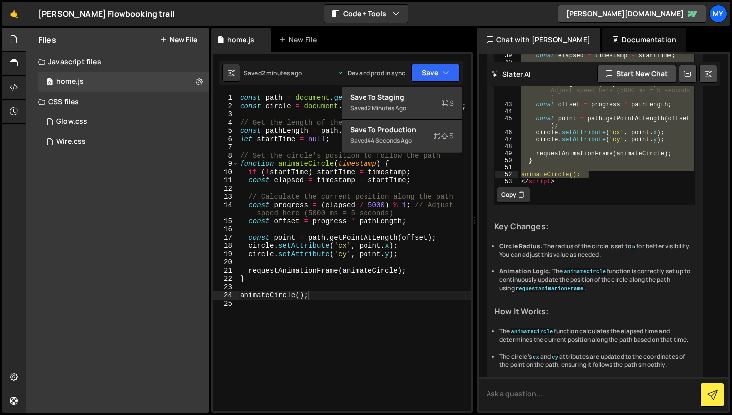
click at [583, 390] on textarea at bounding box center [604, 393] width 250 height 34
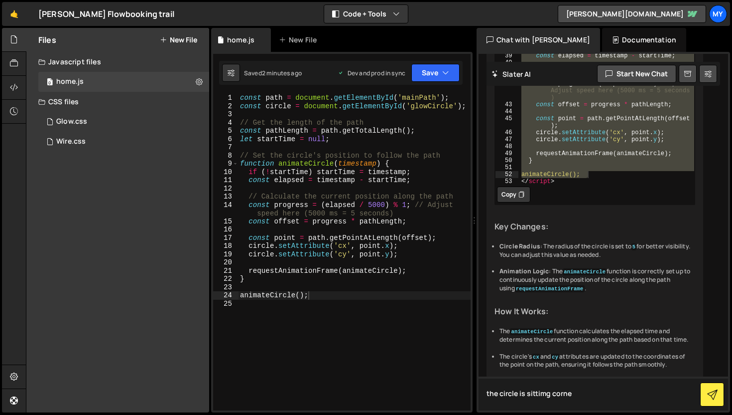
type textarea "the circle is sittimg corner"
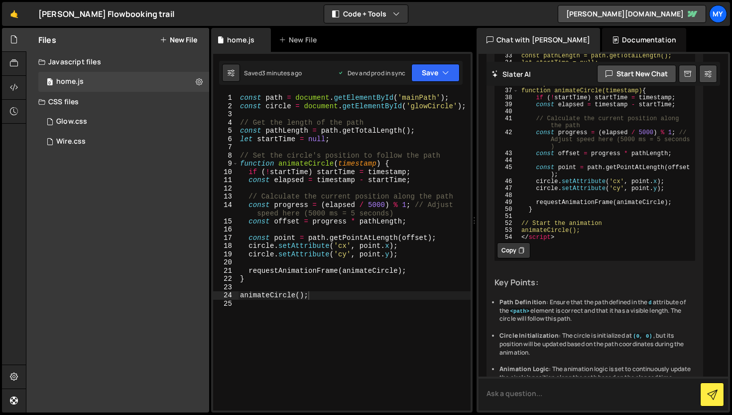
scroll to position [5763, 0]
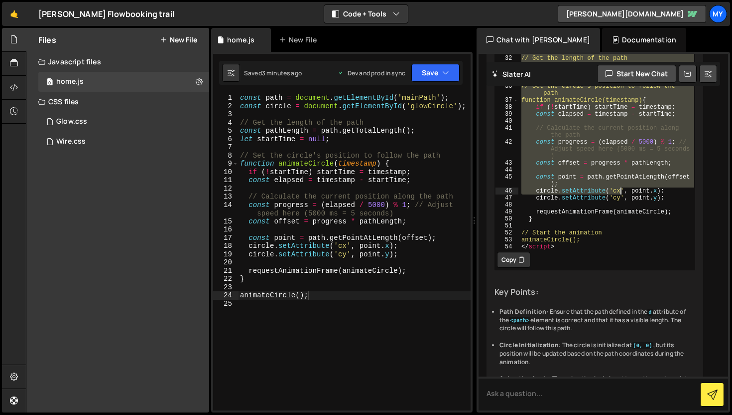
drag, startPoint x: 530, startPoint y: 198, endPoint x: 622, endPoint y: 361, distance: 187.6
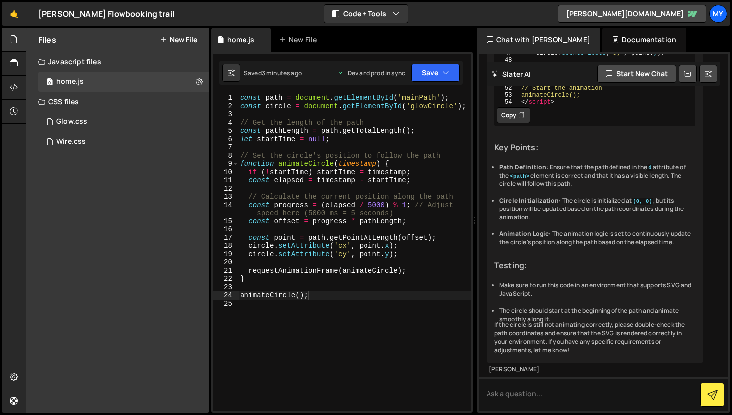
scroll to position [5927, 0]
type textarea "// Start the animation animateCircle();"
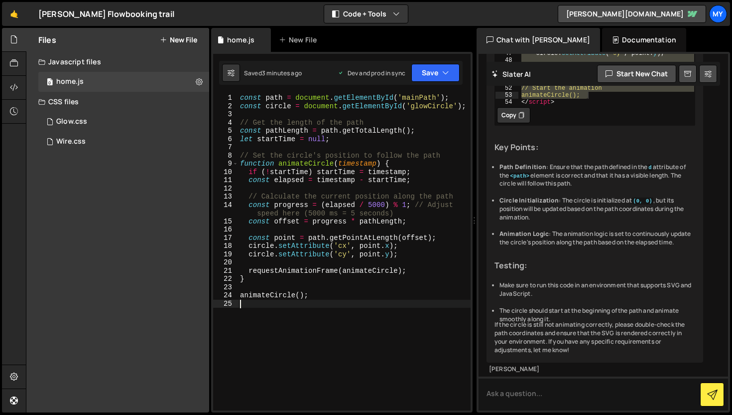
click at [382, 321] on div "const path = document . getElementById ( 'mainPath' ) ; const circle = document…" at bounding box center [354, 260] width 233 height 333
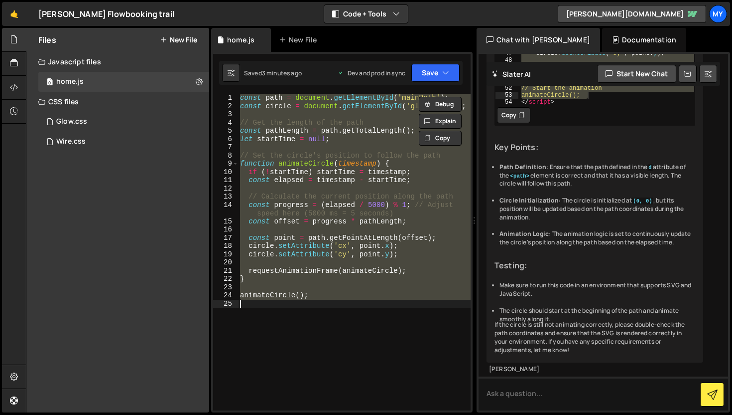
paste textarea "animateCircle();"
type textarea "animateCircle();"
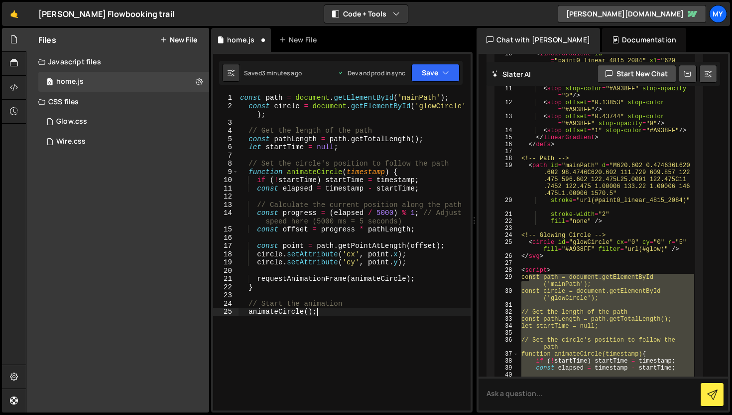
scroll to position [5533, 0]
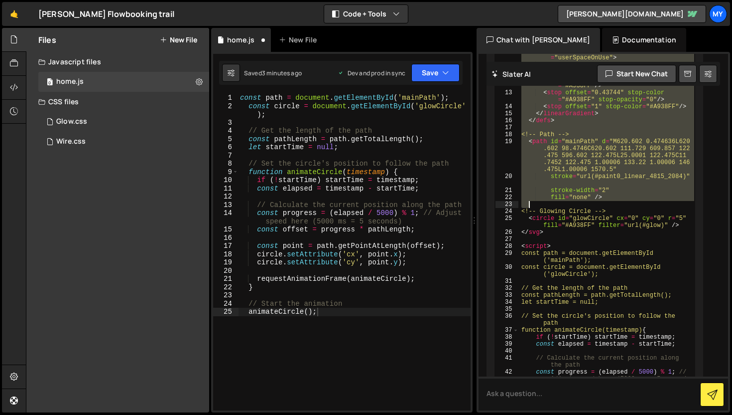
drag, startPoint x: 522, startPoint y: 120, endPoint x: 582, endPoint y: 366, distance: 252.9
click at [582, 366] on div "< svg width = "622" height = "1571" viewBox = "0 0 622 1571" fill = "none" xmln…" at bounding box center [607, 224] width 176 height 565
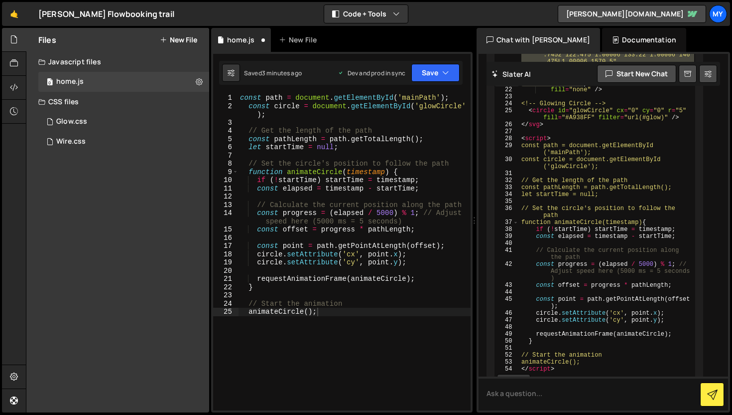
scroll to position [5642, 0]
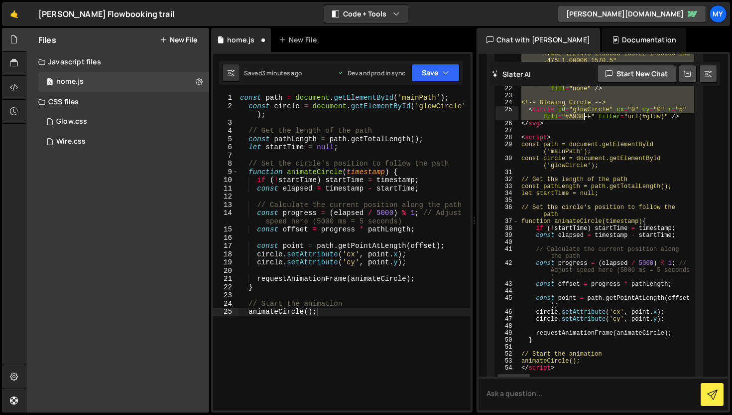
type textarea "<circle id="glowCircle" cx="0" cy="0" r="5" fill="#A938FF" filter="url(#glow)" …"
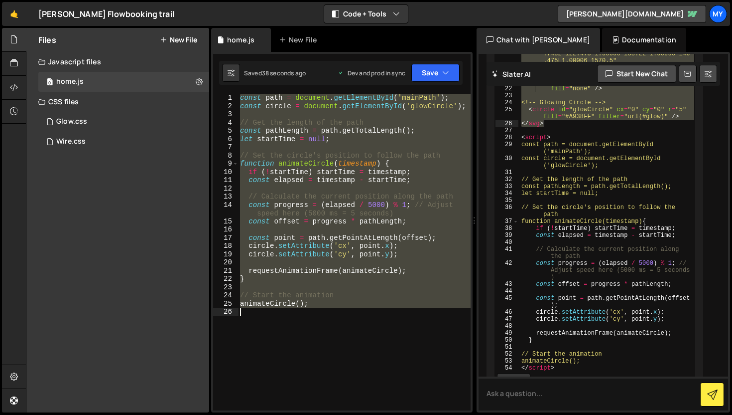
drag, startPoint x: 239, startPoint y: 100, endPoint x: 358, endPoint y: 321, distance: 251.5
click at [358, 321] on div "const path = document . getElementById ( 'mainPath' ) ; const circle = document…" at bounding box center [354, 260] width 233 height 333
paste textarea "})();"
type textarea "})();"
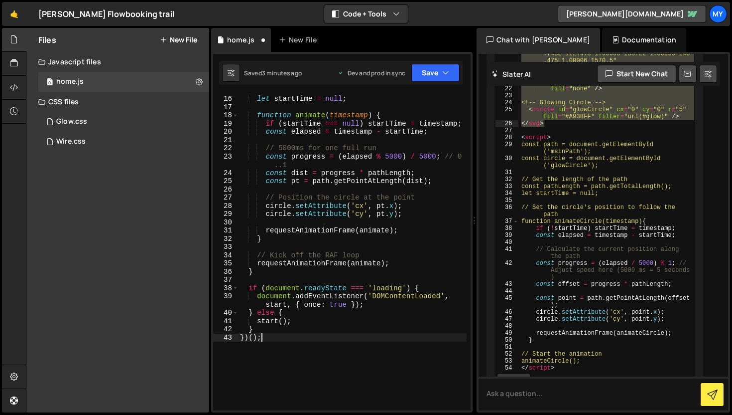
scroll to position [210, 0]
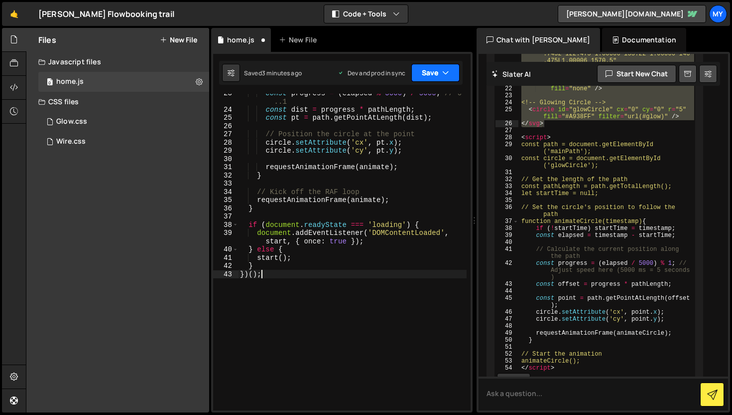
click at [429, 69] on button "Save" at bounding box center [436, 73] width 48 height 18
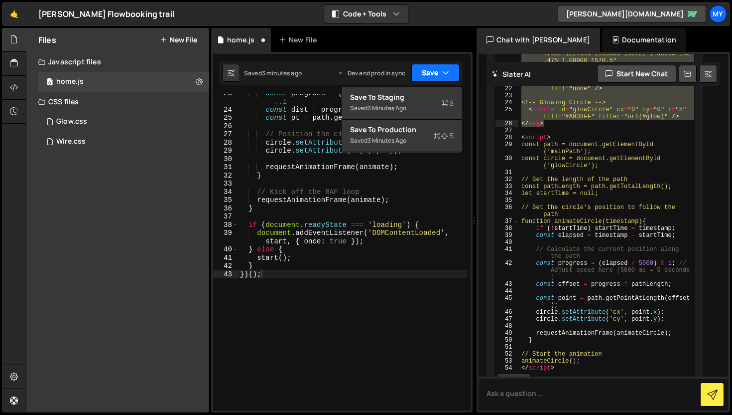
click at [429, 69] on button "Save" at bounding box center [436, 73] width 48 height 18
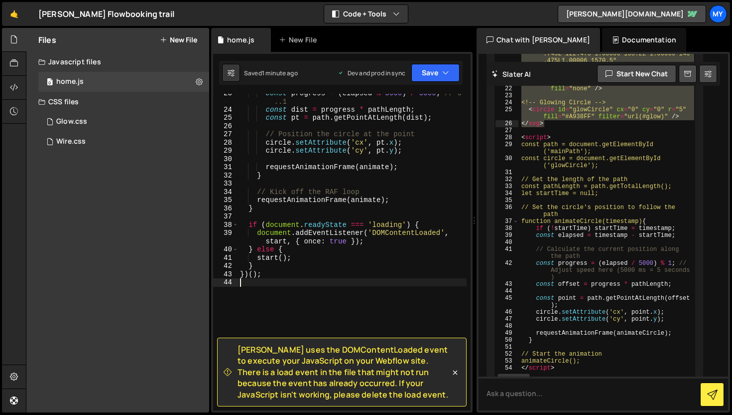
click at [285, 292] on div "const progress = ( elapsed % 5000 ) / 5000 ; // 0 ..1 const dist = progress * p…" at bounding box center [352, 259] width 229 height 341
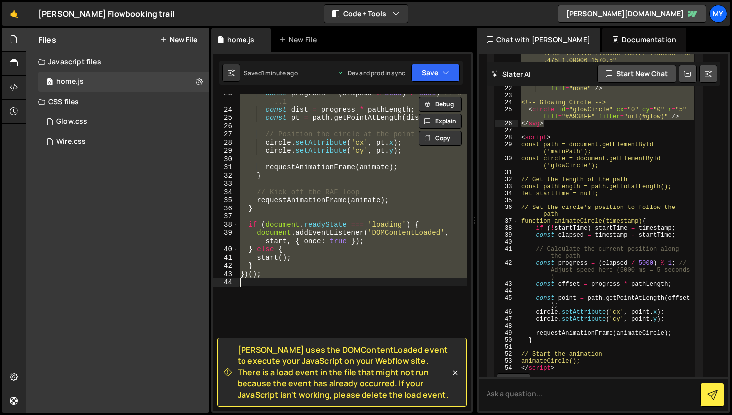
paste textarea "});"
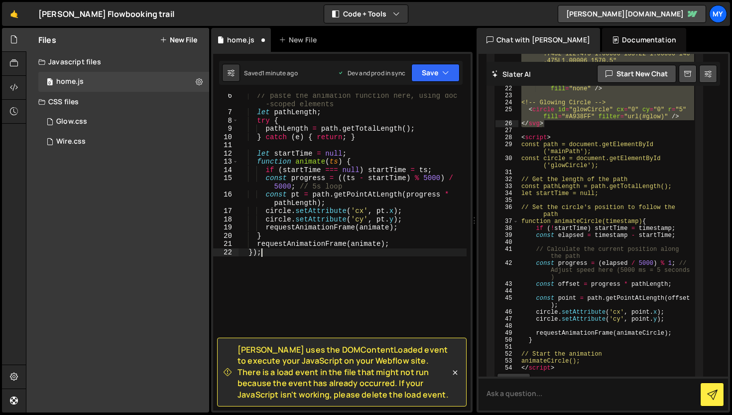
scroll to position [51, 0]
click at [440, 68] on button "Save" at bounding box center [436, 73] width 48 height 18
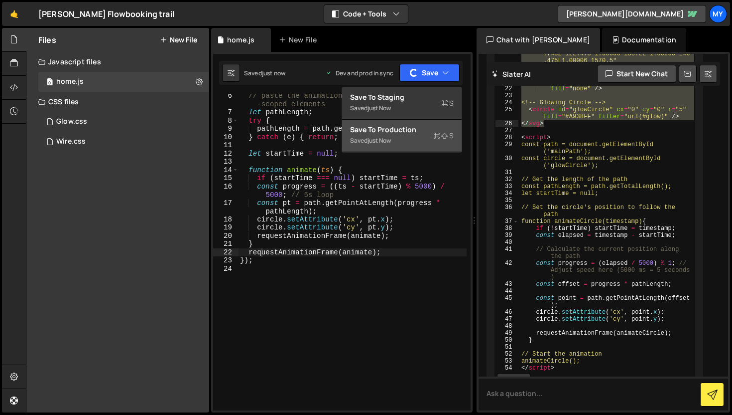
click at [407, 135] on div "Saved just now" at bounding box center [402, 141] width 104 height 12
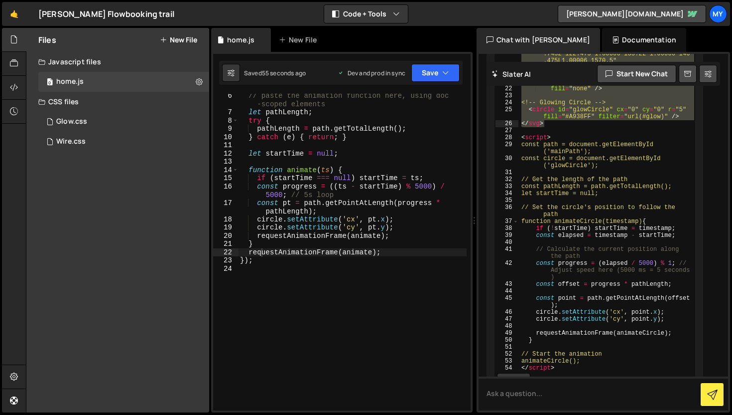
click at [250, 97] on div "// paste the animation function here, using doc -scoped elements let pathLength…" at bounding box center [352, 262] width 229 height 341
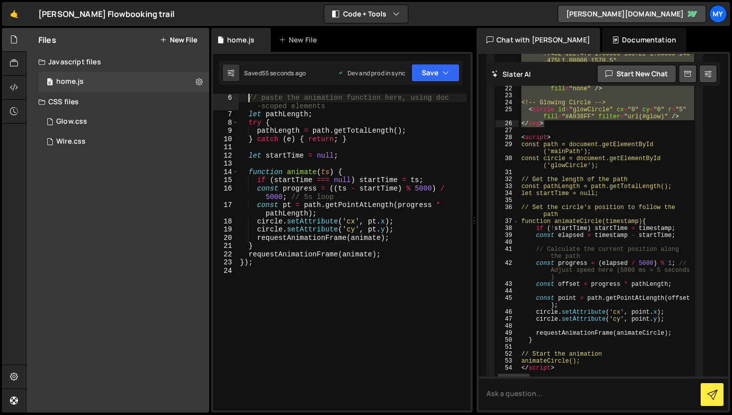
type textarea "// paste the animation function here, using doc-scoped elements"
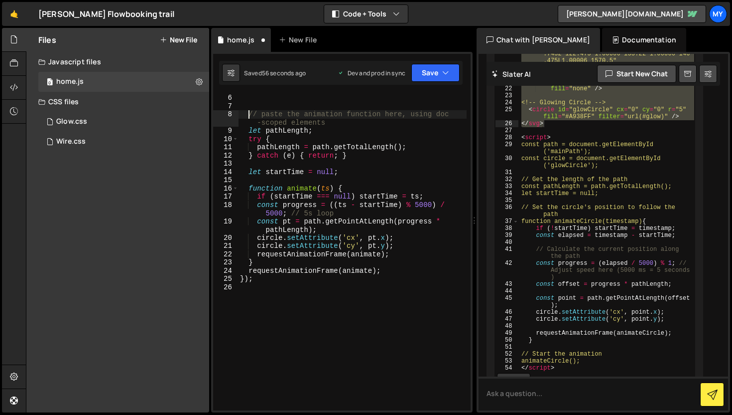
scroll to position [0, 0]
paste textarea "<object id="svgObj" type="image/svg+xml" data="/path/to/your.svg"></object>"
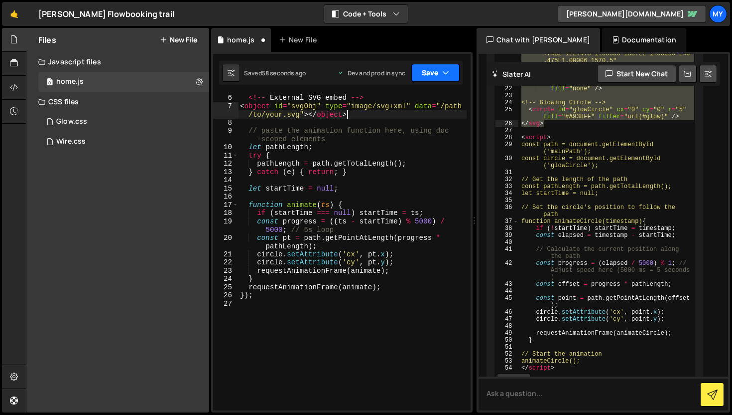
click at [427, 68] on button "Save" at bounding box center [436, 73] width 48 height 18
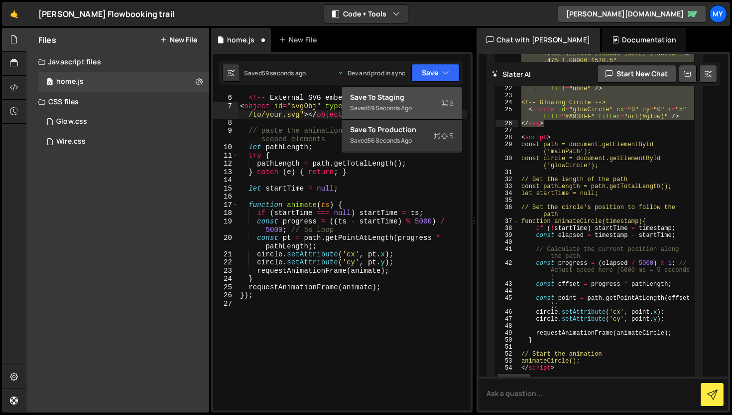
click at [417, 98] on div "Save to Staging S" at bounding box center [402, 97] width 104 height 10
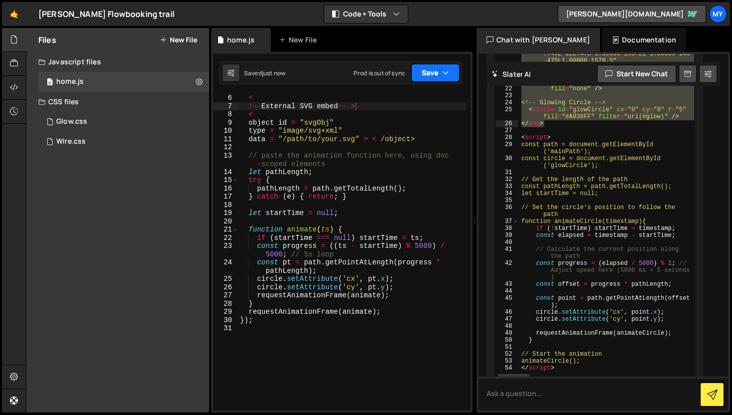
click at [435, 74] on button "Save" at bounding box center [436, 73] width 48 height 18
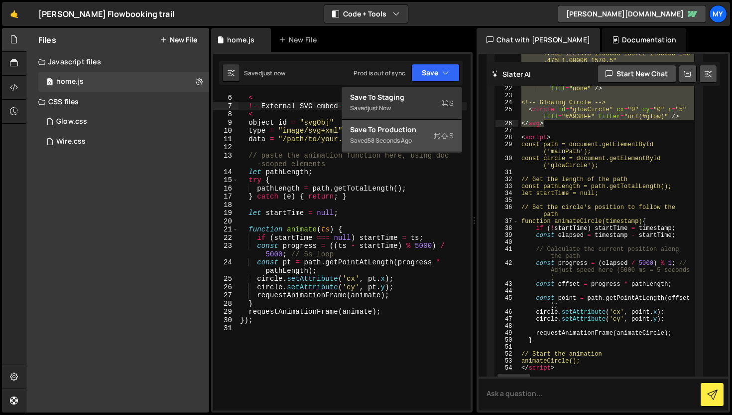
click at [409, 127] on div "Save to Production S" at bounding box center [402, 130] width 104 height 10
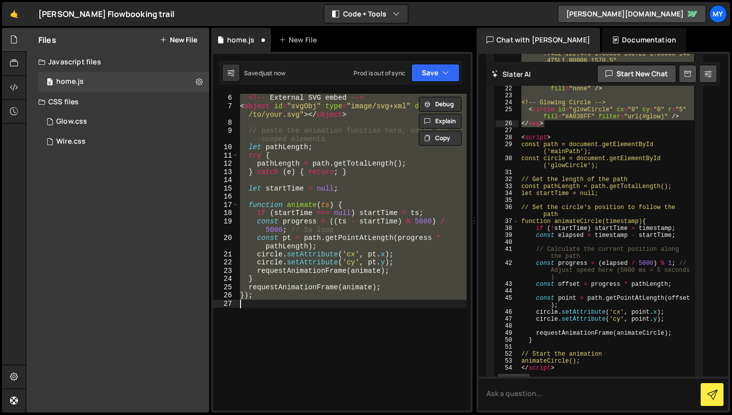
click at [333, 148] on div "<!-- External SVG embed --> < object id = "svgObj" type = "image/svg+xml" data …" at bounding box center [352, 252] width 229 height 316
type textarea "let pathLength;"
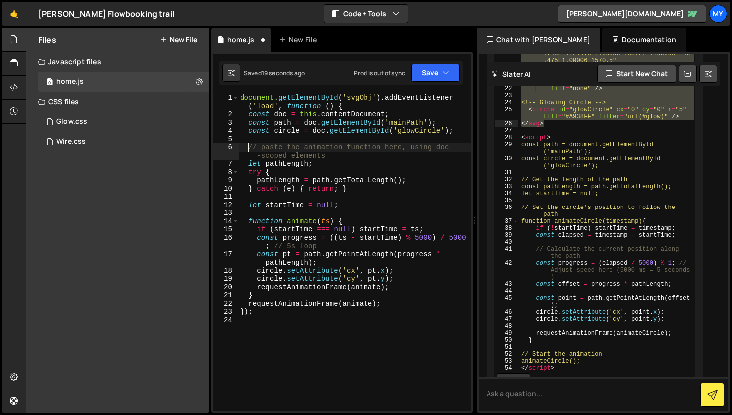
click at [241, 99] on div "document . getElementById ( 'svgObj' ) . addEventListener ( 'load' , function (…" at bounding box center [354, 264] width 233 height 341
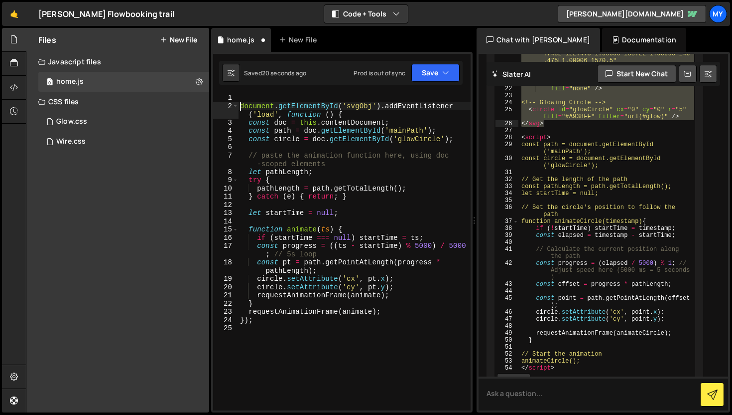
type textarea "document.getElementById('svgObj').addEventListener('load', function () {"
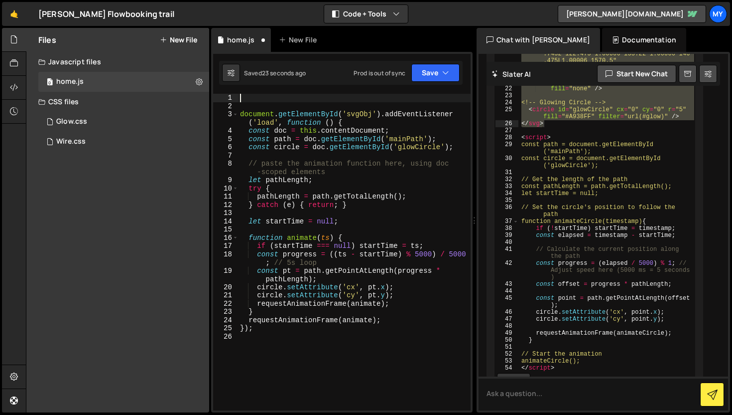
paste textarea "<object id="svgObj" type="image/svg+xml" data="/path/to/your.svg"></object>"
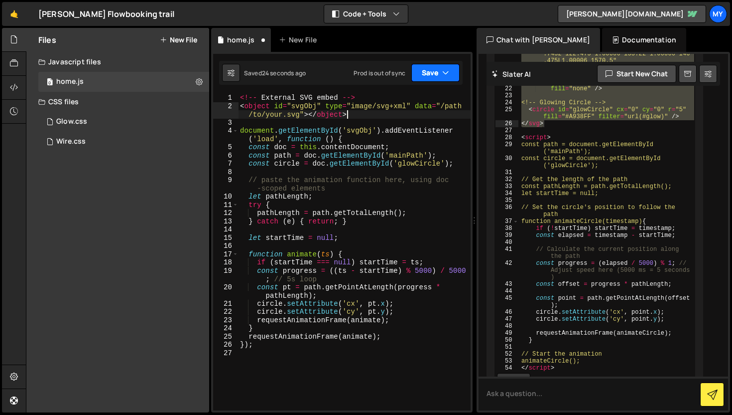
click at [435, 68] on button "Save" at bounding box center [436, 73] width 48 height 18
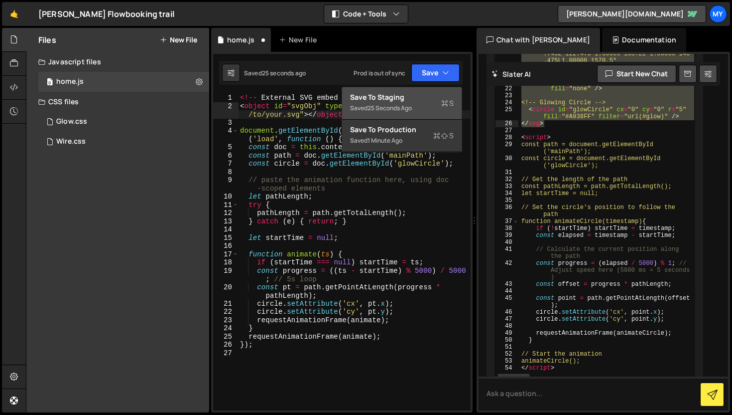
click at [409, 93] on div "Save to Staging S" at bounding box center [402, 97] width 104 height 10
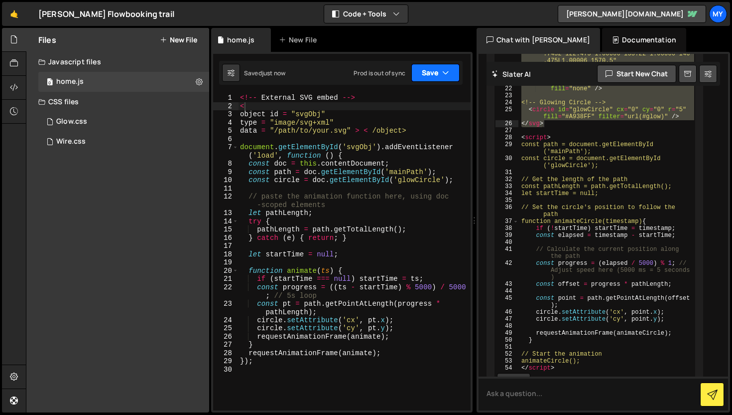
click at [433, 76] on button "Save" at bounding box center [436, 73] width 48 height 18
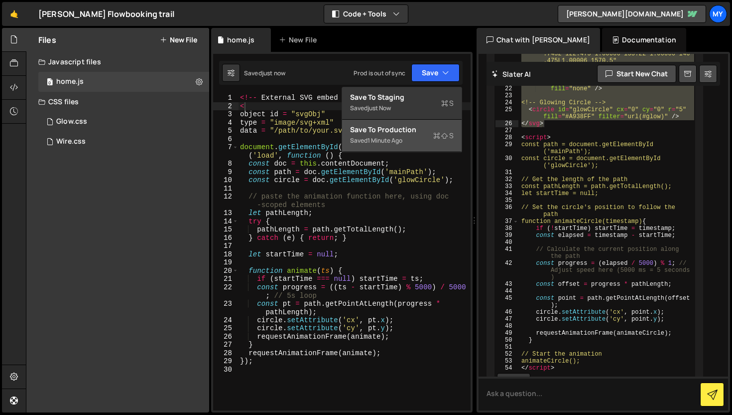
click at [416, 138] on div "Saved 1 minute ago" at bounding box center [402, 141] width 104 height 12
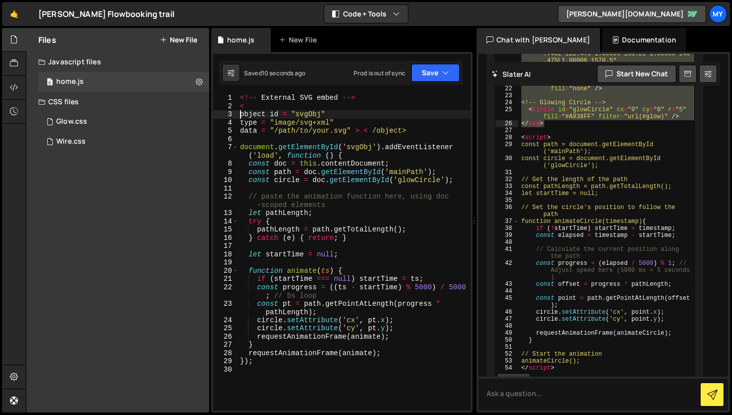
click at [241, 115] on div "<!-- External SVG embed --> < object id = "svgObj" type = "image/svg+xml" data …" at bounding box center [354, 260] width 233 height 333
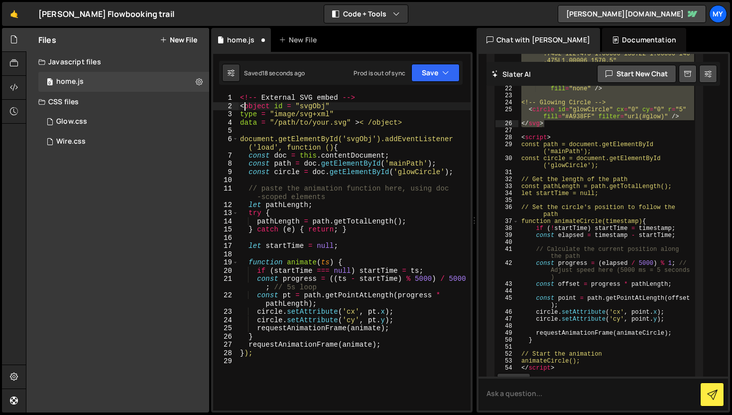
click at [353, 123] on div "<!-- External SVG embed --> < object id = "svgObj" type = "image/svg+xml" data …" at bounding box center [354, 260] width 233 height 333
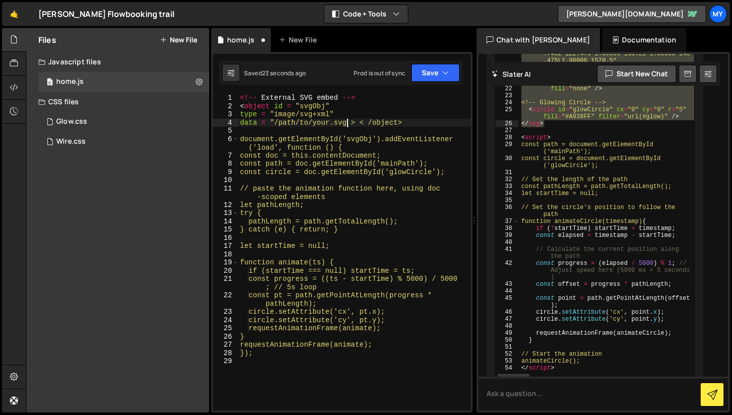
scroll to position [0, 7]
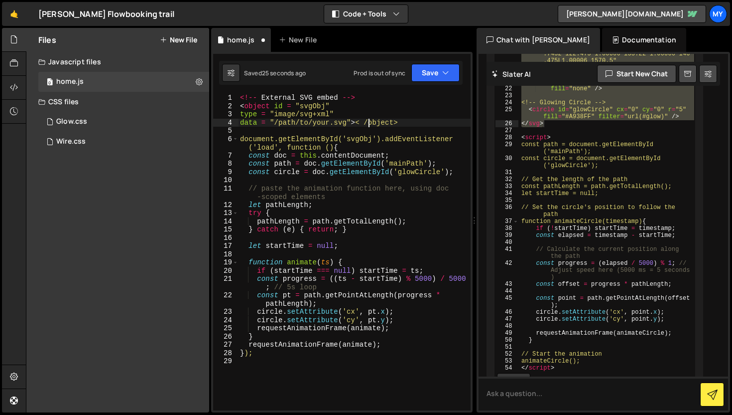
click at [368, 124] on div "<!-- External SVG embed --> < object id = "svgObj" type = "image/svg+xml" data …" at bounding box center [354, 260] width 233 height 333
type textarea "data = "/path/to/your.svg"> </object>"
click at [431, 78] on button "Save" at bounding box center [436, 73] width 48 height 18
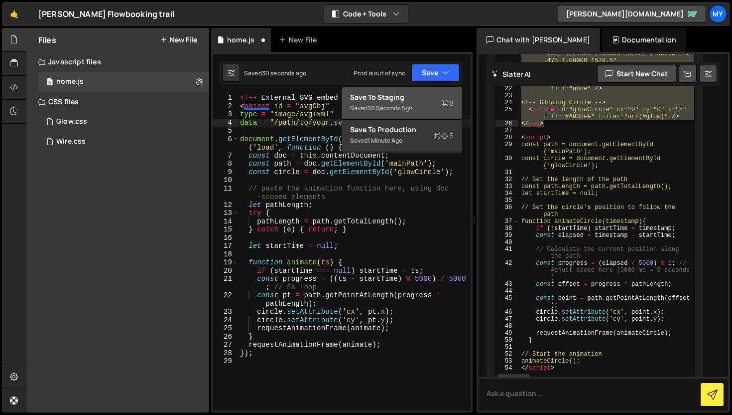
click at [412, 113] on div "Saved 30 seconds ago" at bounding box center [402, 108] width 104 height 12
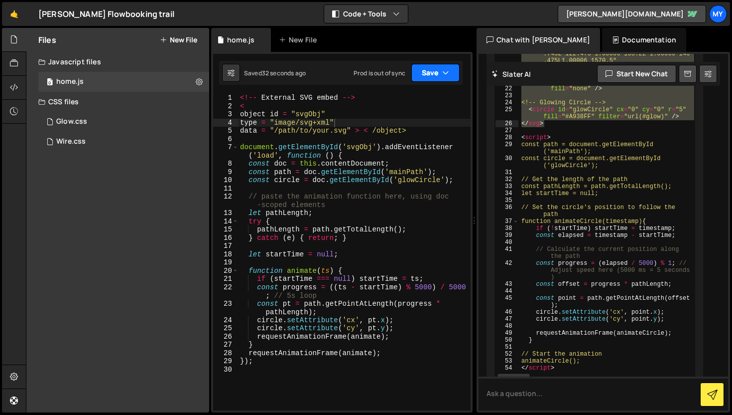
click at [434, 75] on button "Save" at bounding box center [436, 73] width 48 height 18
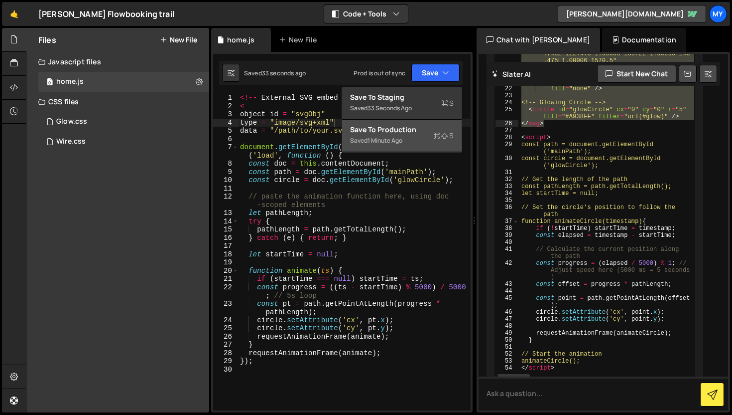
click at [406, 127] on div "Save to Production S" at bounding box center [402, 130] width 104 height 10
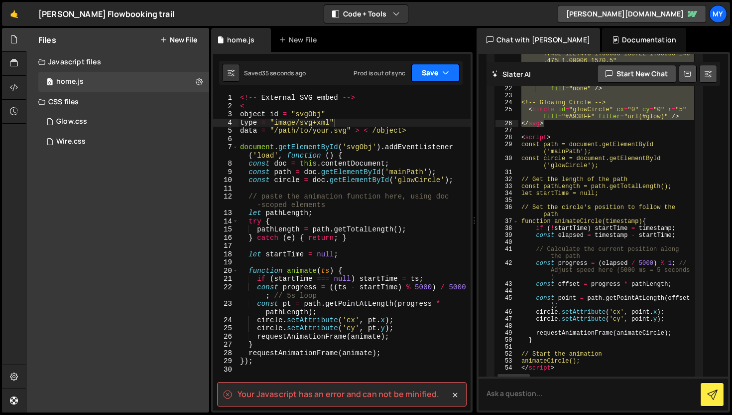
click at [430, 76] on button "Save" at bounding box center [436, 73] width 48 height 18
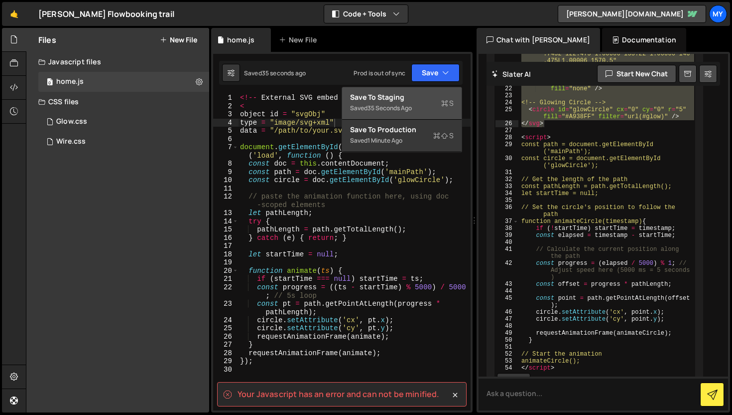
click at [401, 103] on div "Saved 35 seconds ago" at bounding box center [402, 108] width 104 height 12
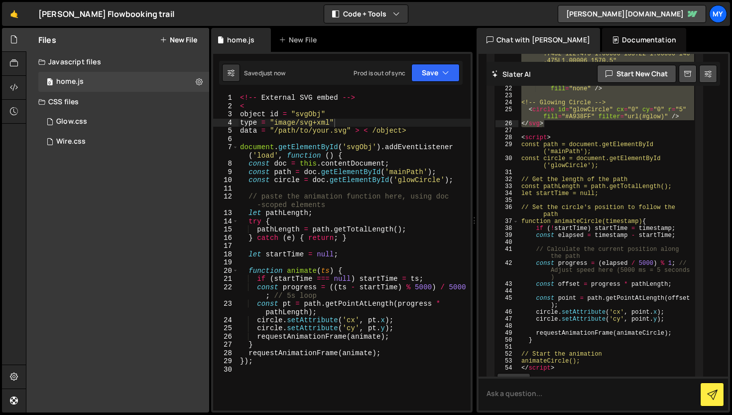
scroll to position [0, 0]
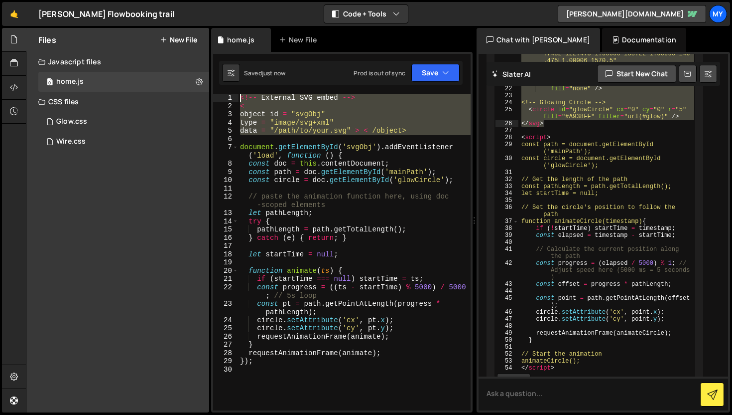
drag, startPoint x: 245, startPoint y: 138, endPoint x: 236, endPoint y: 99, distance: 39.3
click at [236, 99] on div "1 2 3 4 5 6 7 8 9 10 11 12 13 14 15 16 17 18 19 20 21 22 23 24 25 26 27 28 29 3…" at bounding box center [342, 252] width 258 height 316
type textarea "<!-- External SVG embed --> <"
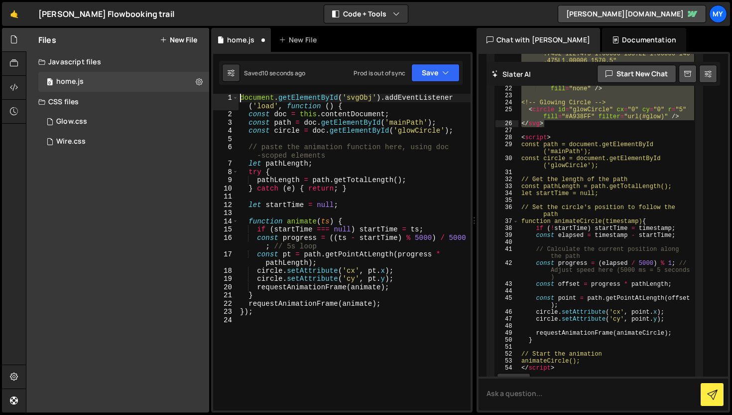
click at [396, 109] on div "document . getElementById ( 'svgObj' ) . addEventListener ( 'load' , function (…" at bounding box center [354, 264] width 233 height 341
click at [239, 96] on div "document . getElementById ( 'svgObj' ) . addEventListener ( 'load' , function (…" at bounding box center [354, 264] width 233 height 341
type textarea "document.getElementById('svgObj').addEventListener('load', function () {"
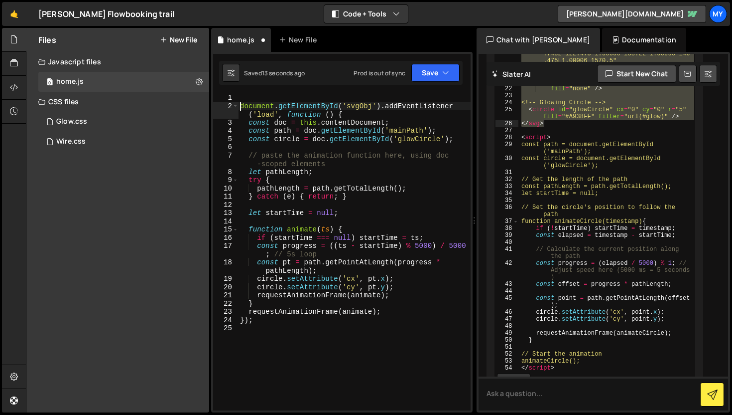
click at [252, 92] on div "1 Type cmd + s to save your Javascript file. הההההההההההההההההההההההההההההההההה…" at bounding box center [342, 232] width 262 height 360
click at [284, 96] on div "document . getElementById ( 'svgObj' ) . addEventListener ( 'load' , function (…" at bounding box center [354, 260] width 233 height 333
click at [443, 108] on div "document . getElementById ( 'svgObj' ) . addEventListener ( 'load' , function (…" at bounding box center [354, 260] width 233 height 333
type textarea "document.getElementById('svgObj').addEventListener('load', function () {"
click at [449, 84] on div "Saved 17 seconds ago Prod is out of sync Upgrade to Edit Save Save to Staging S…" at bounding box center [341, 73] width 244 height 24
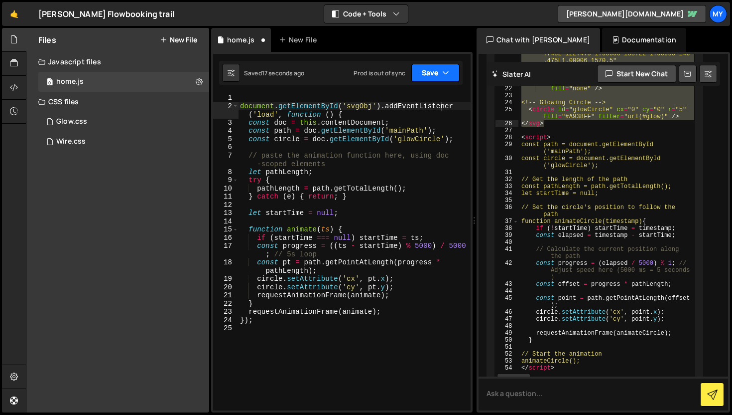
click at [449, 77] on icon "button" at bounding box center [445, 73] width 7 height 10
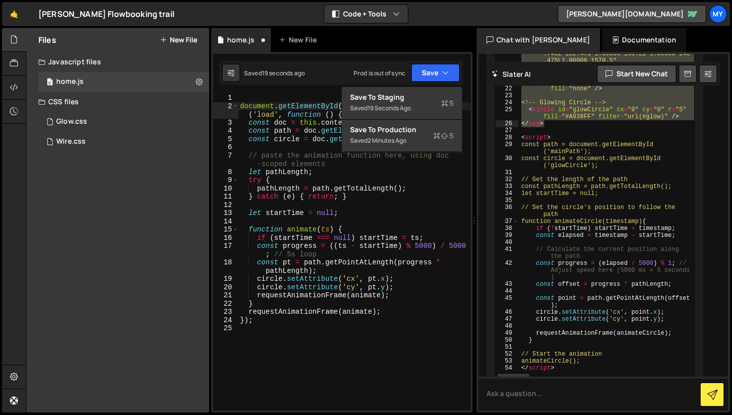
click at [458, 221] on div "document . getElementById ( 'svgObj' ) . addEventListener ( 'load' , function (…" at bounding box center [354, 260] width 233 height 333
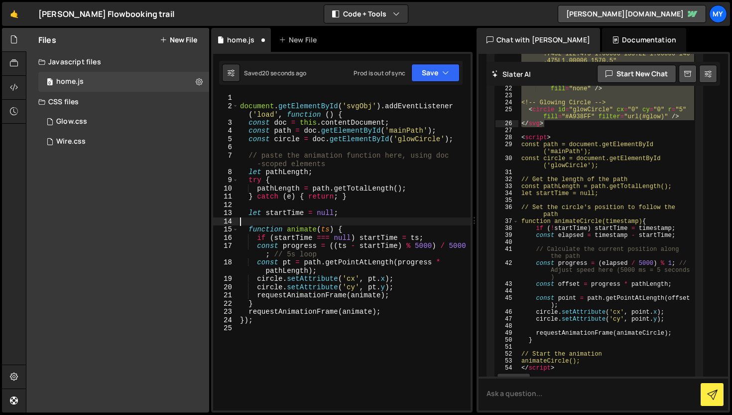
click at [437, 262] on div "document . getElementById ( 'svgObj' ) . addEventListener ( 'load' , function (…" at bounding box center [354, 260] width 233 height 333
click at [438, 261] on div "document . getElementById ( 'svgObj' ) . addEventListener ( 'load' , function (…" at bounding box center [354, 260] width 233 height 333
click at [445, 242] on div "document . getElementById ( 'svgObj' ) . addEventListener ( 'load' , function (…" at bounding box center [354, 260] width 233 height 333
click at [424, 66] on button "Save" at bounding box center [436, 73] width 48 height 18
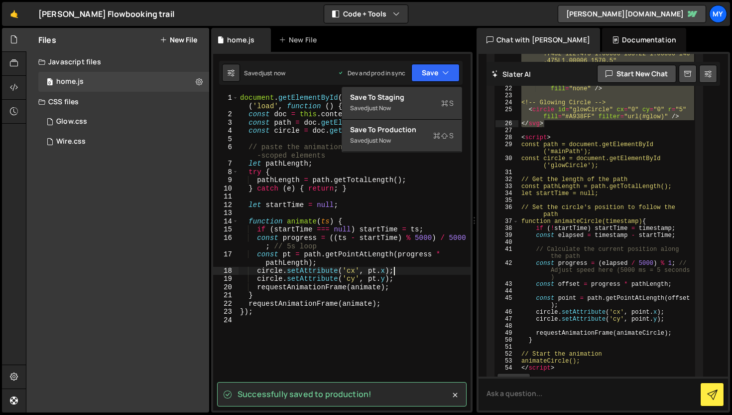
click at [395, 269] on div "document . getElementById ( 'svgObj' ) . addEventListener ( 'load' , function (…" at bounding box center [354, 264] width 233 height 341
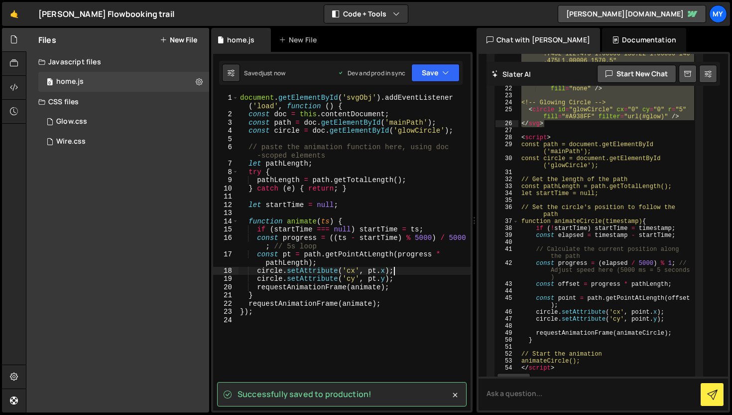
click at [373, 186] on div "document . getElementById ( 'svgObj' ) . addEventListener ( 'load' , function (…" at bounding box center [354, 264] width 233 height 341
type textarea "} catch (e) { return; }"
click at [373, 185] on div "document . getElementById ( 'svgObj' ) . addEventListener ( 'load' , function (…" at bounding box center [354, 264] width 233 height 341
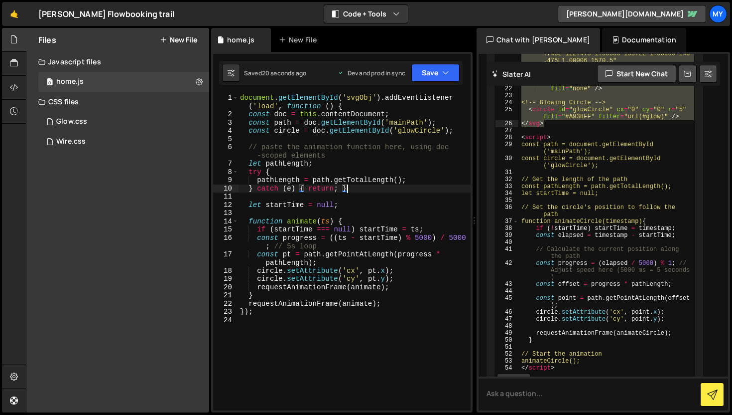
click at [613, 300] on div "< svg width = "622" height = "1571" viewBox = "0 0 622 1571" fill = "none" xmln…" at bounding box center [607, 116] width 176 height 565
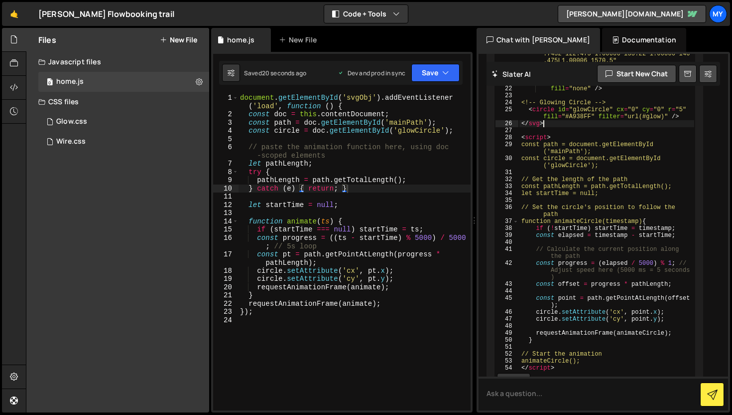
type textarea "</svg>"
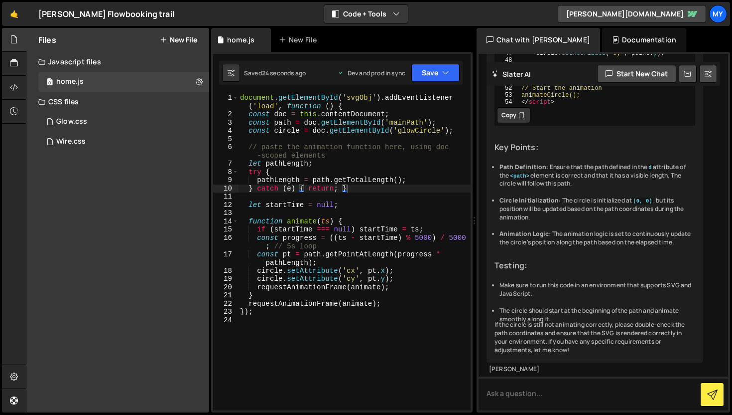
scroll to position [6107, 0]
click at [546, 387] on textarea at bounding box center [604, 393] width 250 height 34
type textarea "F"
paste textarea "MotionPathPlugin"
type textarea "DO you the MotionPathPlugin and draw svg in gasp use that and do"
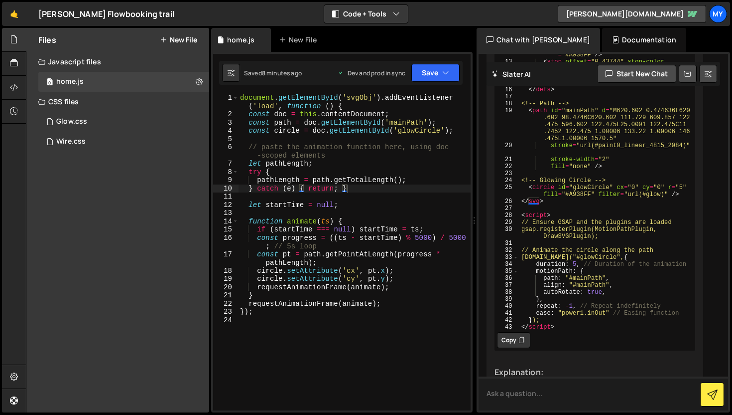
scroll to position [6480, 0]
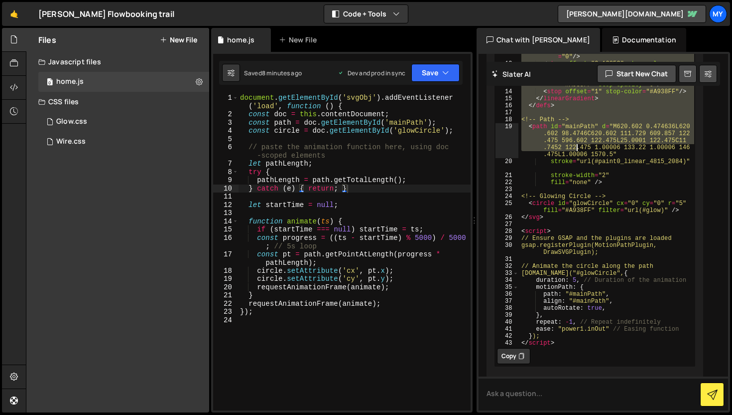
drag, startPoint x: 520, startPoint y: 139, endPoint x: 581, endPoint y: 372, distance: 241.0
click at [581, 372] on div "< svg width = "622" height = "1571" viewBox = "0 0 622 1571" fill = "none" xmln…" at bounding box center [607, 150] width 176 height 446
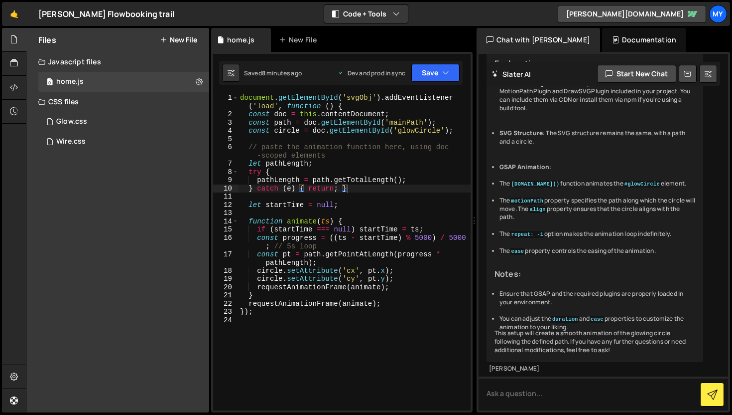
scroll to position [6751, 0]
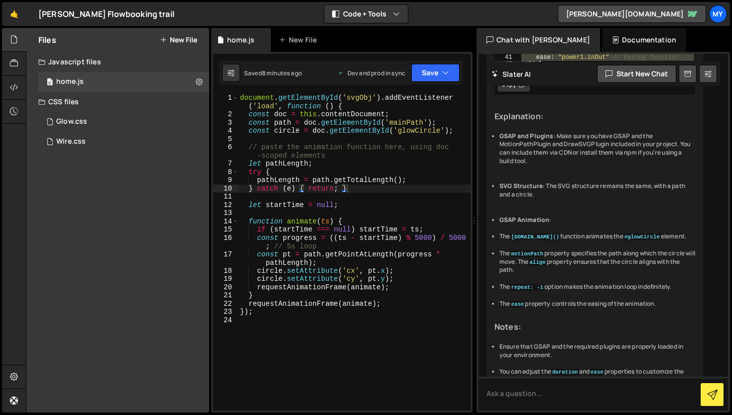
drag, startPoint x: 530, startPoint y: 174, endPoint x: 580, endPoint y: 272, distance: 109.9
type textarea "ease: "power1.inOut" // Easing function });"
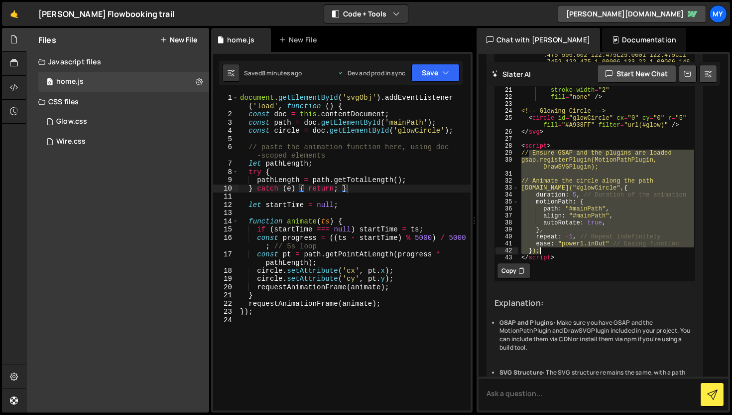
scroll to position [6720, 0]
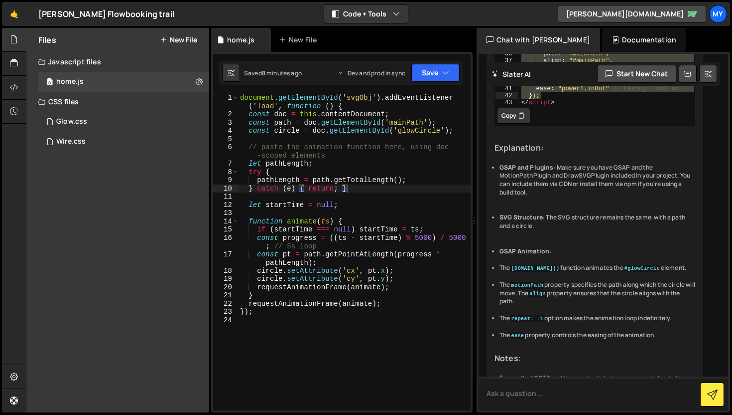
click at [505, 389] on textarea at bounding box center [604, 393] width 250 height 34
type textarea "in slater app"
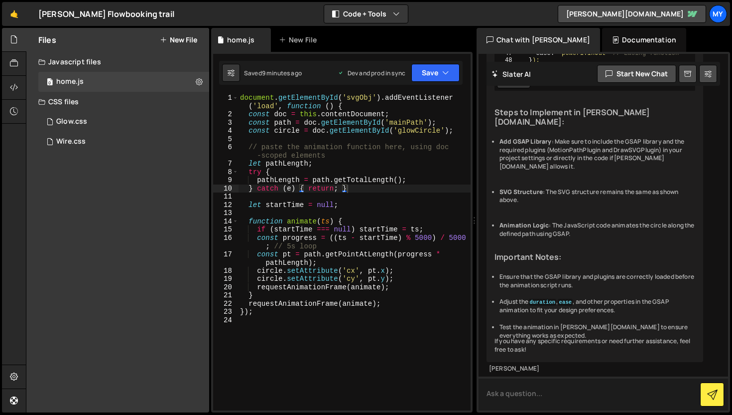
scroll to position [7771, 0]
drag, startPoint x: 528, startPoint y: 179, endPoint x: 542, endPoint y: 191, distance: 18.4
drag, startPoint x: 527, startPoint y: 178, endPoint x: 560, endPoint y: 249, distance: 78.5
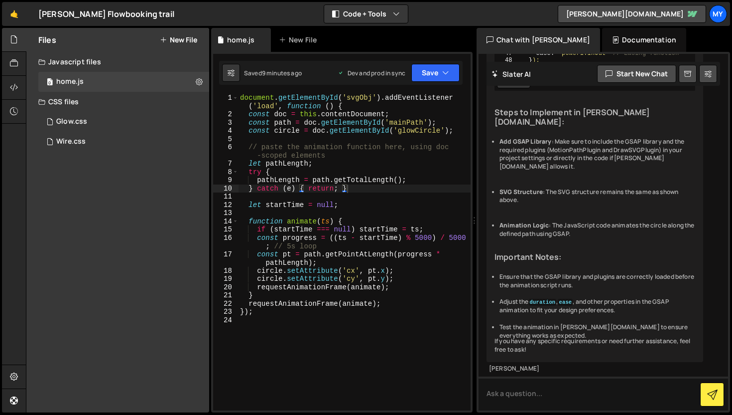
drag, startPoint x: 547, startPoint y: 272, endPoint x: 527, endPoint y: 177, distance: 96.9
type textarea "// Ensure GSAP and the plugins are loaded gsap.registerPlugin(MotionPathPlugin,…"
click at [367, 323] on div "document . getElementById ( 'svgObj' ) . addEventListener ( 'load' , function (…" at bounding box center [354, 264] width 233 height 341
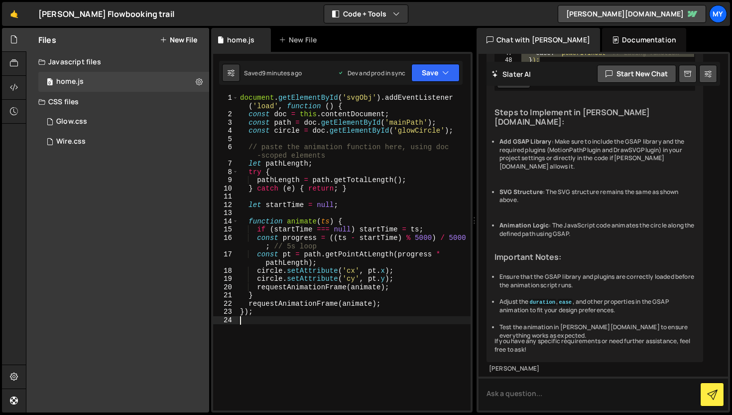
scroll to position [7776, 0]
click at [343, 355] on div "document . getElementById ( 'svgObj' ) . addEventListener ( 'load' , function (…" at bounding box center [354, 264] width 233 height 341
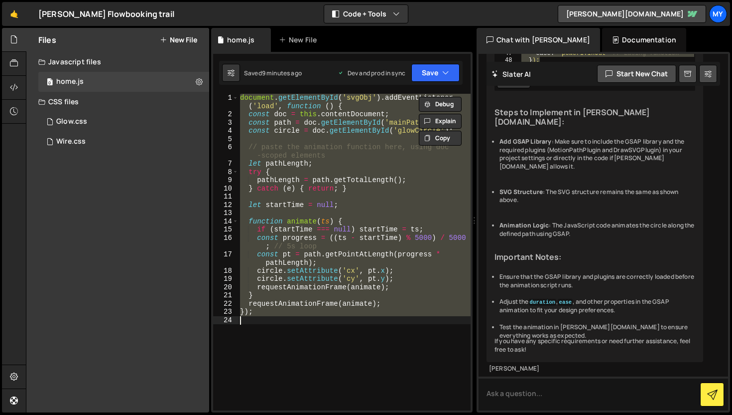
paste textarea "});"
type textarea "});"
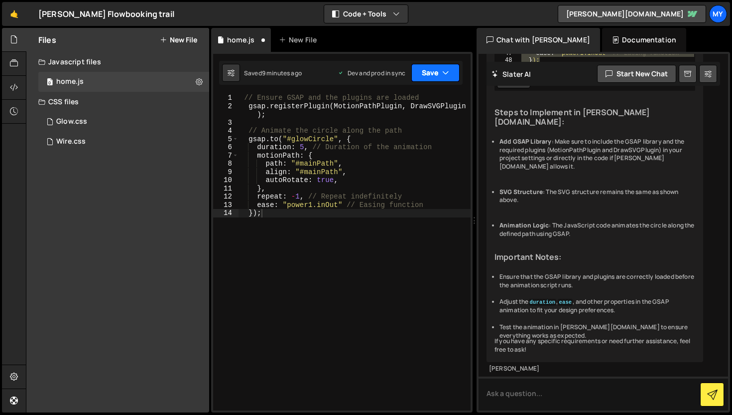
click at [432, 75] on button "Save" at bounding box center [436, 73] width 48 height 18
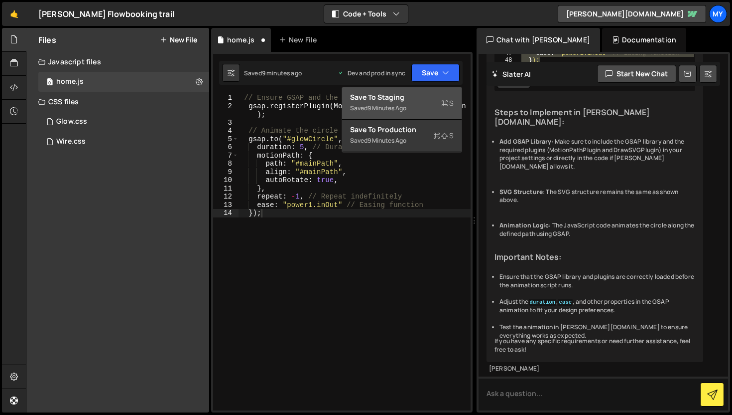
click at [418, 94] on div "Save to Staging S" at bounding box center [402, 97] width 104 height 10
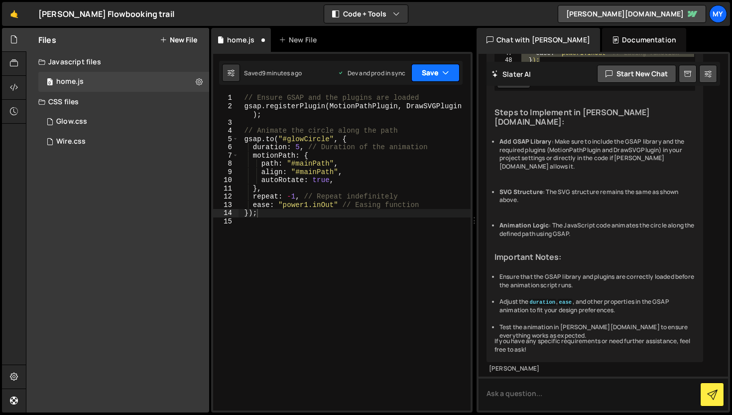
click at [432, 76] on button "Save" at bounding box center [436, 73] width 48 height 18
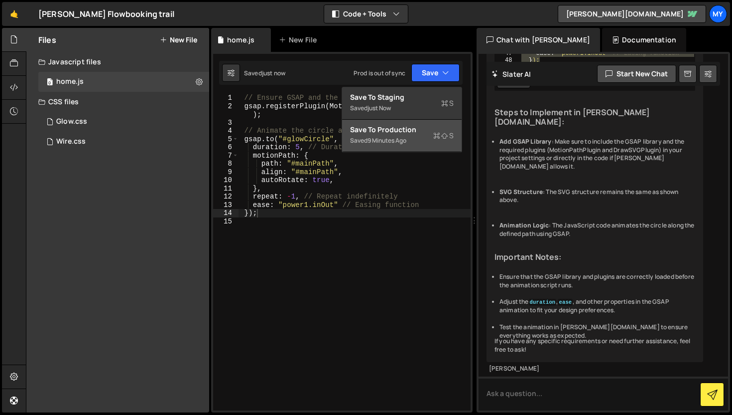
click at [412, 130] on div "Save to Production S" at bounding box center [402, 130] width 104 height 10
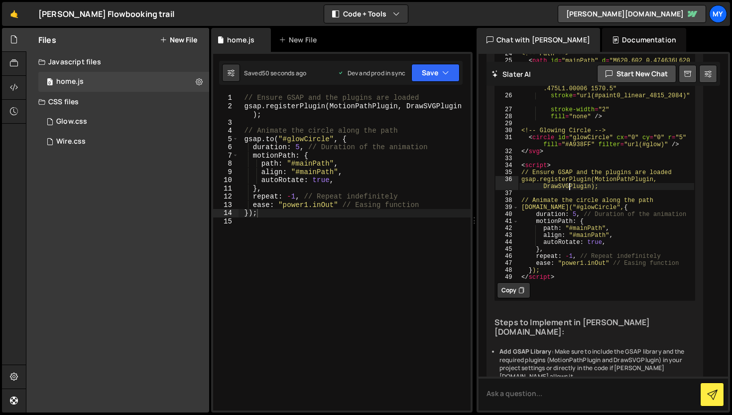
scroll to position [7565, 0]
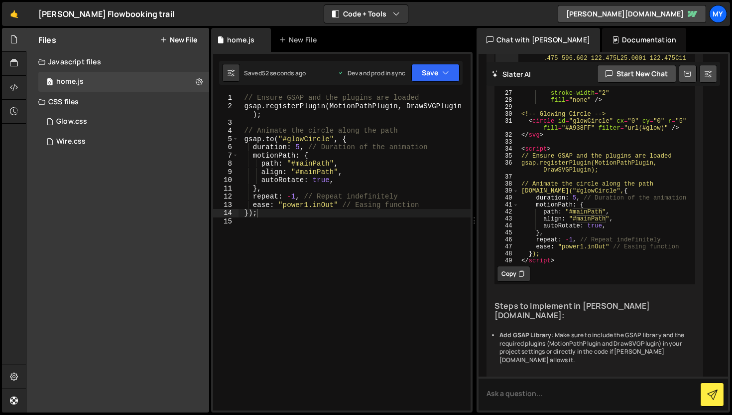
drag, startPoint x: 595, startPoint y: 272, endPoint x: 566, endPoint y: 272, distance: 29.4
click at [566, 272] on div "// Include GSAP and the required plugins // You can add this in the settings or…" at bounding box center [607, 12] width 176 height 530
type textarea "<path id="mainPath" d="M620.602 0.474636L620.602 98.4746C620.602 111.729 609.85…"
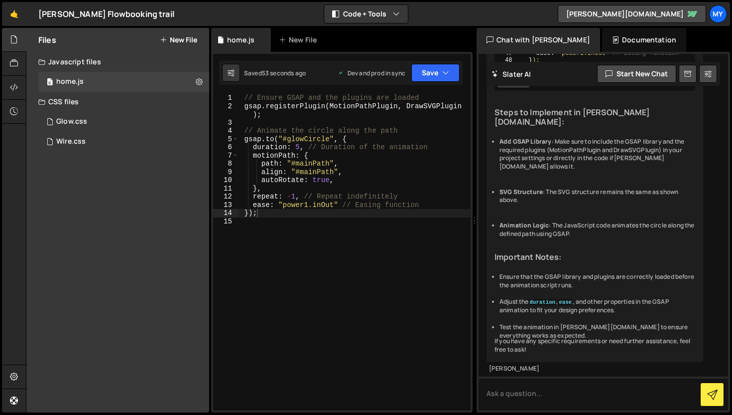
scroll to position [7912, 0]
type textarea "gsap.to("#glowCircle", {"
drag, startPoint x: 330, startPoint y: 141, endPoint x: 287, endPoint y: 142, distance: 43.9
click at [287, 142] on div "// Ensure GSAP and the plugins are loaded gsap . registerPlugin ( MotionPathPlu…" at bounding box center [354, 260] width 233 height 333
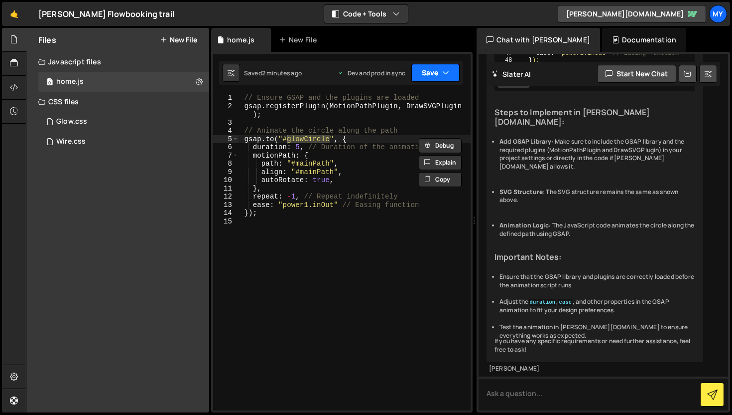
click at [447, 70] on icon "button" at bounding box center [445, 73] width 7 height 10
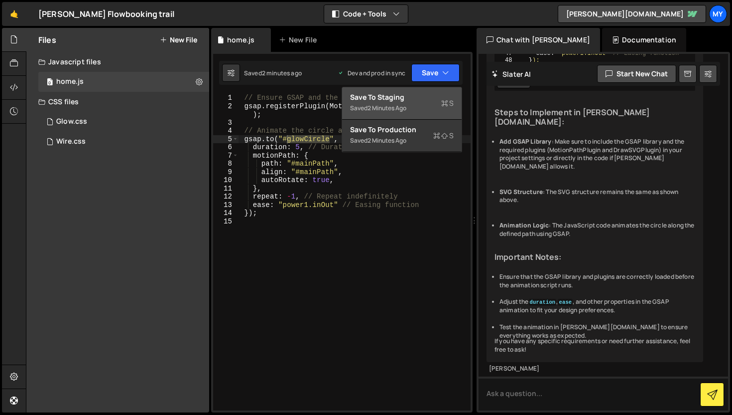
click at [437, 102] on div "Saved 2 minutes ago" at bounding box center [402, 108] width 104 height 12
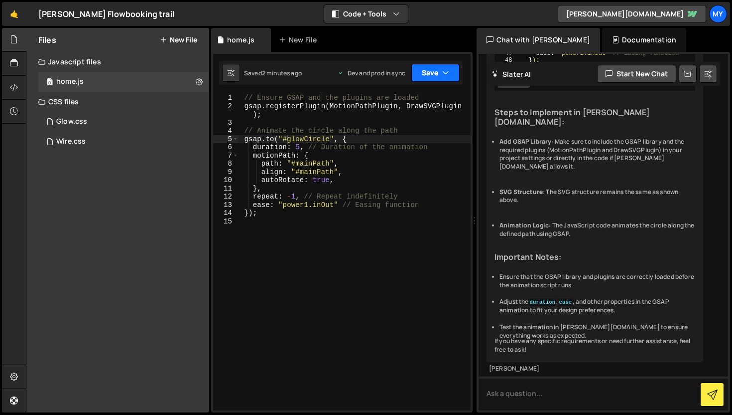
click at [448, 65] on button "Save" at bounding box center [436, 73] width 48 height 18
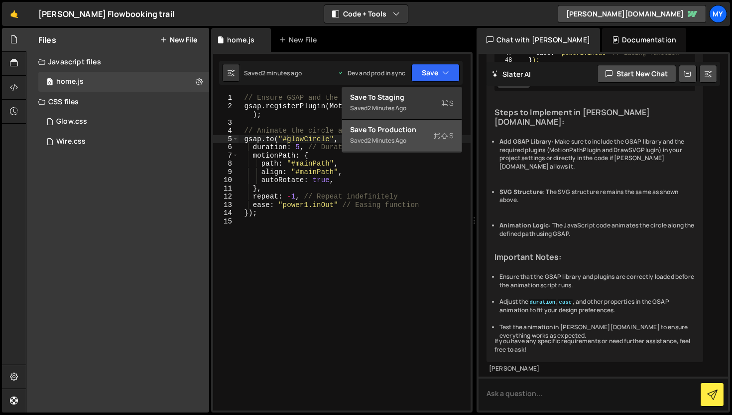
click at [416, 133] on div "Save to Production S" at bounding box center [402, 130] width 104 height 10
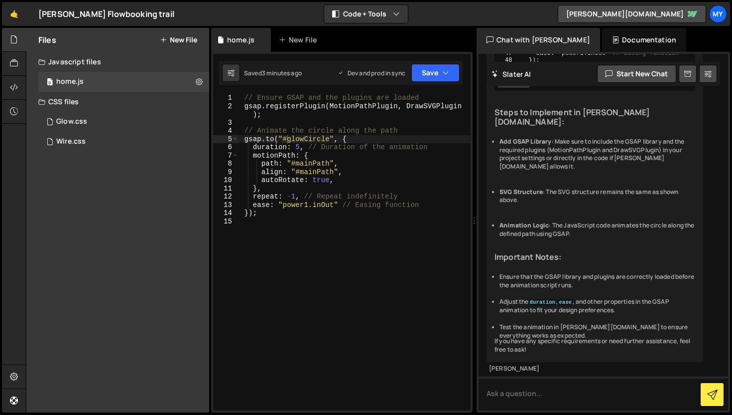
click at [396, 361] on div "// Ensure GSAP and the plugins are loaded gsap . registerPlugin ( MotionPathPlu…" at bounding box center [354, 260] width 233 height 333
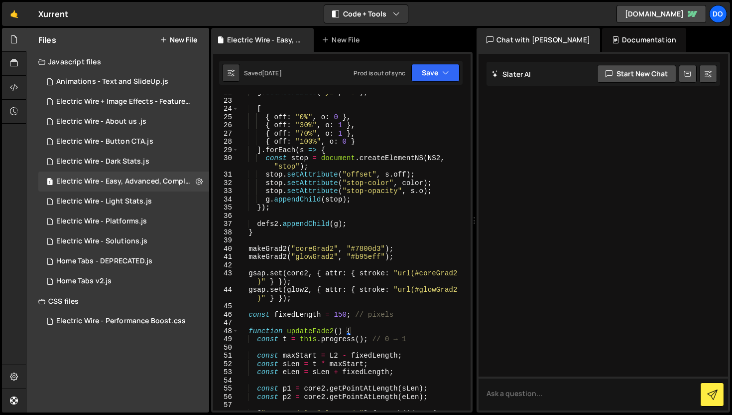
scroll to position [219, 0]
